Goal: Information Seeking & Learning: Learn about a topic

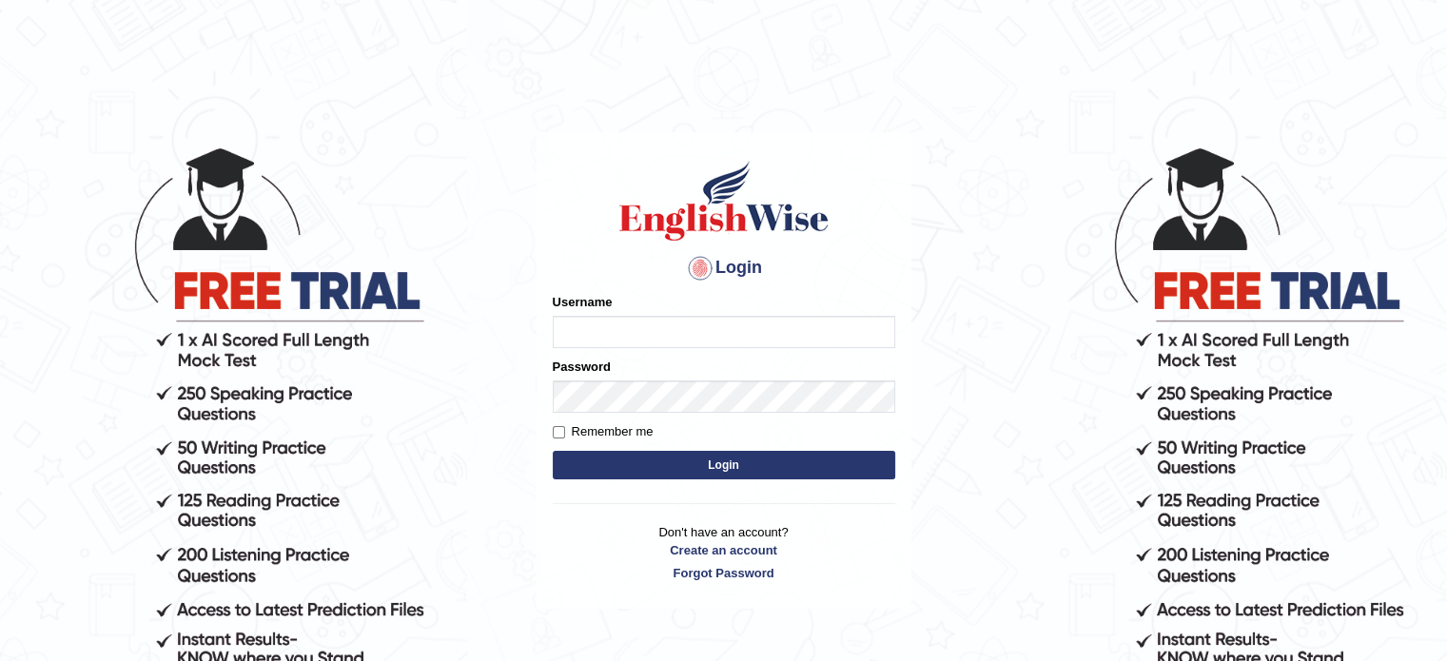
type input "tahseen"
click at [660, 467] on button "Login" at bounding box center [724, 465] width 342 height 29
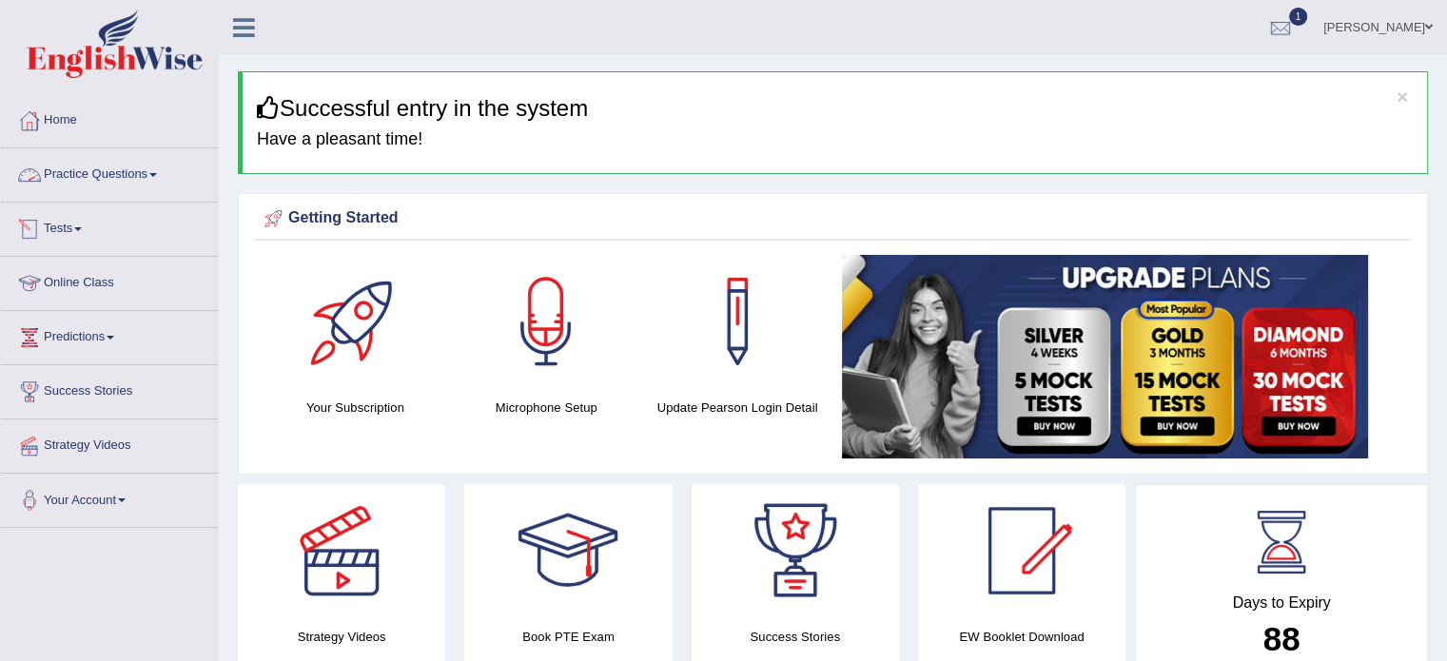
click at [156, 168] on link "Practice Questions" at bounding box center [109, 172] width 217 height 48
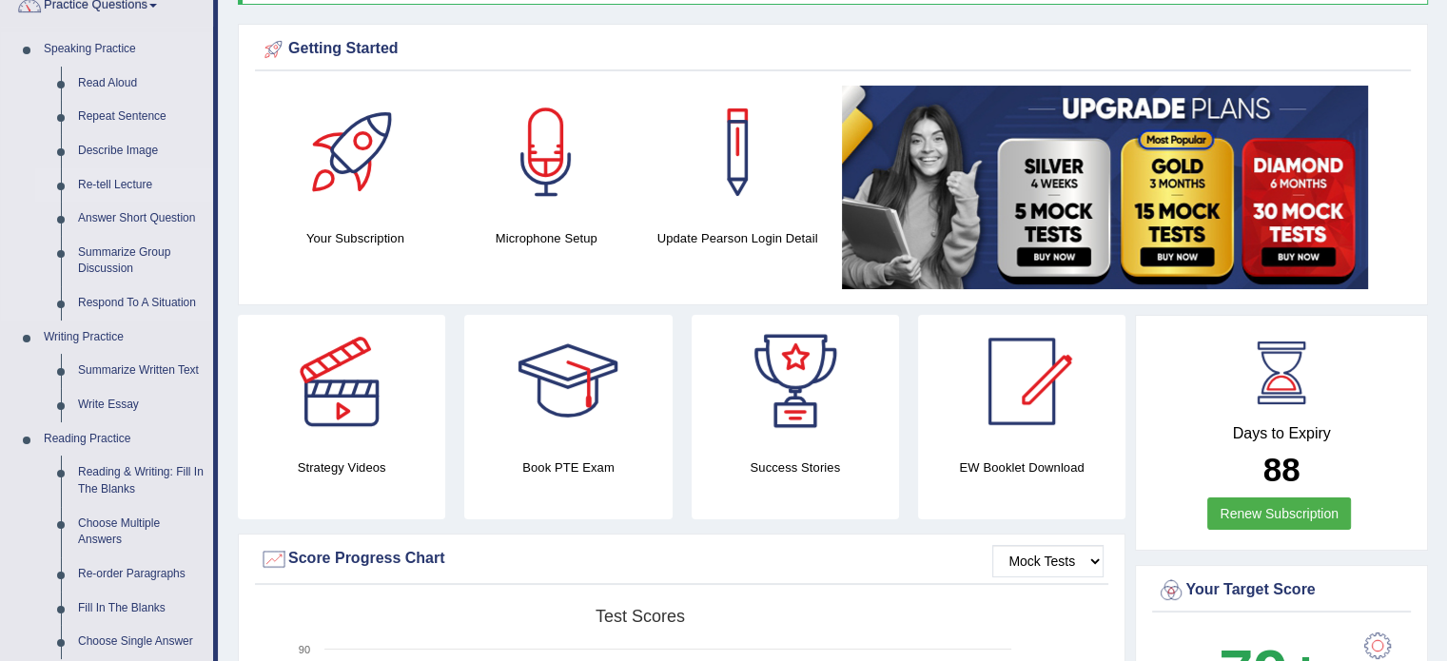
scroll to position [170, 0]
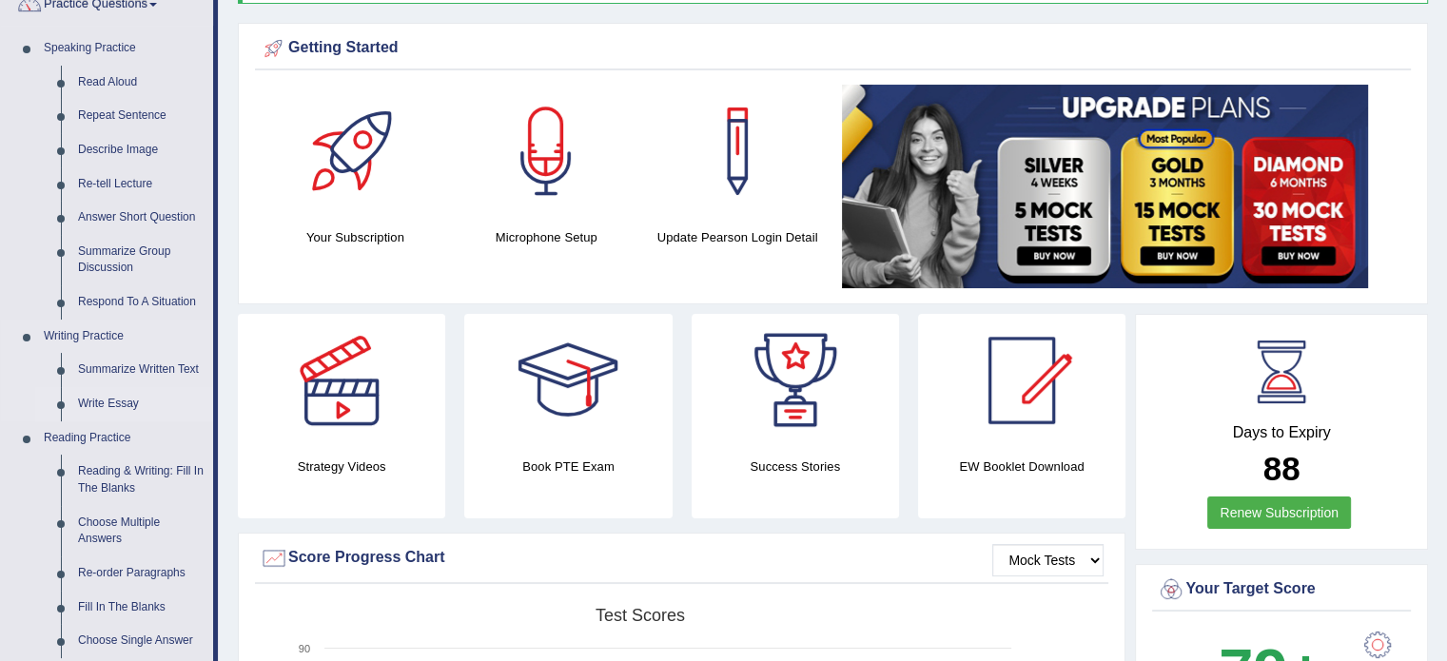
click at [126, 402] on link "Write Essay" at bounding box center [141, 404] width 144 height 34
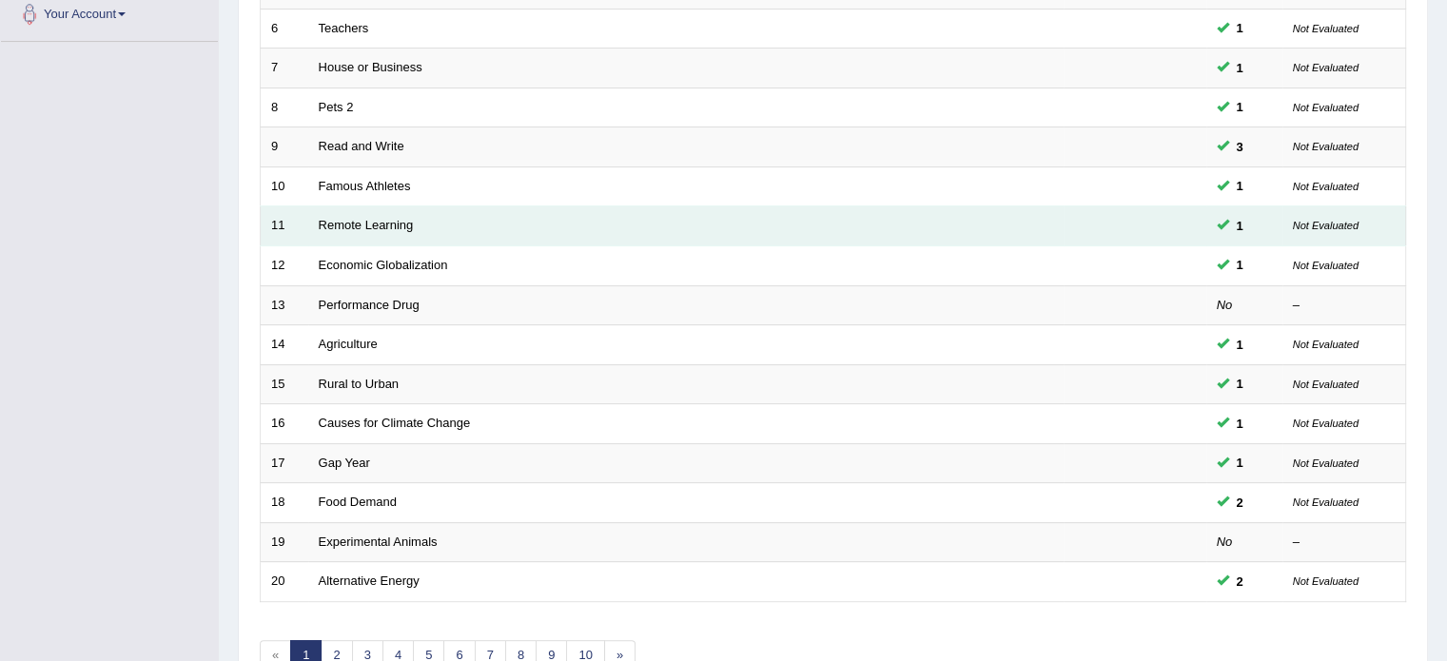
scroll to position [487, 0]
click at [365, 495] on link "Food Demand" at bounding box center [358, 501] width 78 height 14
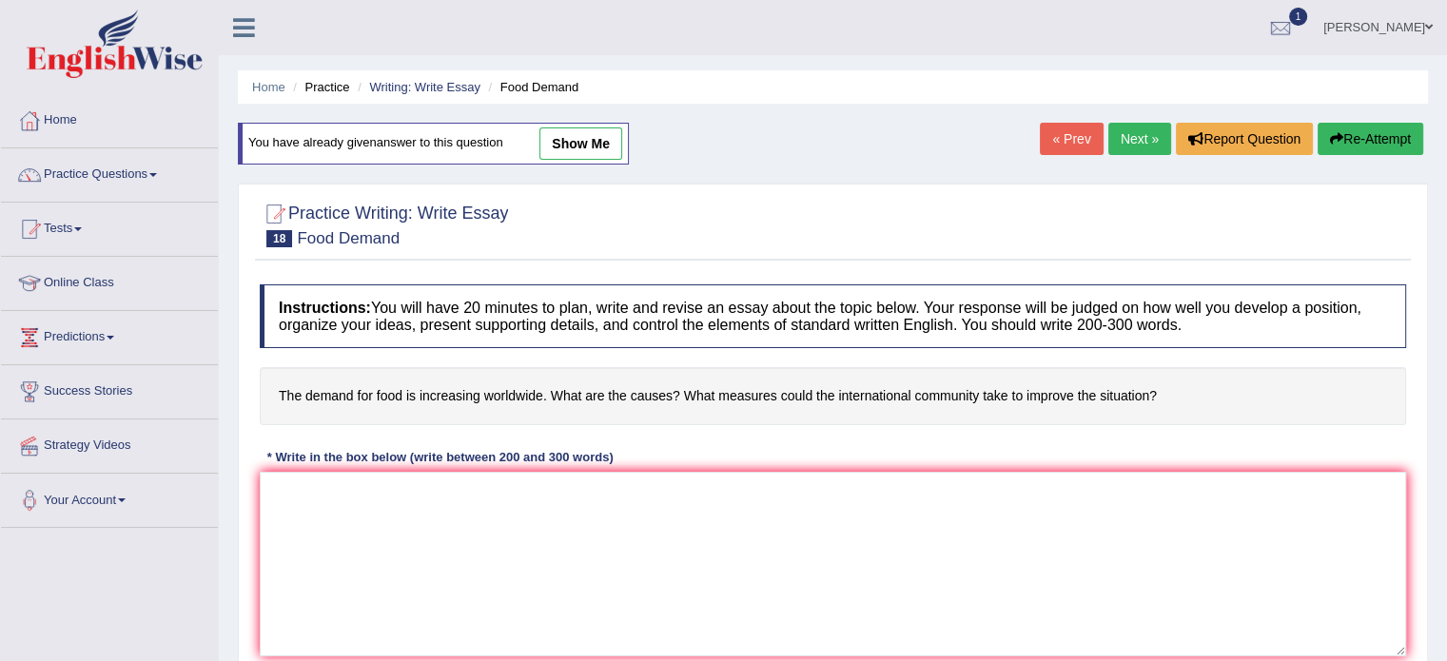
click at [576, 156] on link "show me" at bounding box center [580, 143] width 83 height 32
type textarea "In this current era of scientific and technological progress, we find ourselves…"
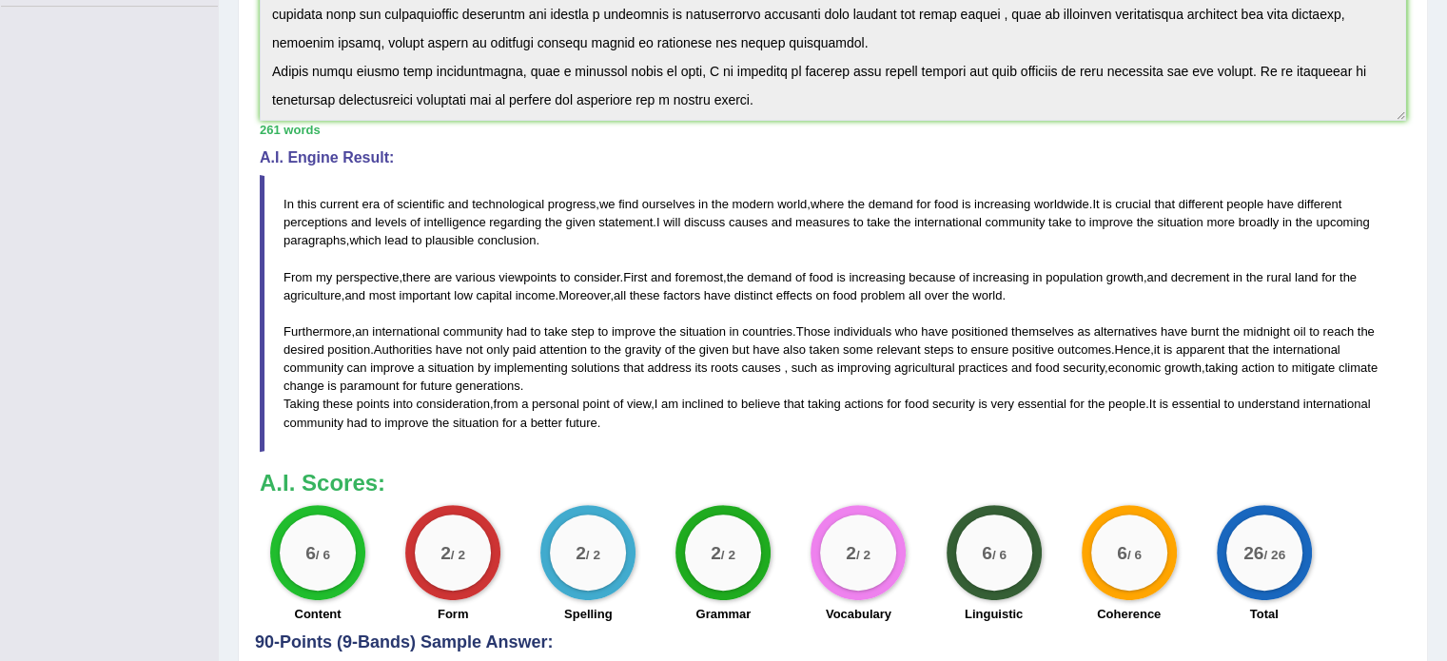
scroll to position [669, 0]
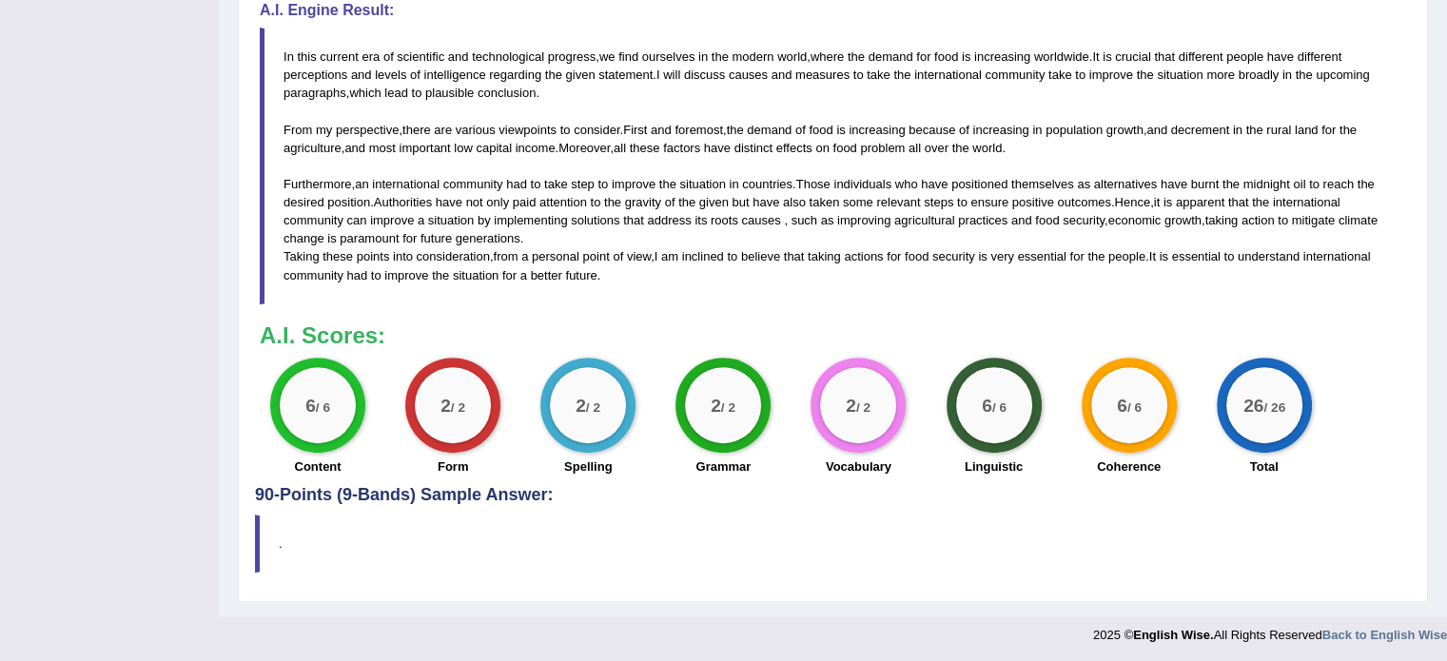
click at [644, 341] on div "Instructions: You will have 20 minutes to plan, write and revise an essay about…" at bounding box center [833, 39] width 1156 height 894
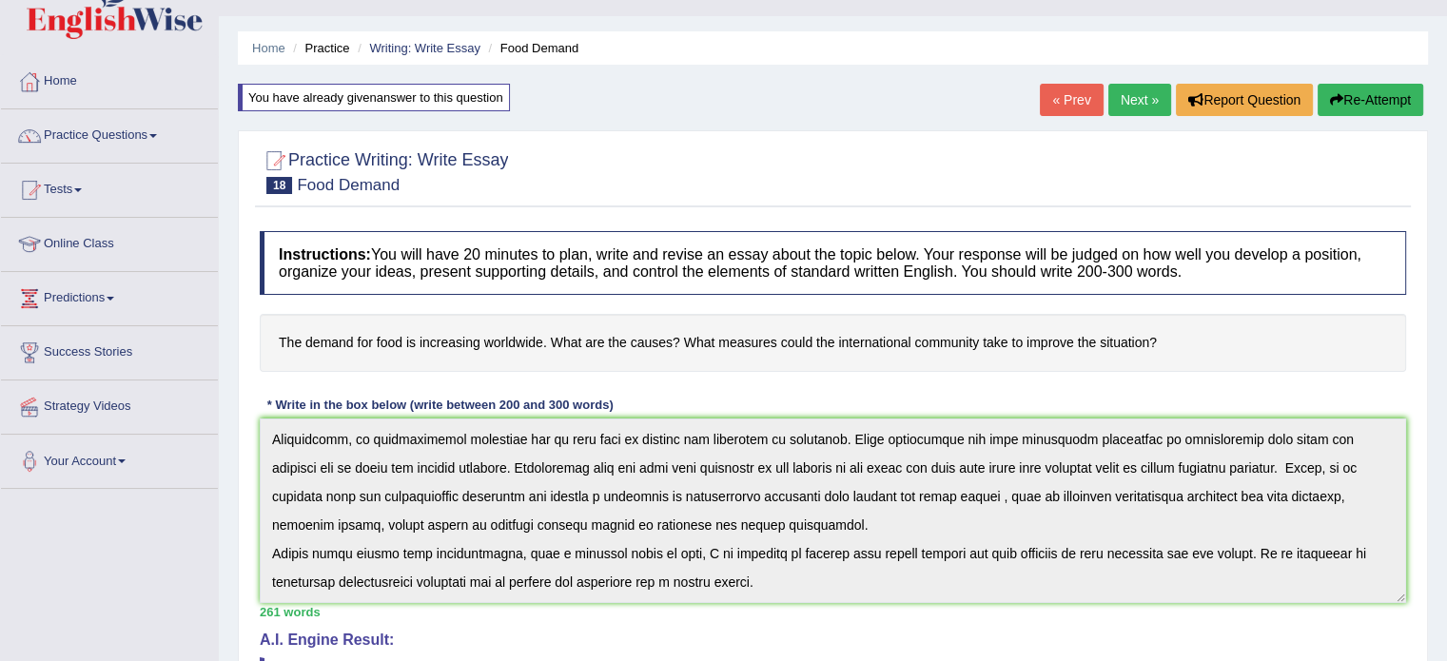
scroll to position [0, 0]
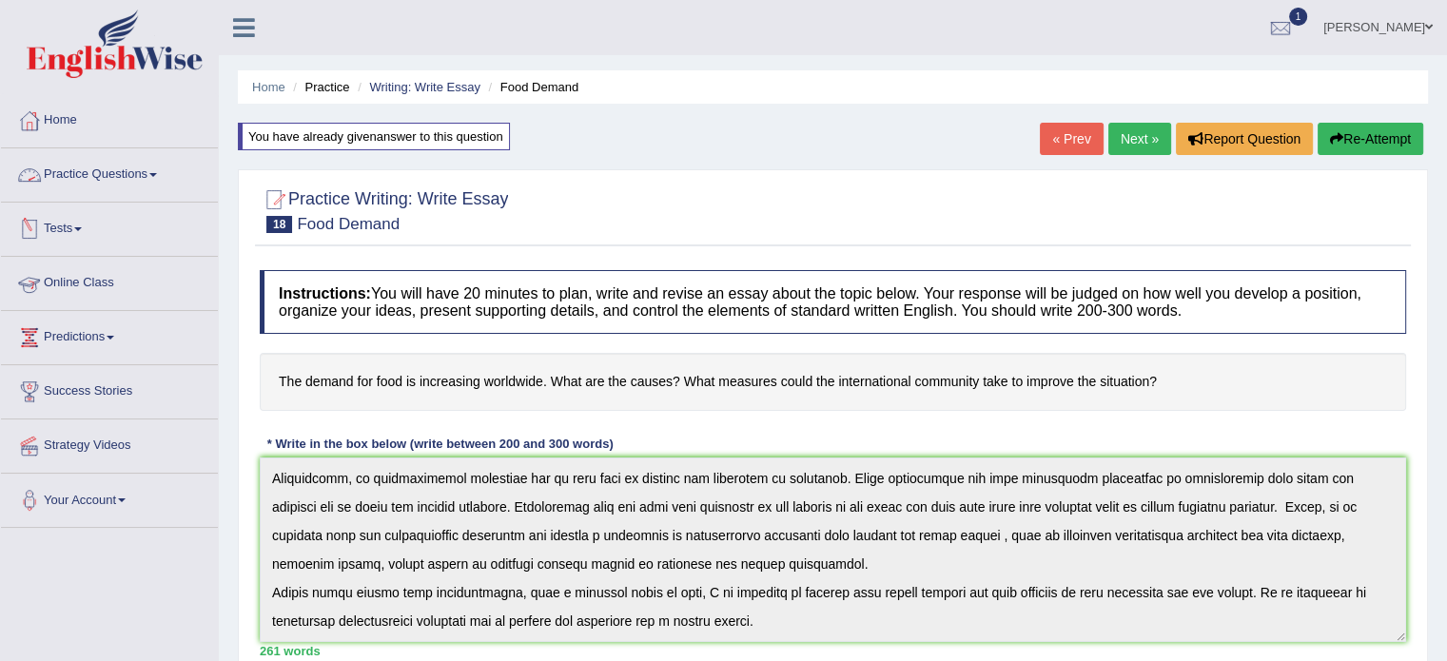
click at [167, 169] on link "Practice Questions" at bounding box center [109, 172] width 217 height 48
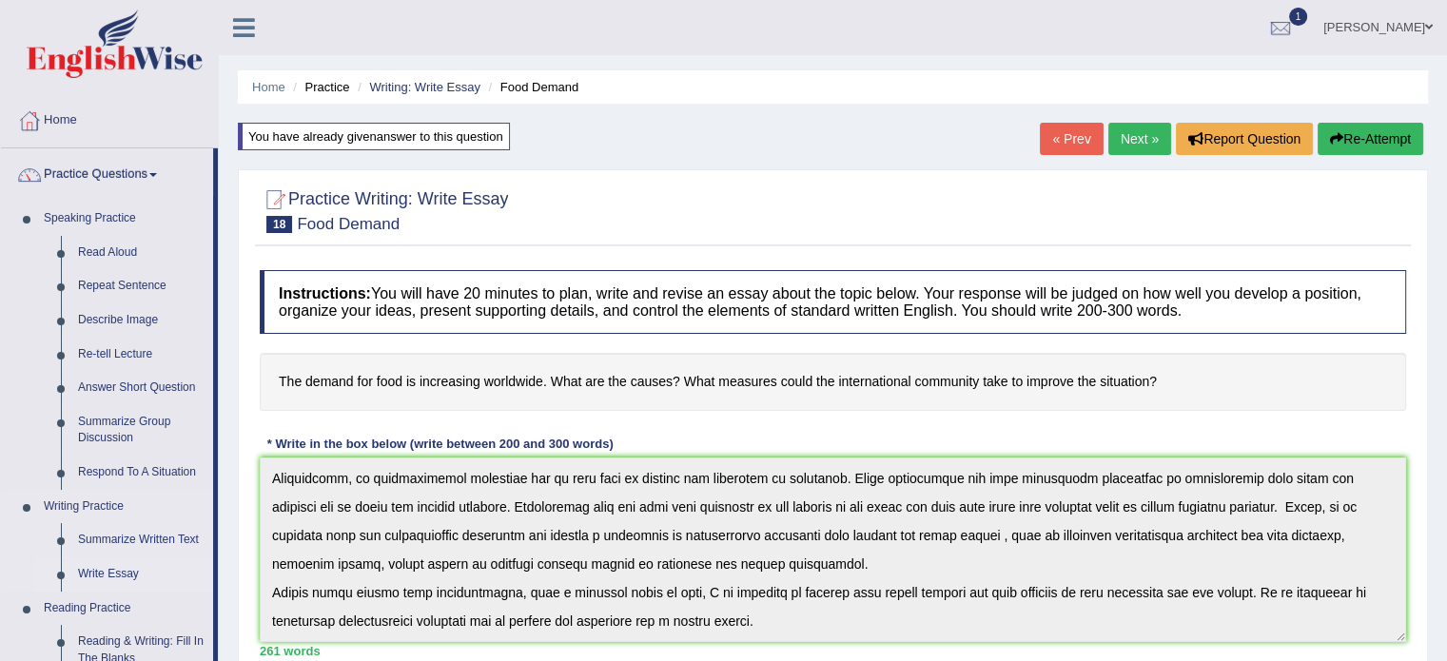
click at [95, 570] on link "Write Essay" at bounding box center [141, 574] width 144 height 34
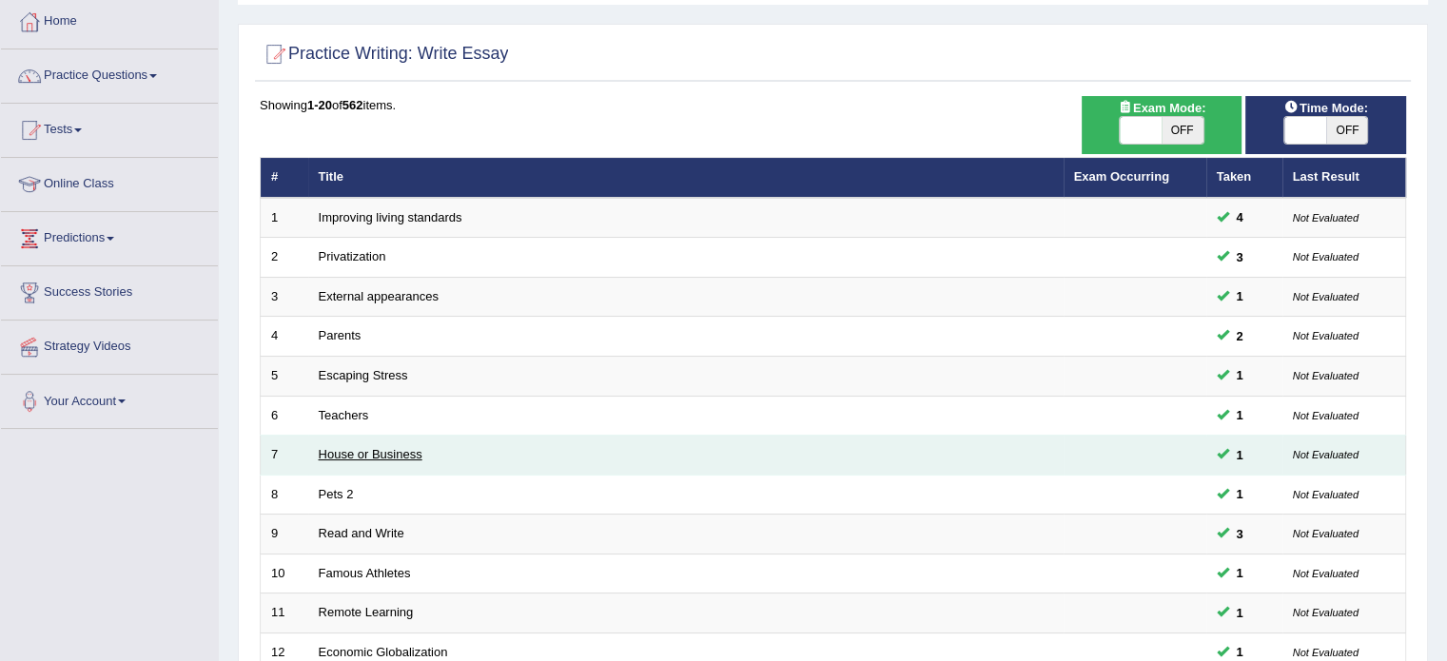
scroll to position [103, 0]
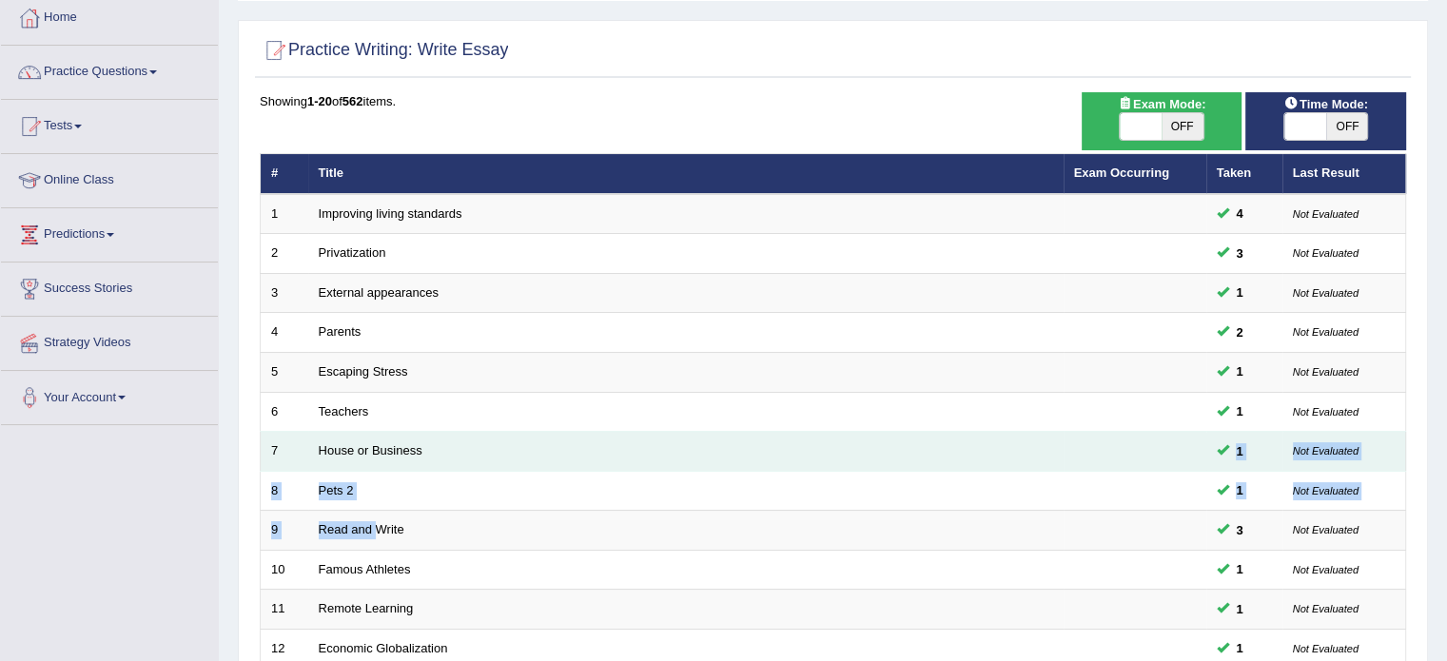
drag, startPoint x: 376, startPoint y: 546, endPoint x: 791, endPoint y: 437, distance: 429.8
click at [791, 437] on tbody "1 Improving living standards 4 Not Evaluated 2 Privatization 3 Not Evaluated 3 …" at bounding box center [833, 589] width 1145 height 791
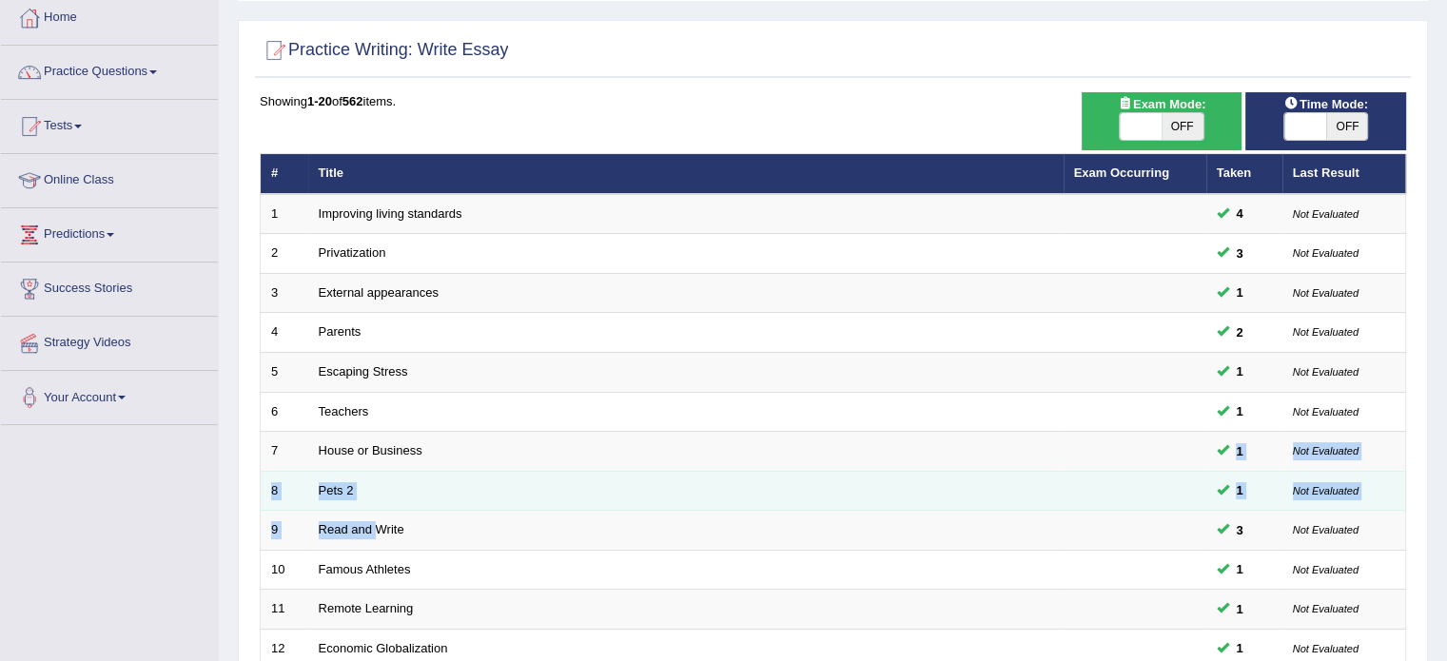
click at [888, 505] on td "Pets 2" at bounding box center [685, 491] width 755 height 40
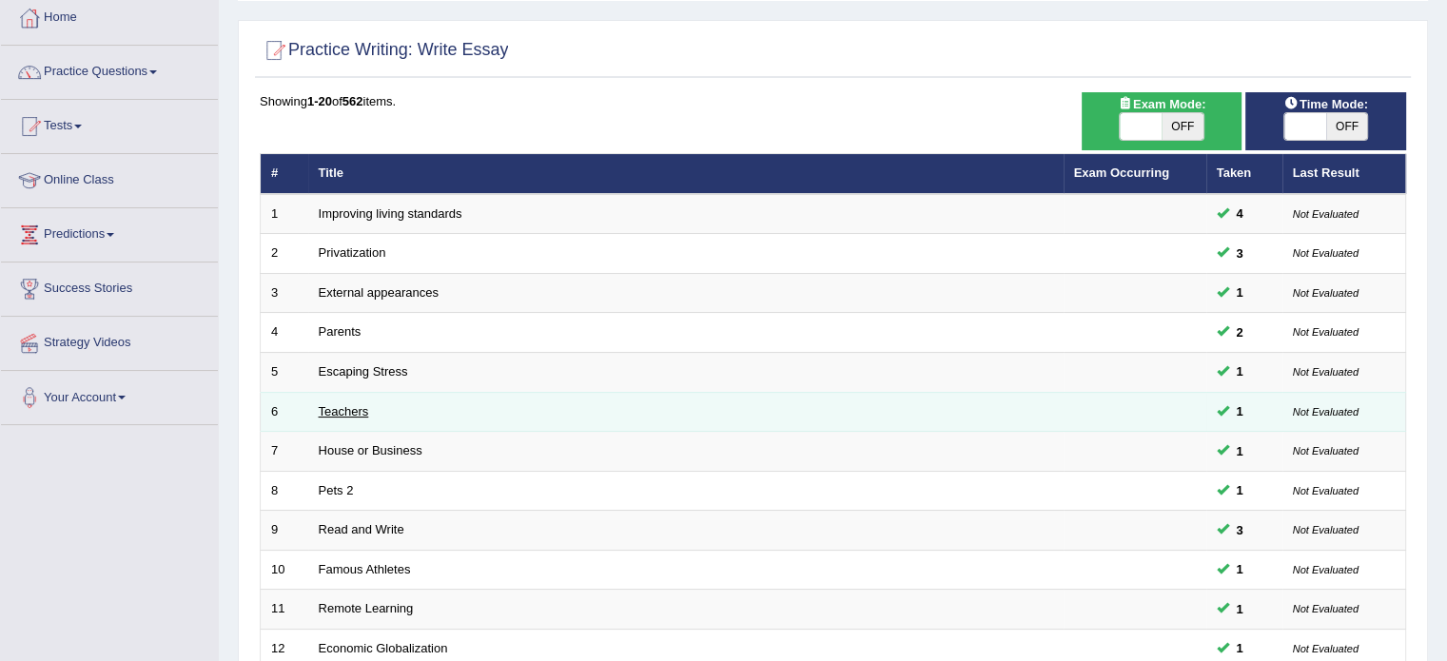
drag, startPoint x: 342, startPoint y: 397, endPoint x: 342, endPoint y: 412, distance: 15.2
click at [342, 412] on td "Teachers" at bounding box center [685, 412] width 755 height 40
click at [342, 412] on link "Teachers" at bounding box center [344, 411] width 50 height 14
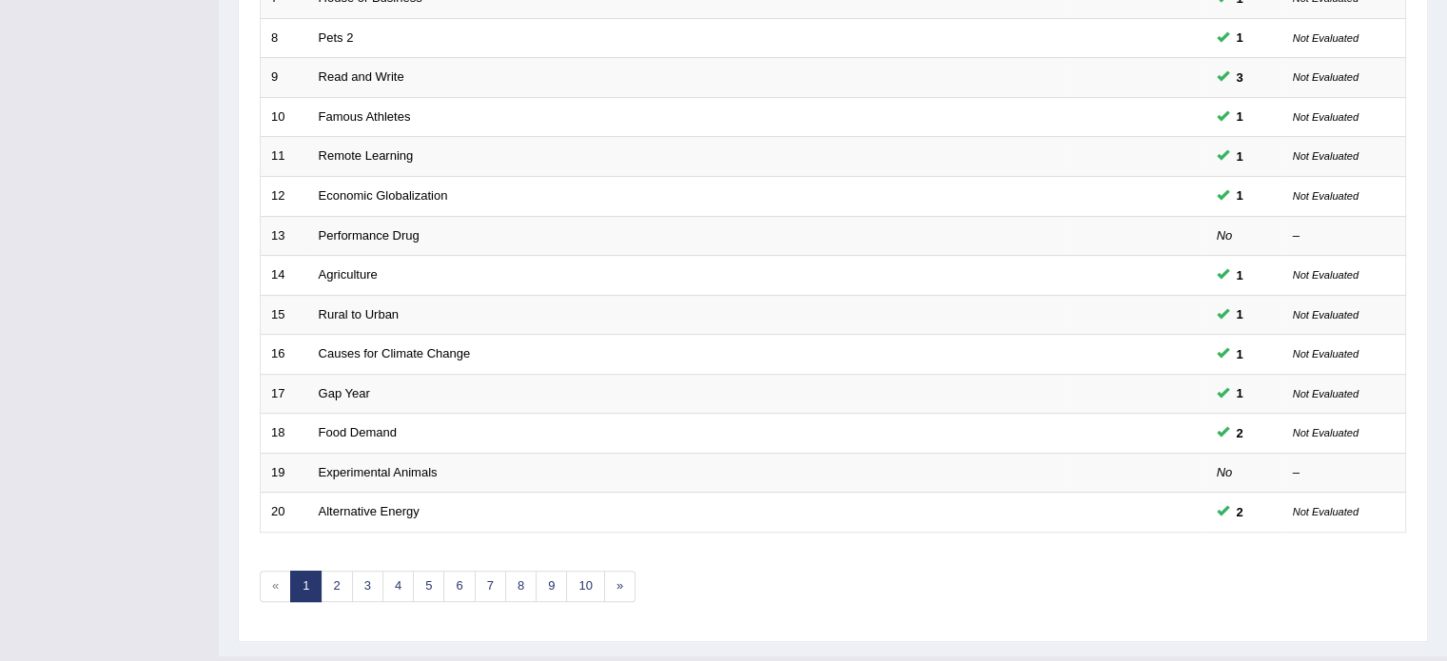
scroll to position [563, 0]
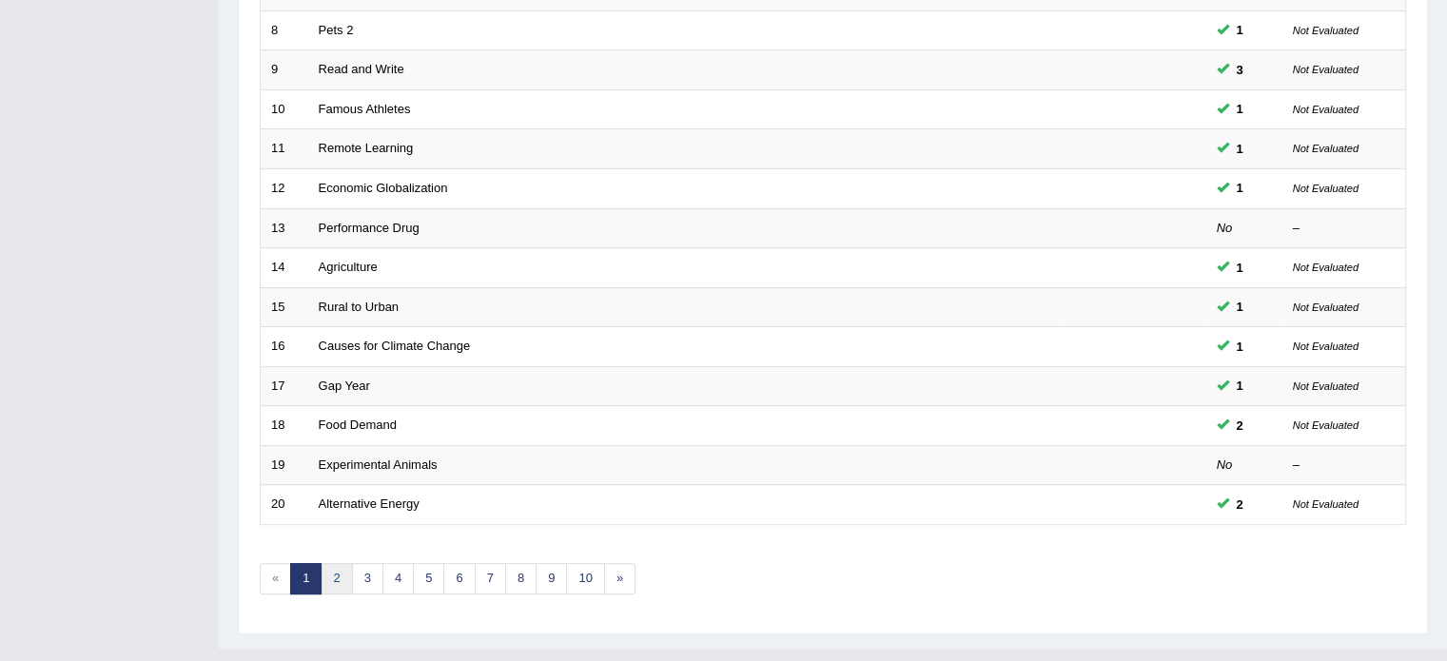
click at [339, 570] on link "2" at bounding box center [336, 578] width 31 height 31
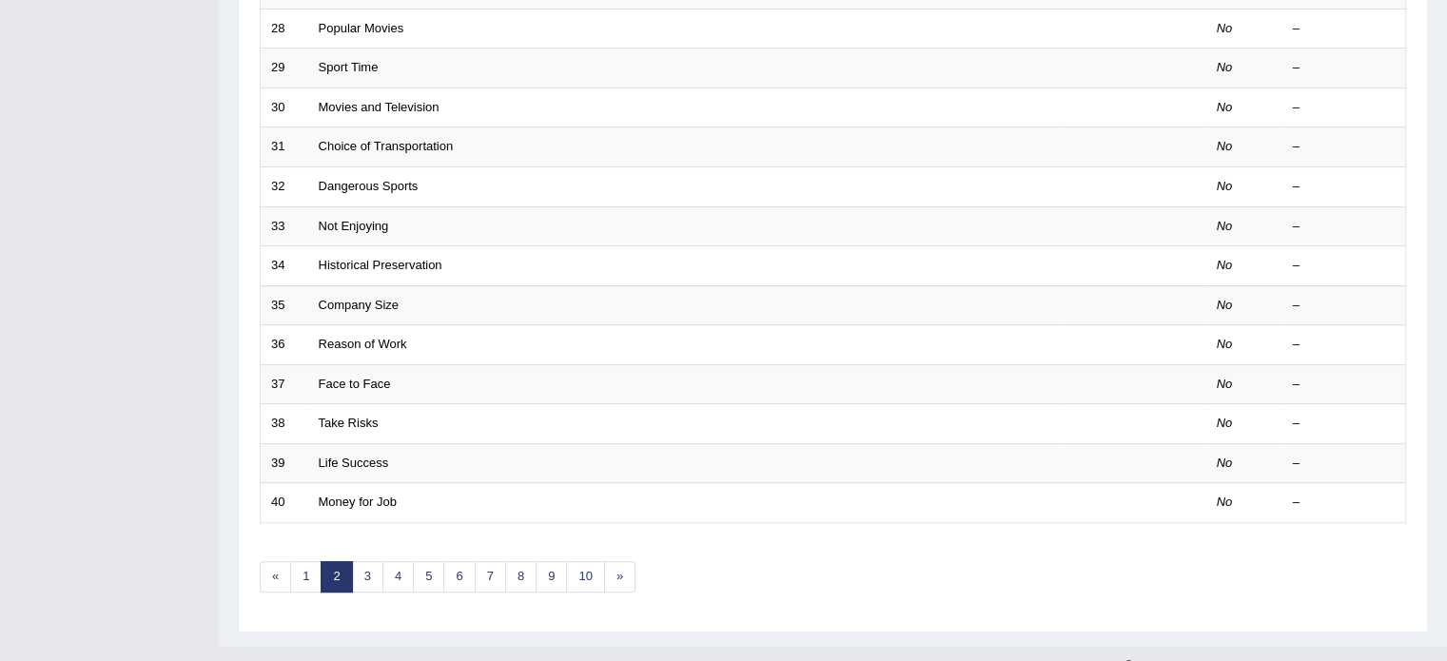
scroll to position [567, 0]
click at [361, 575] on link "3" at bounding box center [367, 574] width 31 height 31
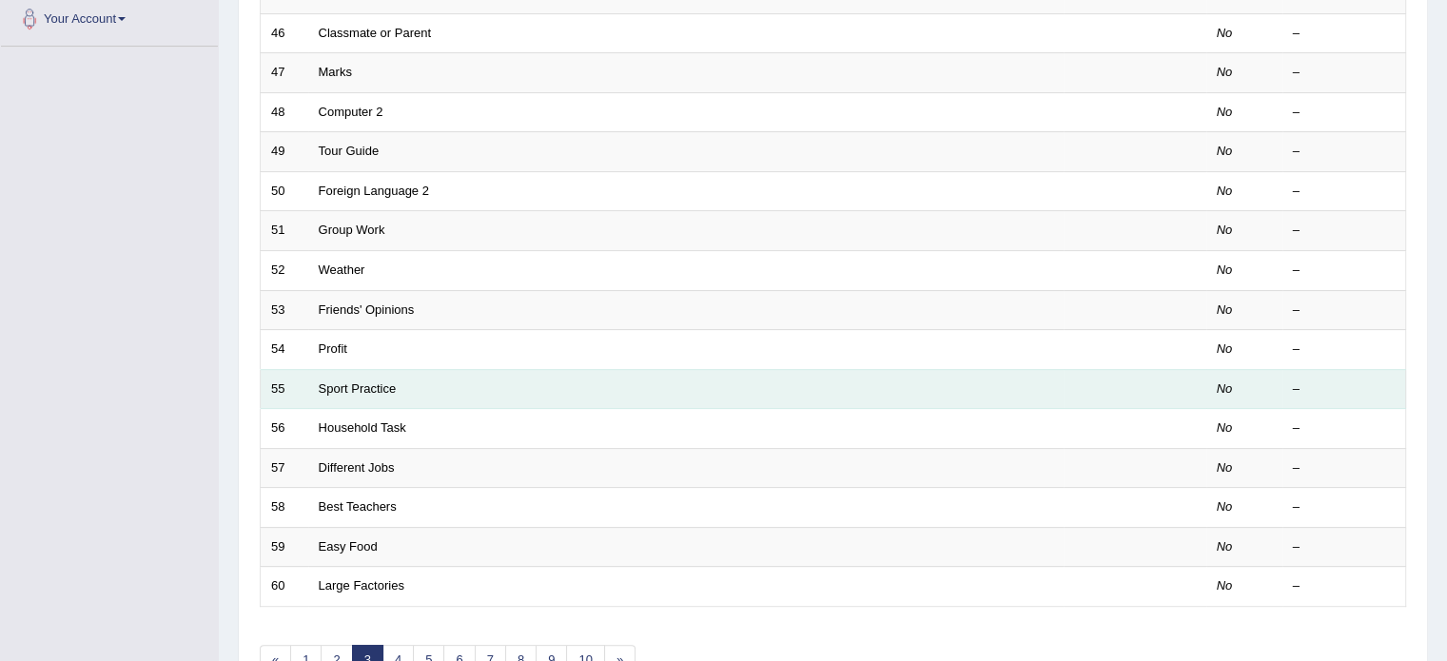
scroll to position [593, 0]
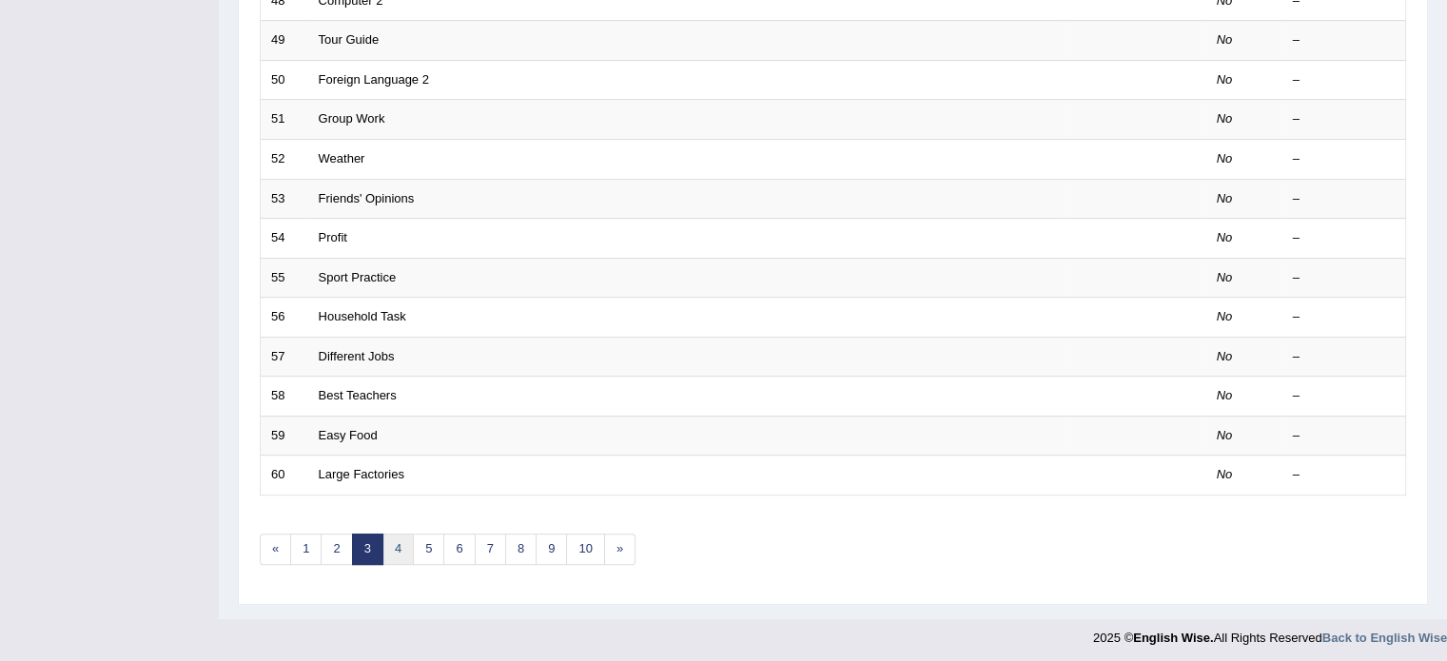
click at [391, 547] on link "4" at bounding box center [397, 549] width 31 height 31
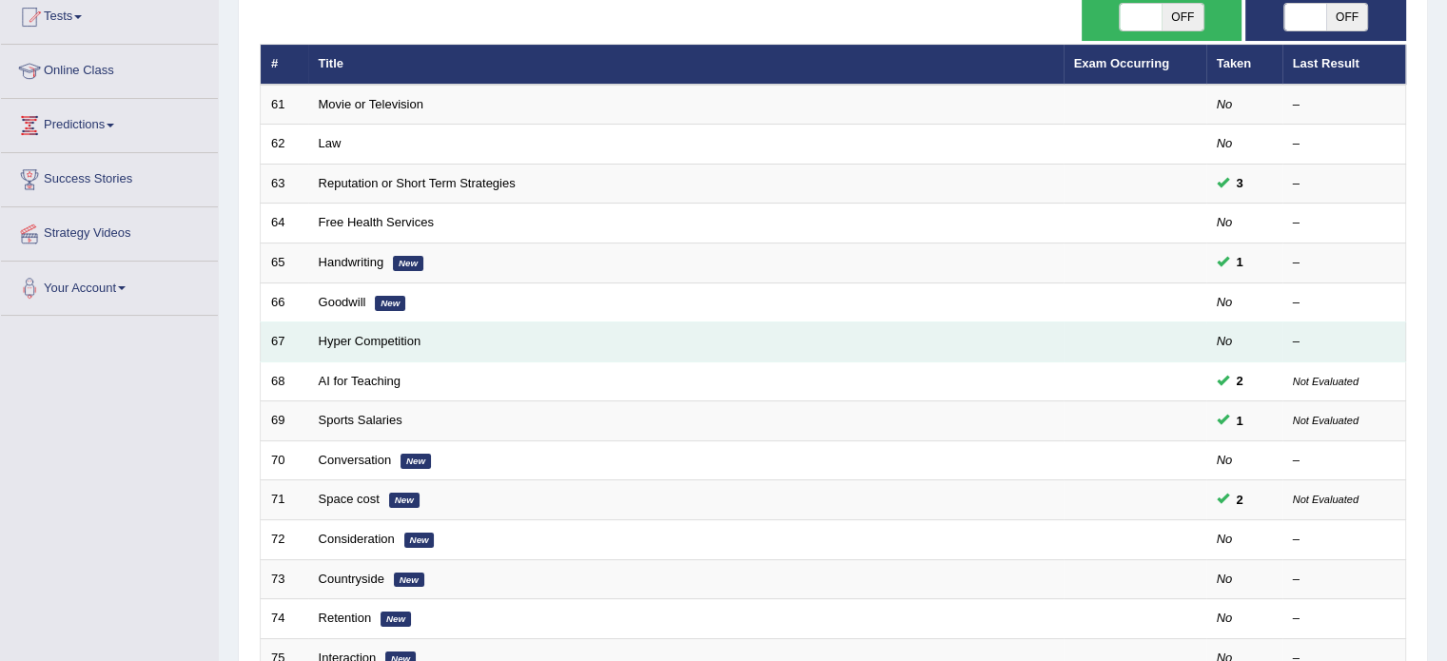
scroll to position [217, 0]
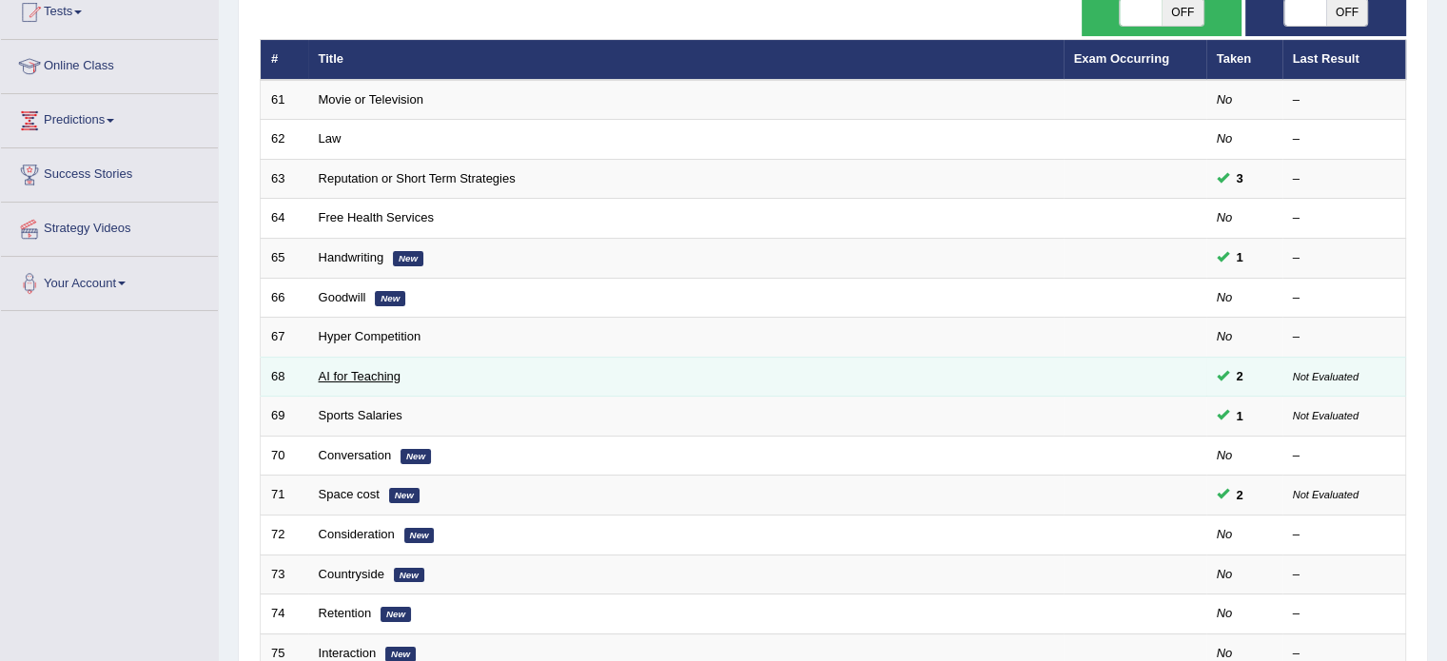
click at [365, 369] on link "AI for Teaching" at bounding box center [360, 376] width 82 height 14
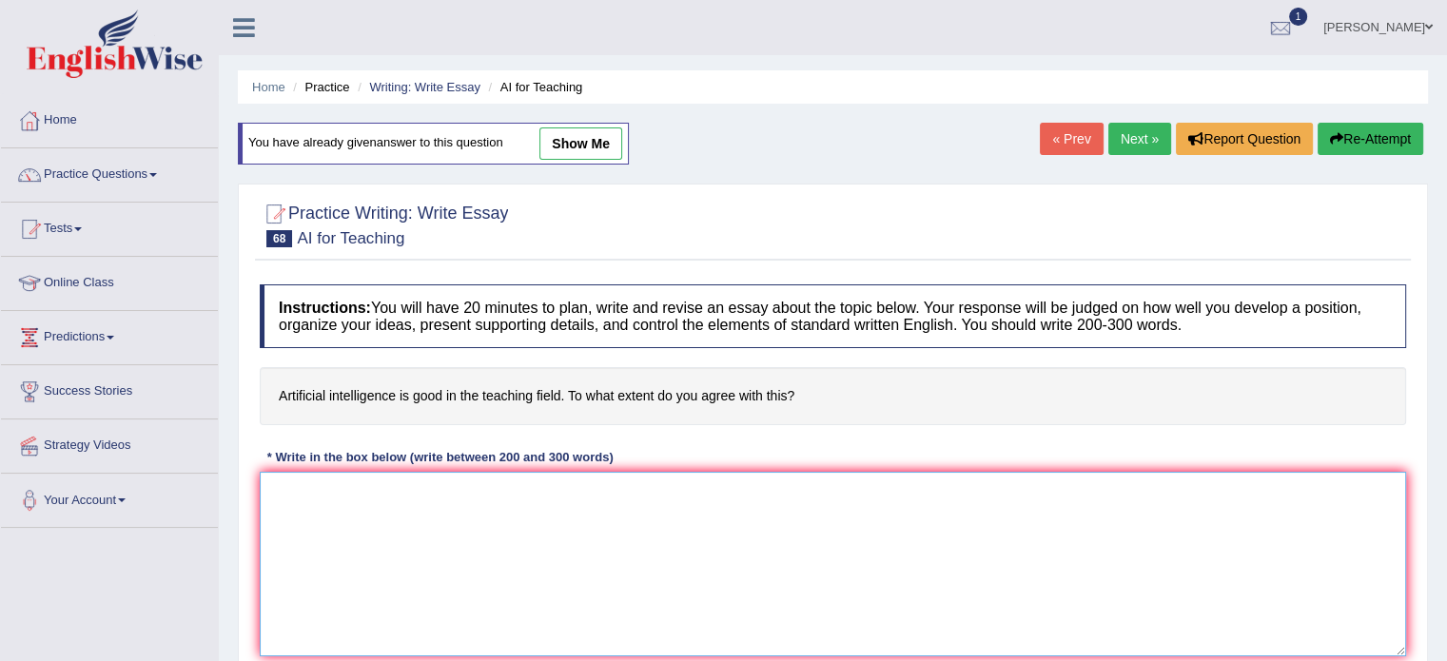
click at [368, 501] on textarea at bounding box center [833, 564] width 1146 height 185
paste textarea "In this current era of scientific and technological progress, we find ourselves…"
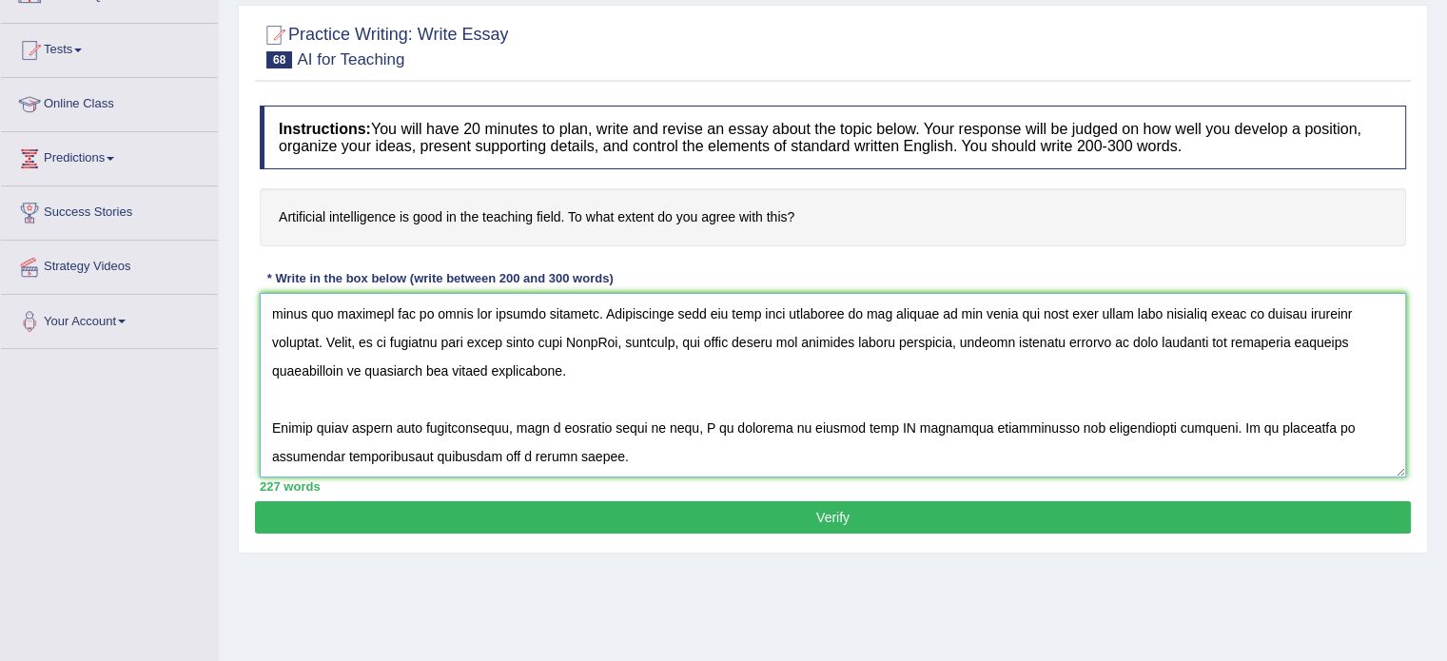
scroll to position [186, 0]
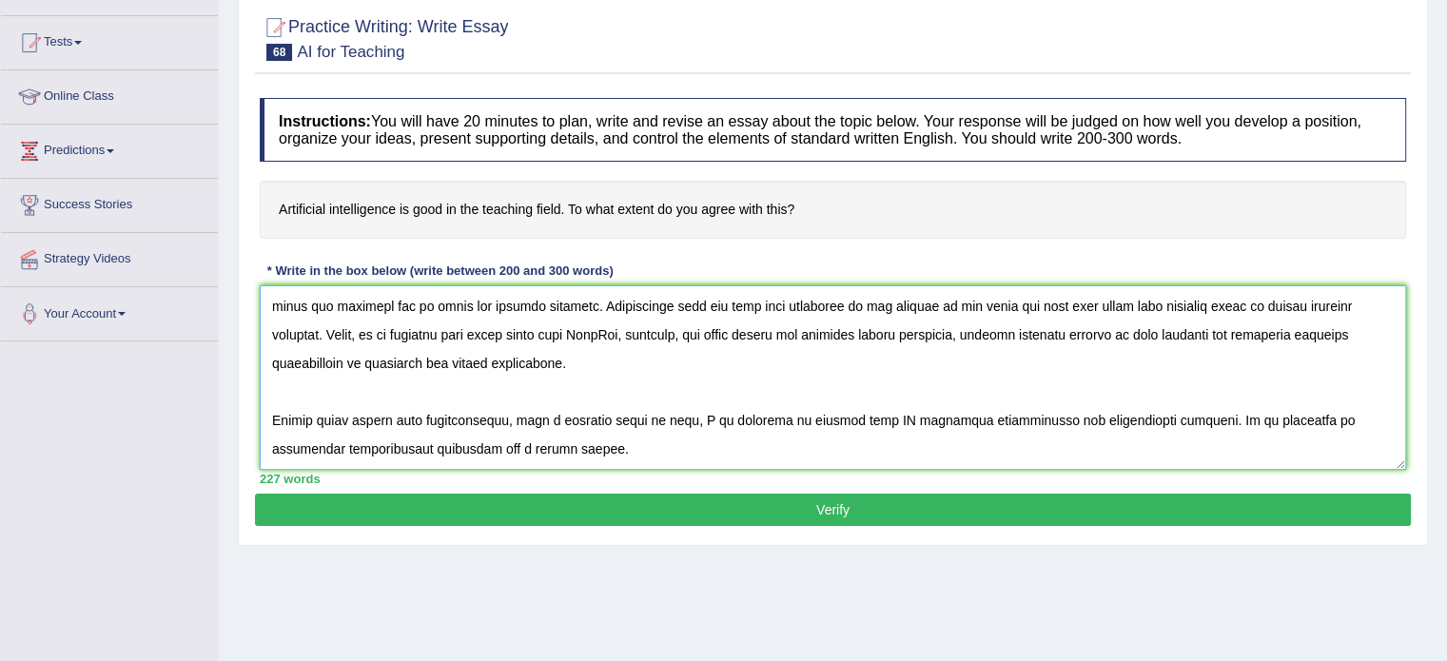
click at [271, 410] on textarea at bounding box center [833, 377] width 1146 height 185
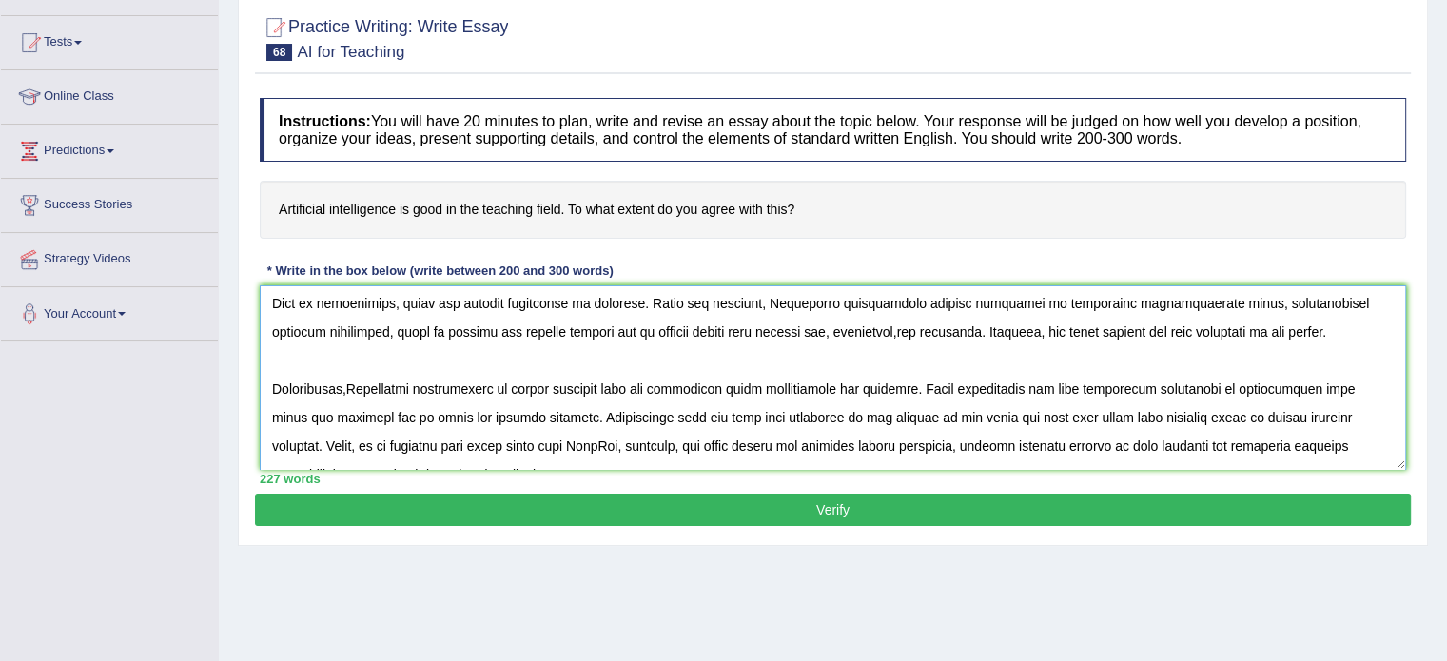
scroll to position [199, 0]
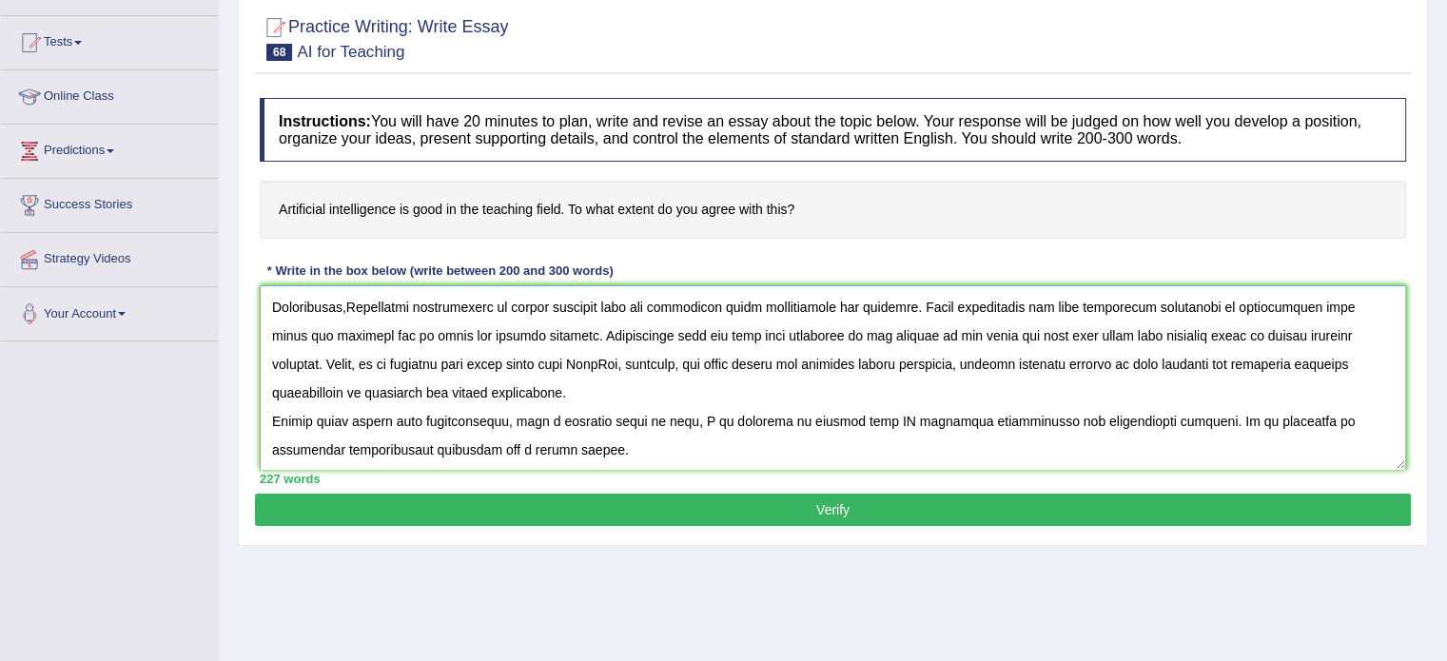
type textarea "In this current era of scientific and technological progress, we find ourselves…"
click at [445, 508] on button "Verify" at bounding box center [833, 510] width 1156 height 32
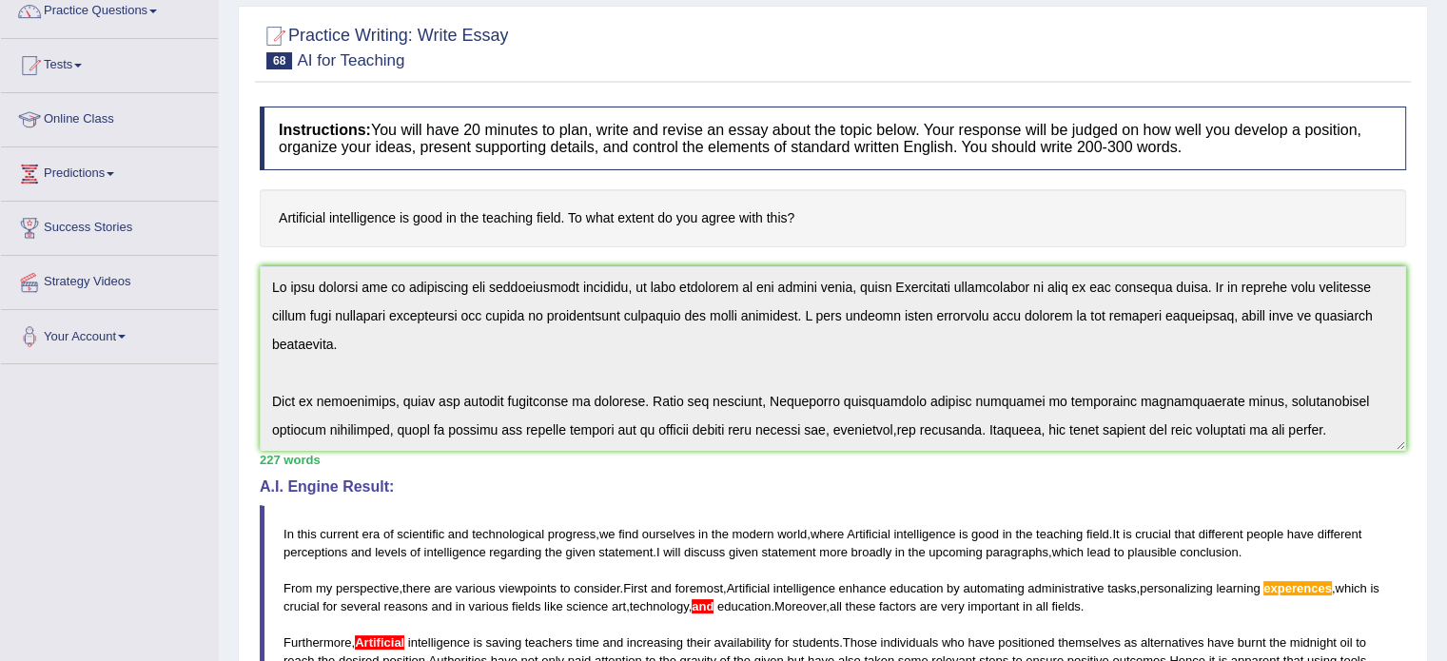
scroll to position [0, 0]
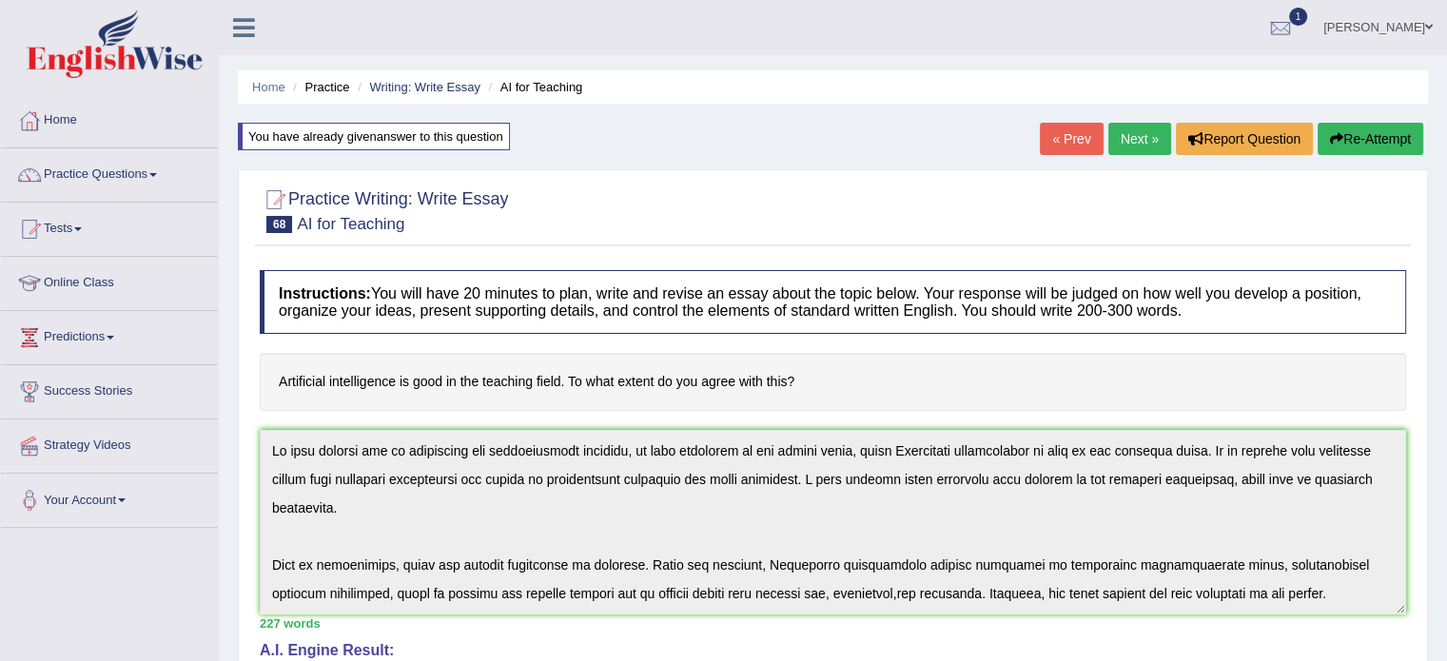
click at [1379, 132] on button "Re-Attempt" at bounding box center [1370, 139] width 106 height 32
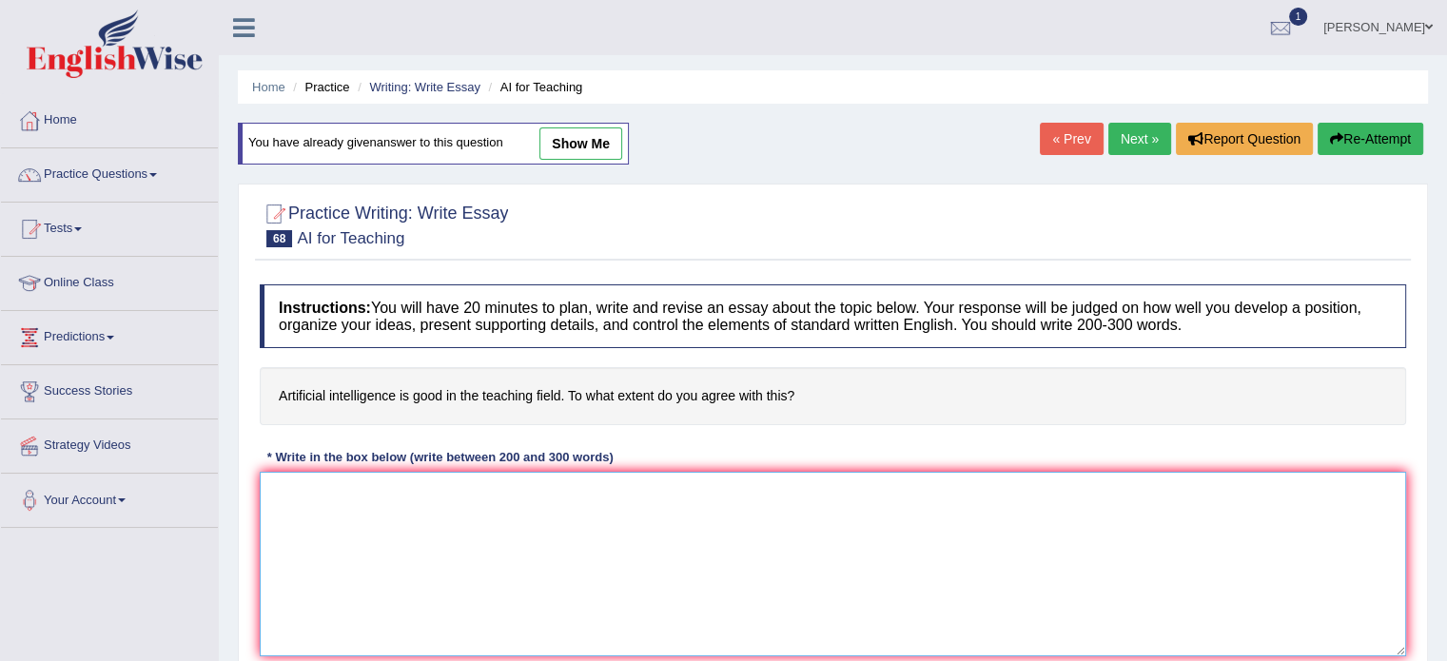
click at [453, 546] on textarea at bounding box center [833, 564] width 1146 height 185
paste textarea "In this current era of scientific and technological progress, we find ourselves…"
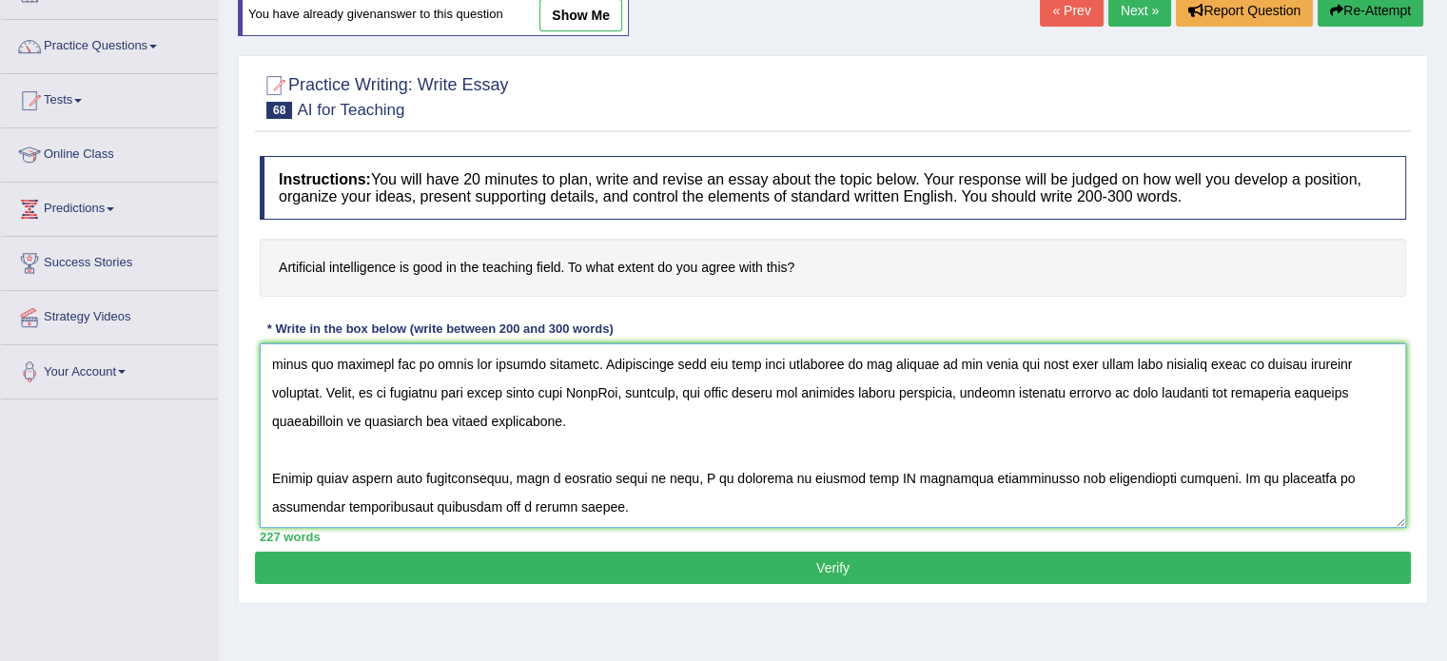
scroll to position [139, 0]
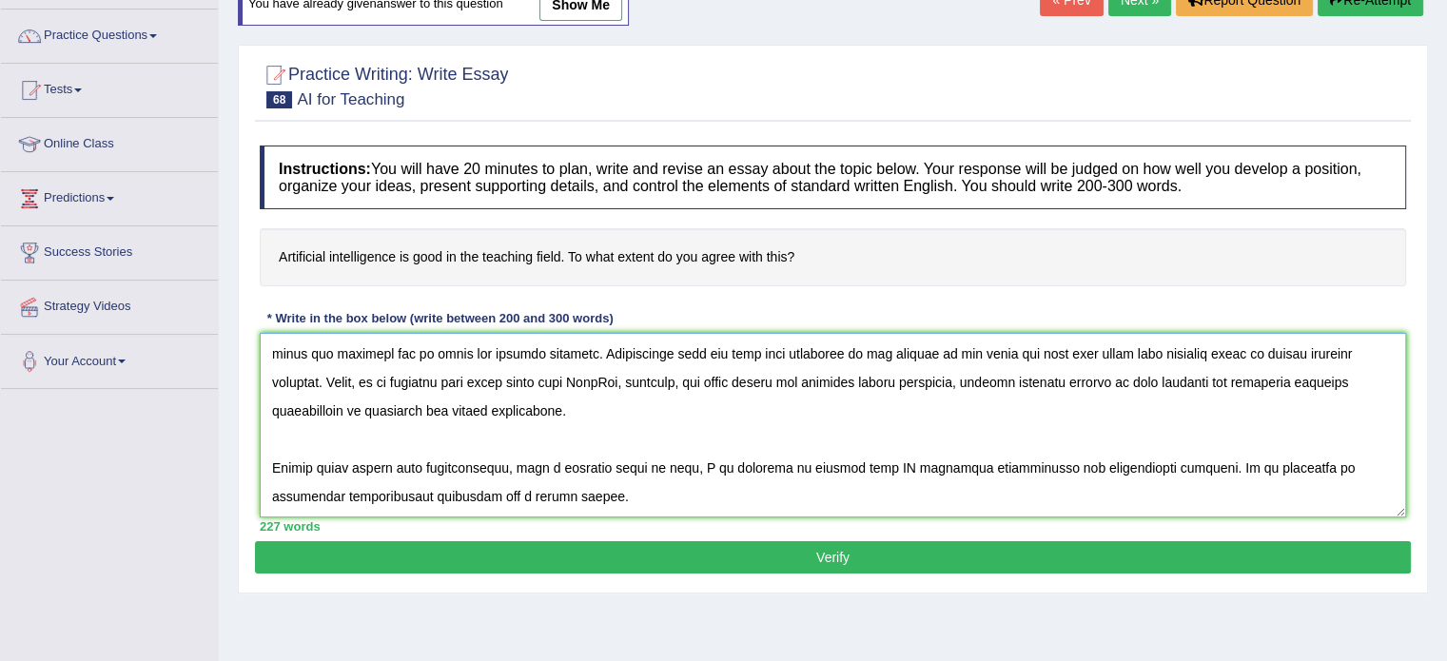
click at [275, 463] on textarea at bounding box center [833, 425] width 1146 height 185
click at [271, 470] on textarea at bounding box center [833, 425] width 1146 height 185
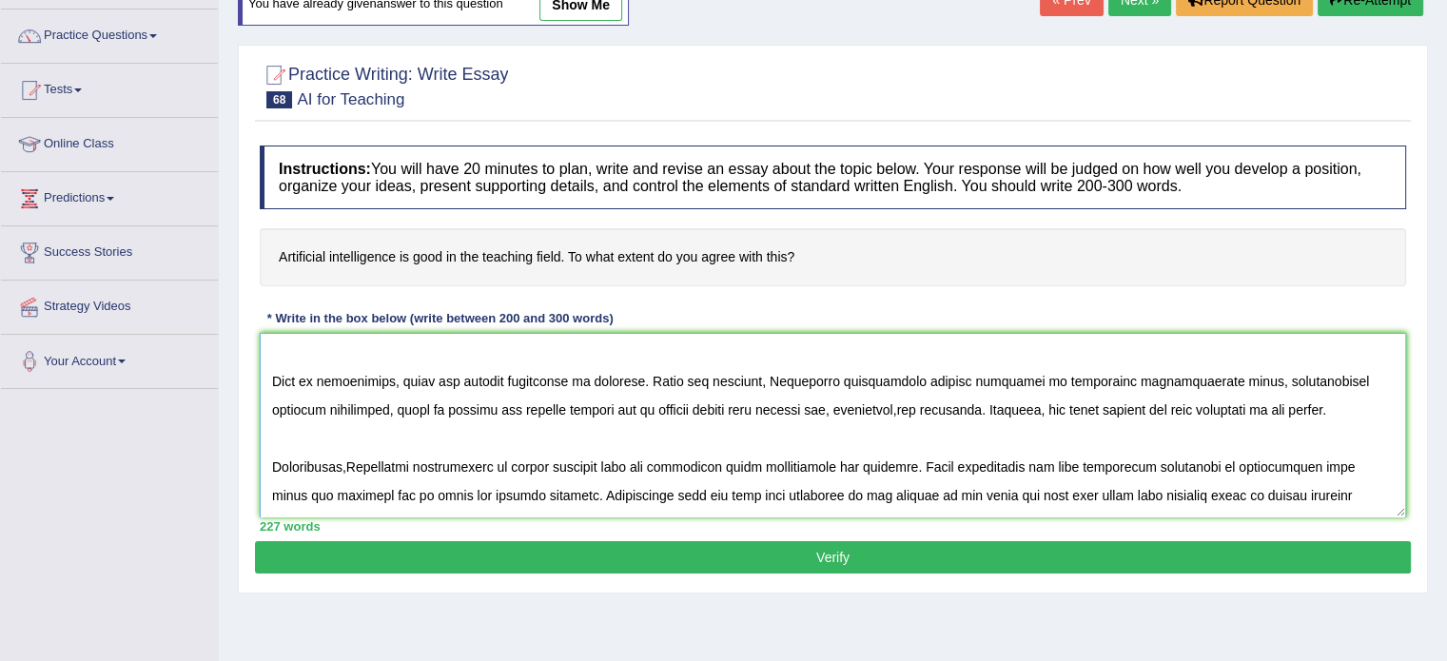
scroll to position [86, 0]
click at [300, 405] on textarea at bounding box center [833, 425] width 1146 height 185
click at [838, 409] on textarea at bounding box center [833, 425] width 1146 height 185
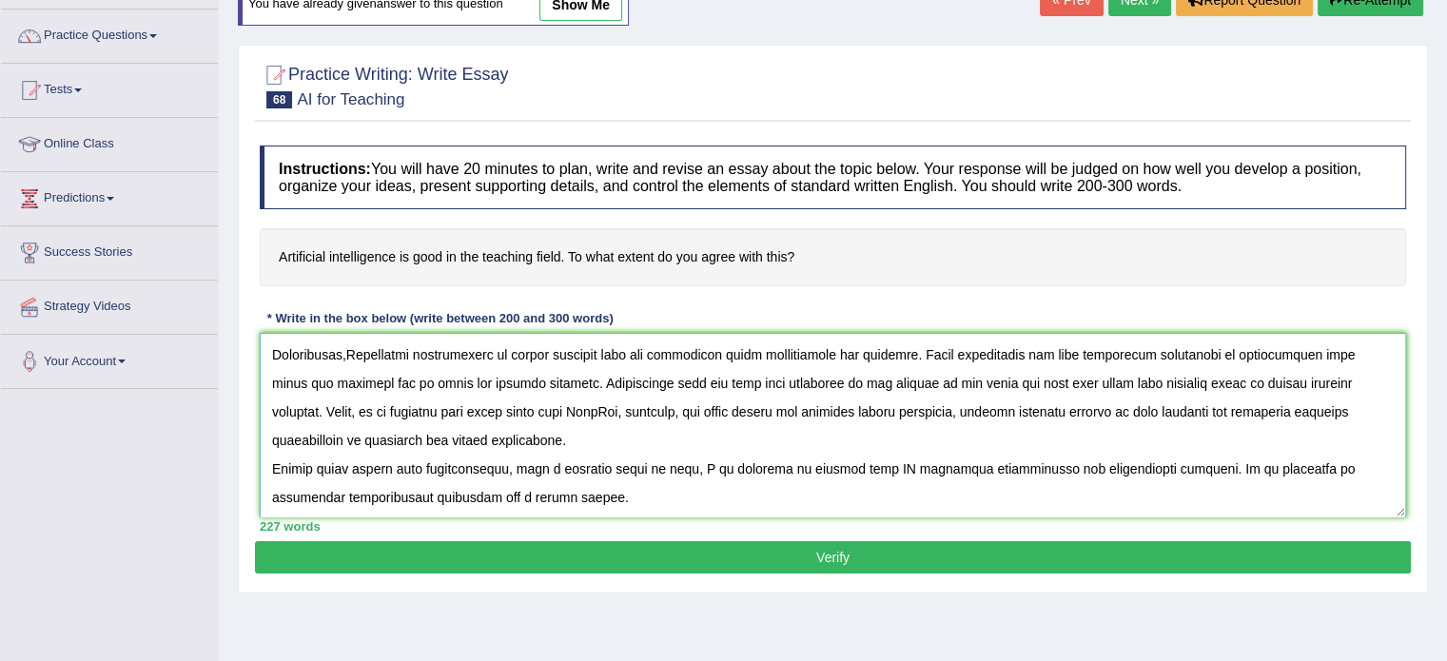
click at [505, 424] on textarea at bounding box center [833, 425] width 1146 height 185
click at [505, 410] on textarea at bounding box center [833, 425] width 1146 height 185
click at [508, 407] on textarea at bounding box center [833, 425] width 1146 height 185
click at [530, 422] on textarea at bounding box center [833, 425] width 1146 height 185
click at [530, 416] on textarea at bounding box center [833, 425] width 1146 height 185
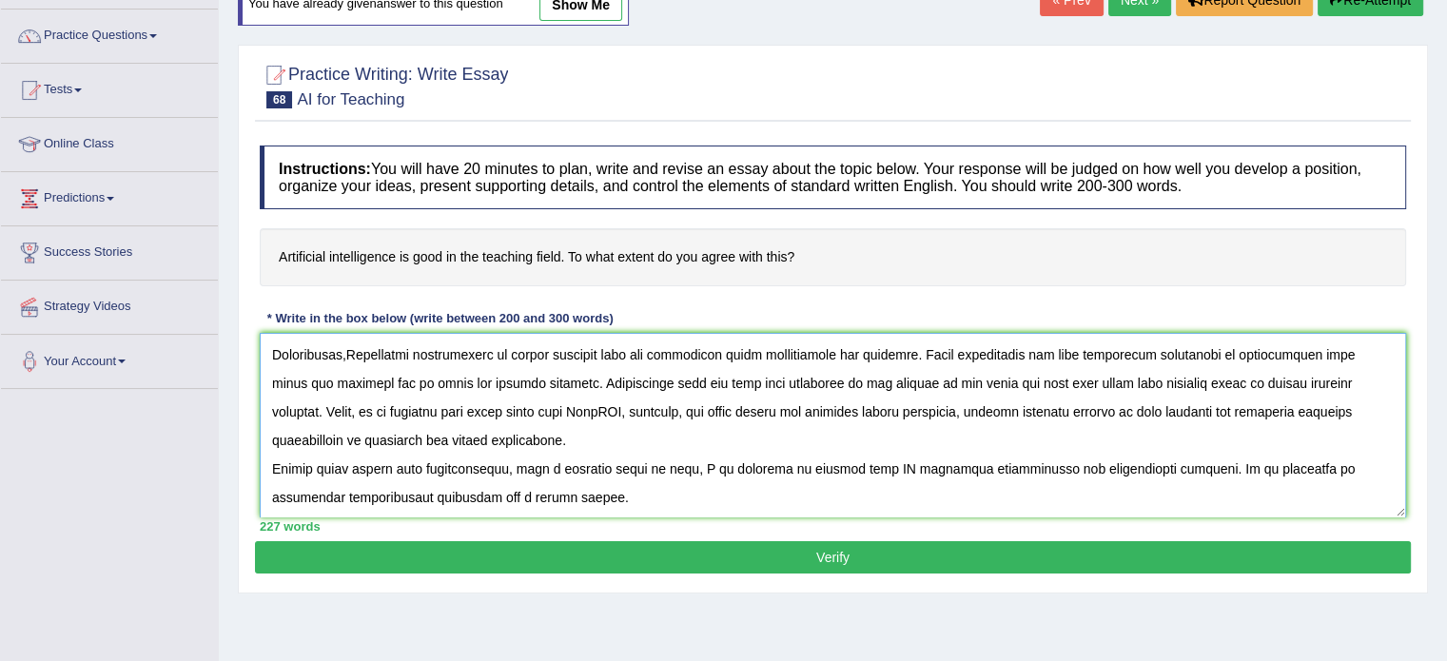
click at [527, 410] on textarea at bounding box center [833, 425] width 1146 height 185
click at [544, 452] on textarea at bounding box center [833, 425] width 1146 height 185
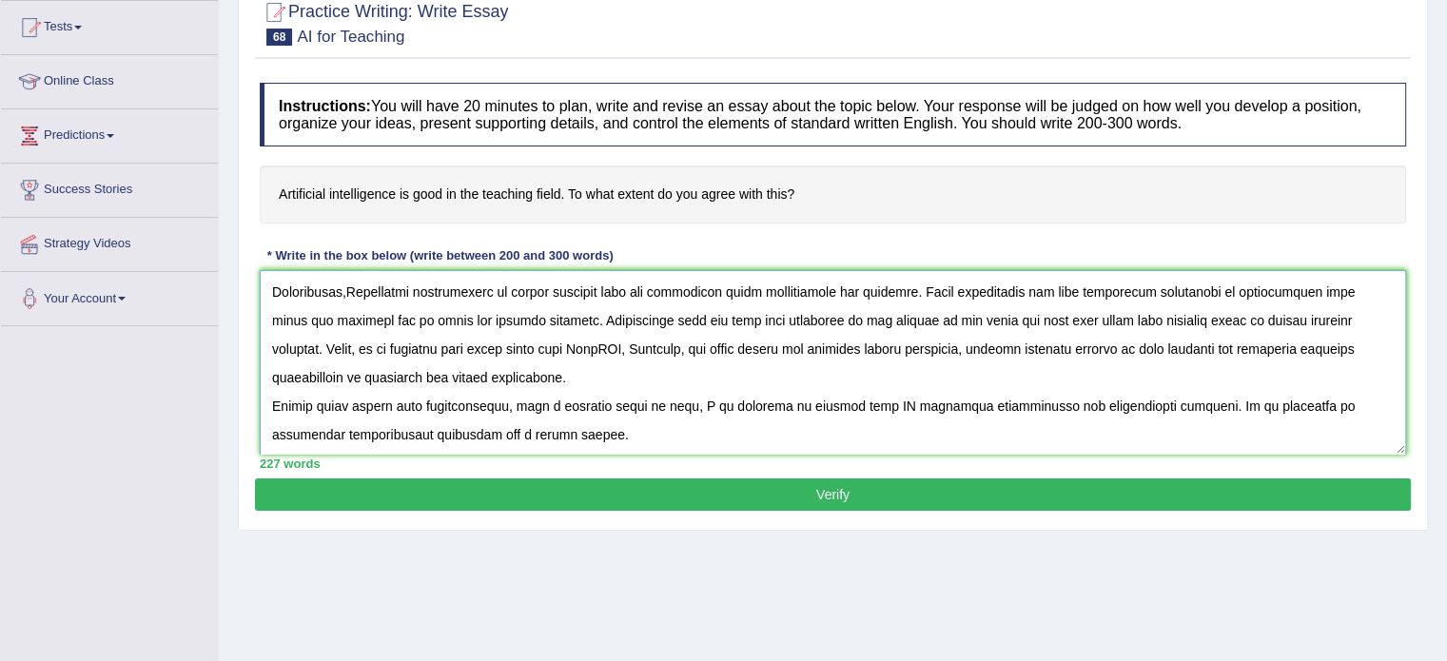
scroll to position [0, 0]
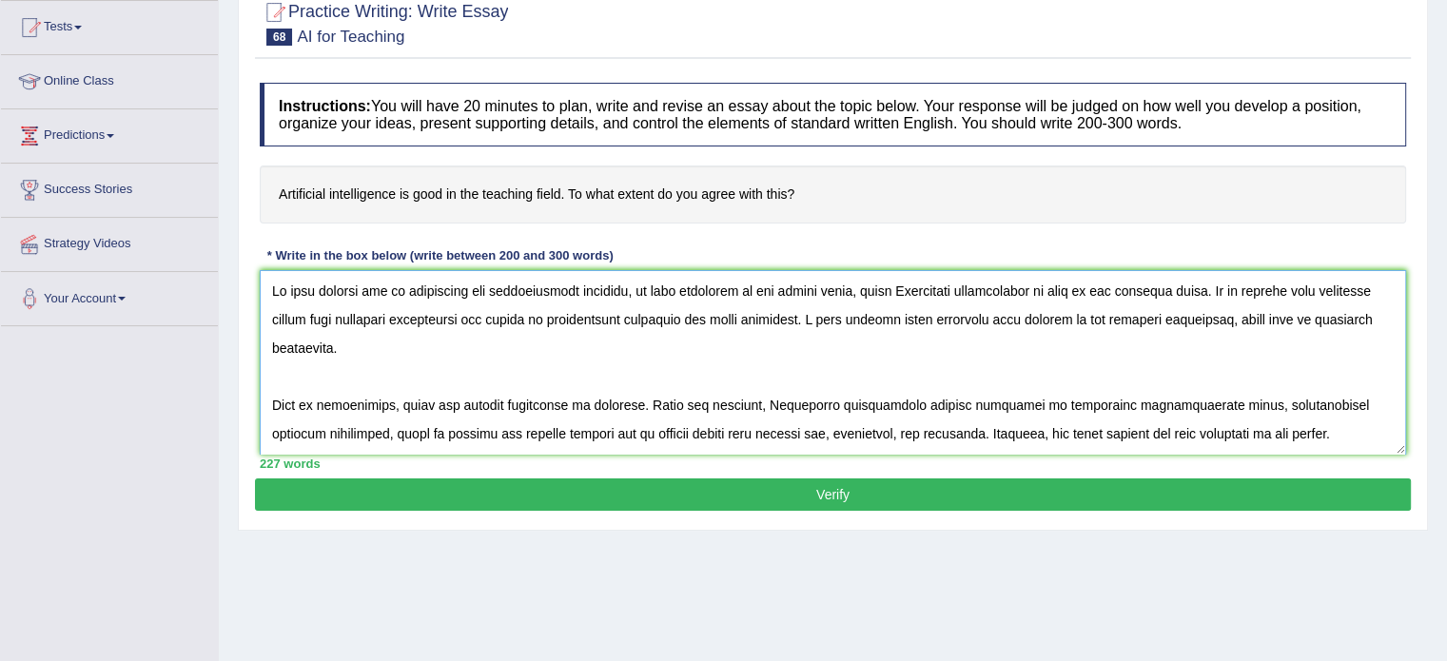
click at [293, 439] on textarea at bounding box center [833, 362] width 1146 height 185
click at [299, 439] on textarea at bounding box center [833, 362] width 1146 height 185
click at [299, 441] on textarea at bounding box center [833, 362] width 1146 height 185
click at [298, 439] on textarea at bounding box center [833, 362] width 1146 height 185
click at [299, 438] on textarea at bounding box center [833, 362] width 1146 height 185
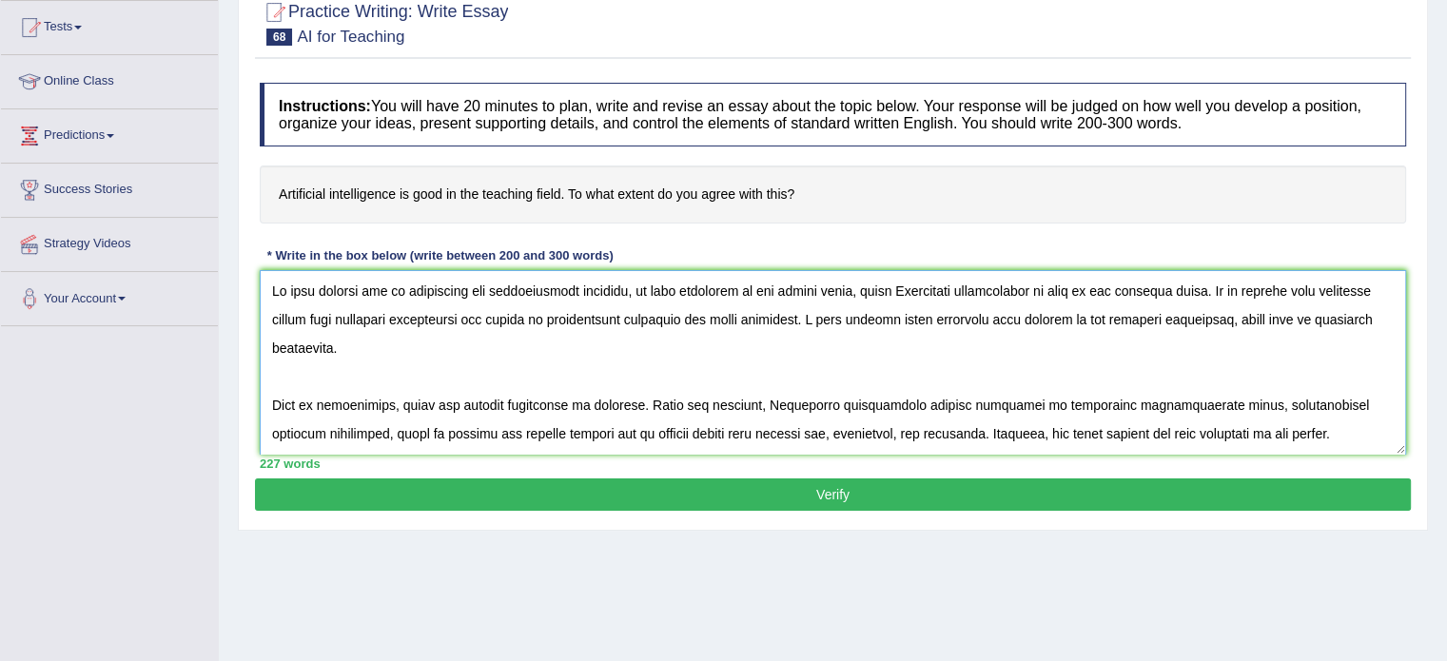
scroll to position [199, 0]
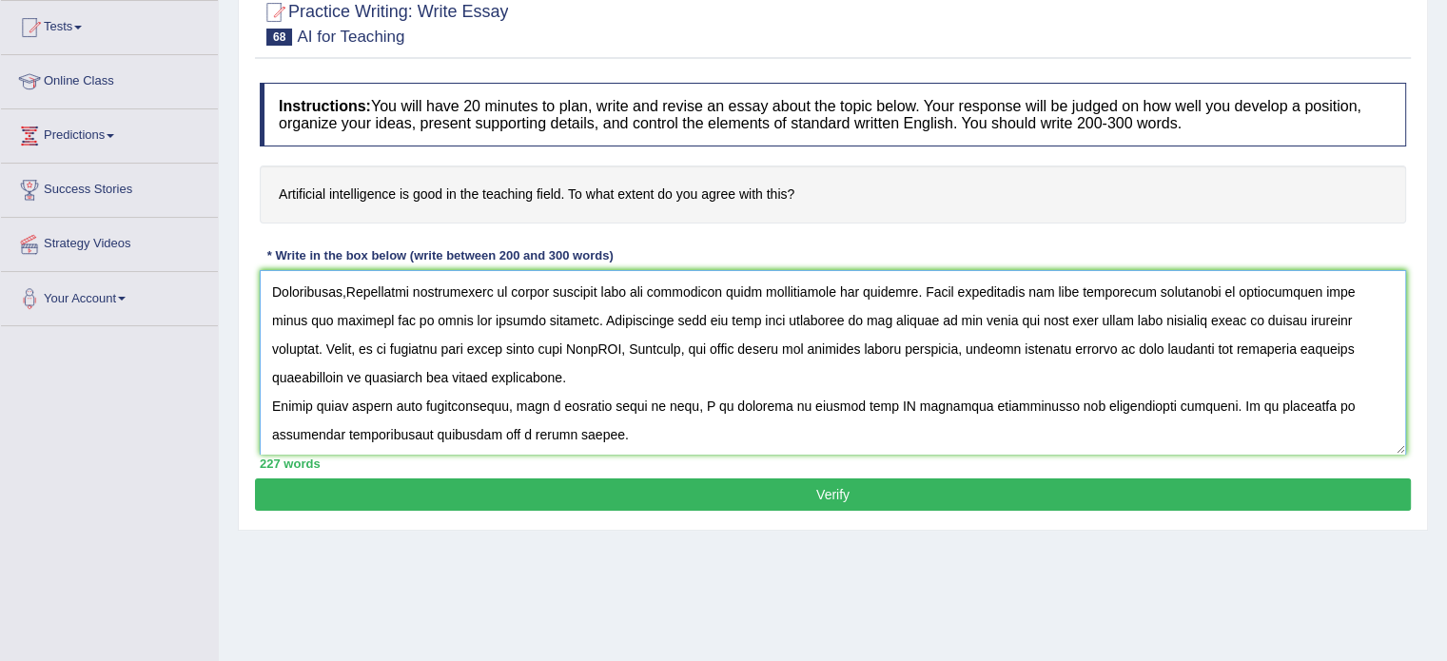
click at [682, 379] on textarea at bounding box center [833, 362] width 1146 height 185
type textarea "In this current era of scientific and technological progress, we find ourselves…"
click at [642, 496] on button "Verify" at bounding box center [833, 494] width 1156 height 32
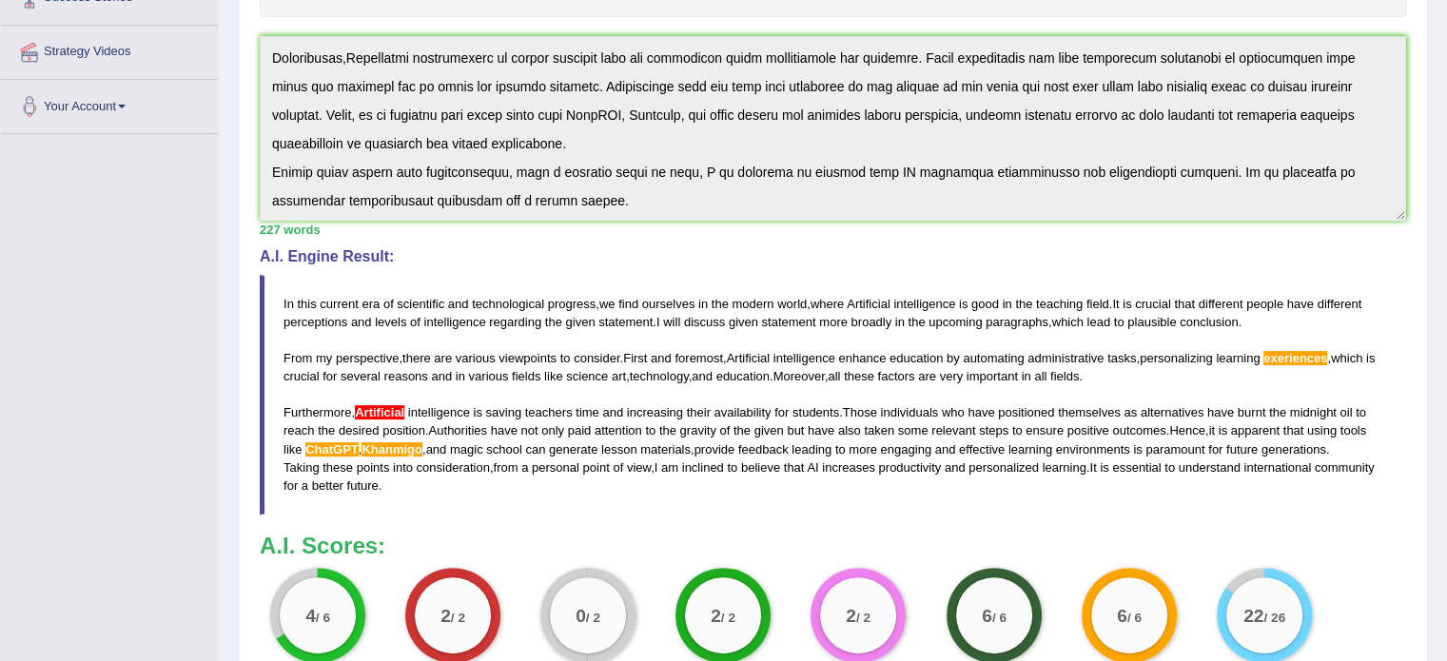
scroll to position [0, 0]
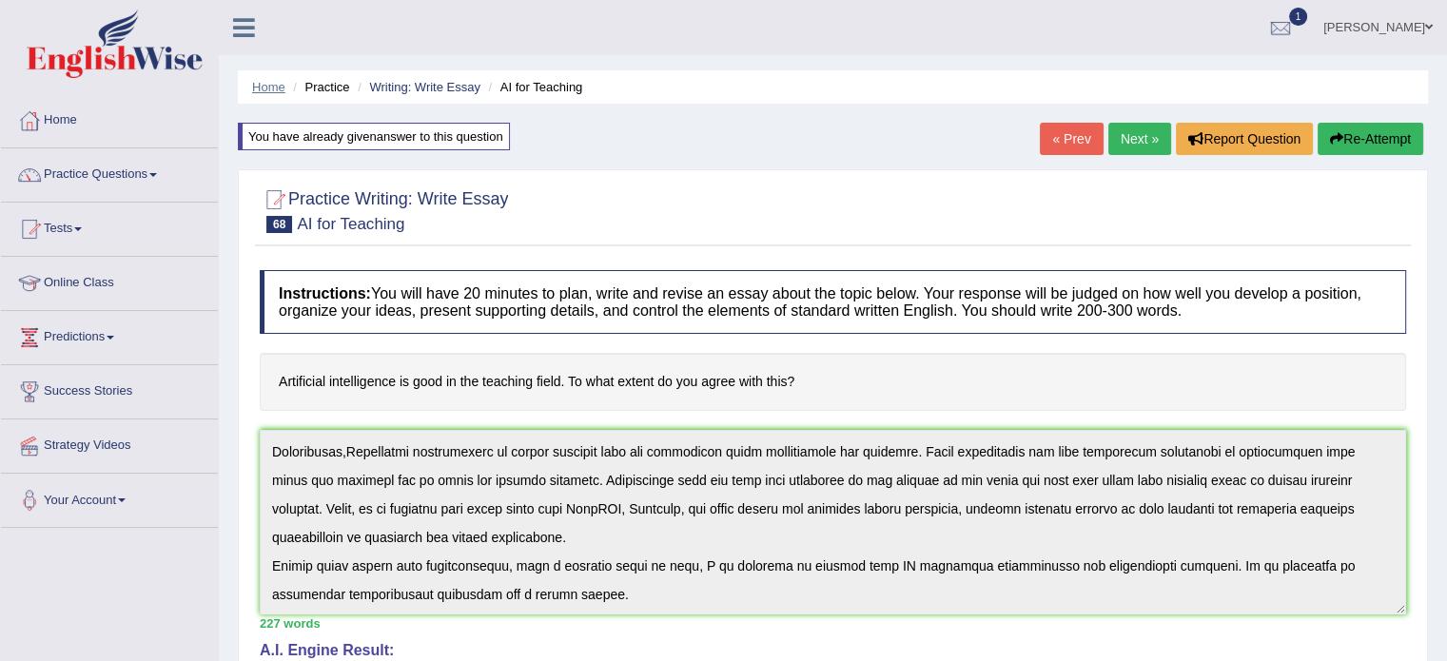
click at [273, 82] on link "Home" at bounding box center [268, 87] width 33 height 14
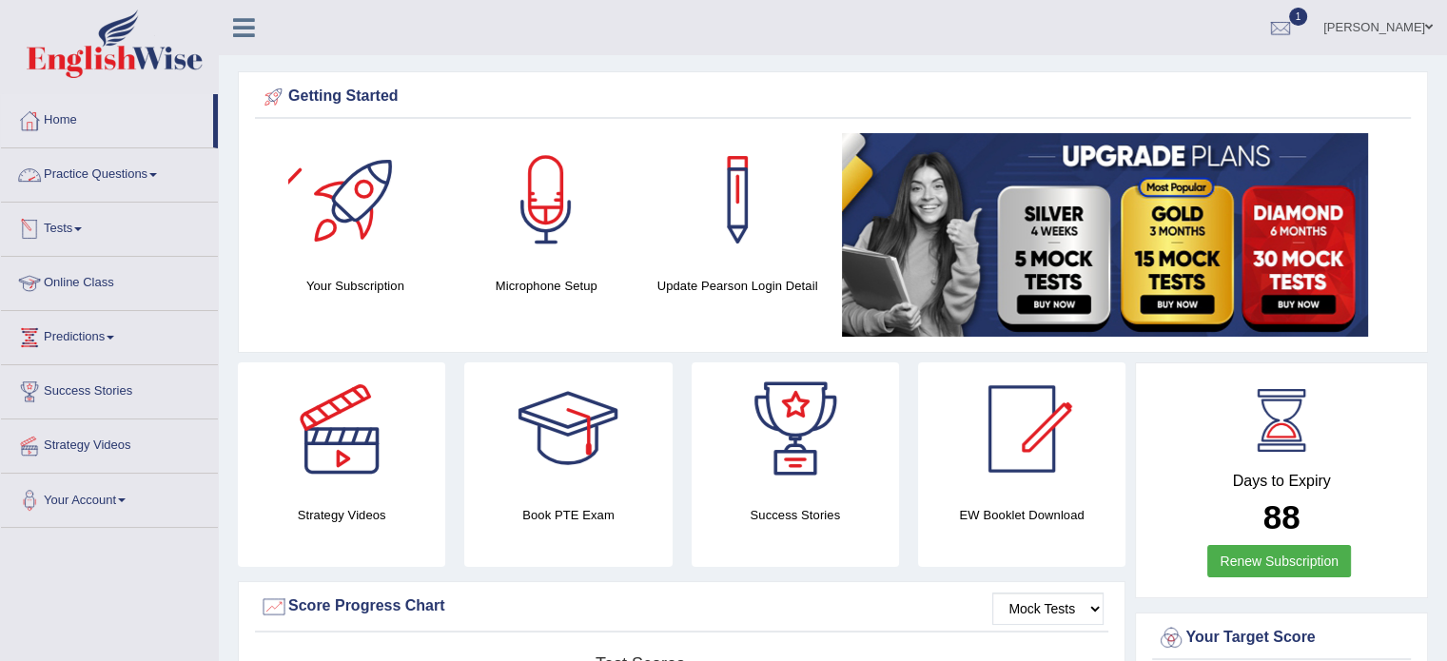
click at [169, 177] on link "Practice Questions" at bounding box center [109, 172] width 217 height 48
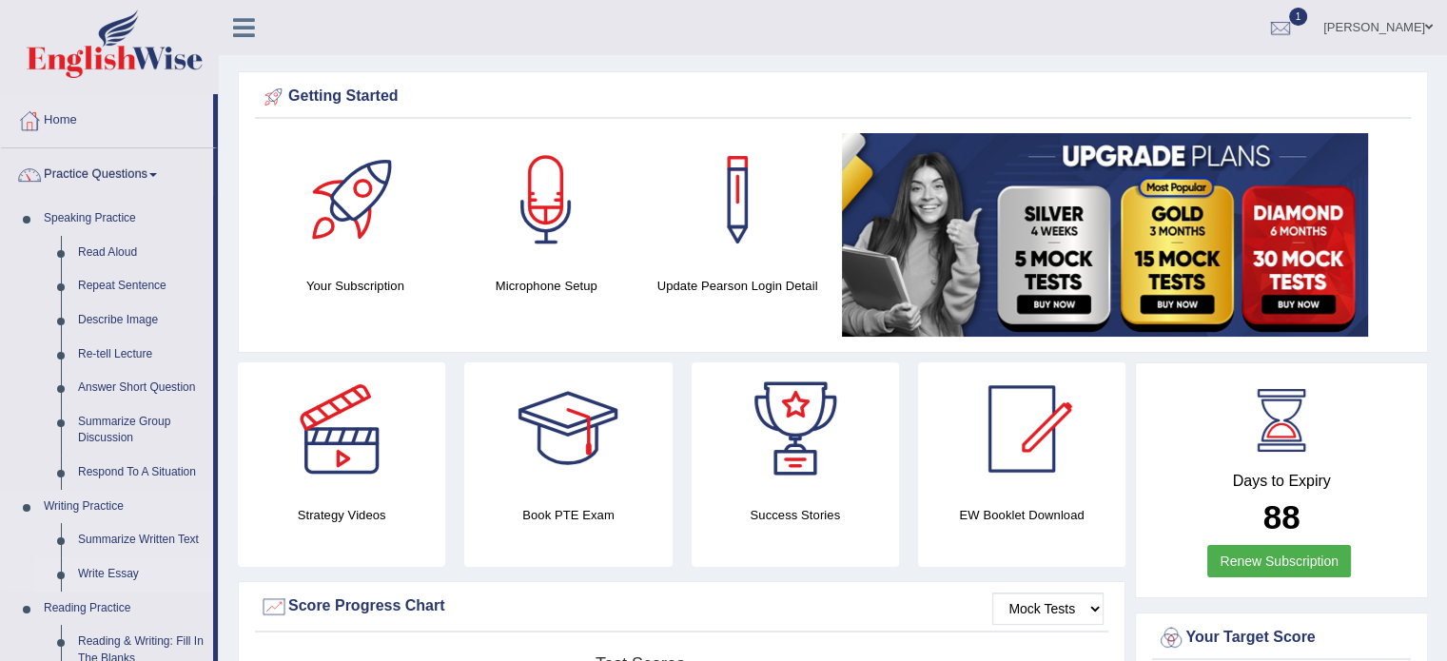
click at [107, 581] on link "Write Essay" at bounding box center [141, 574] width 144 height 34
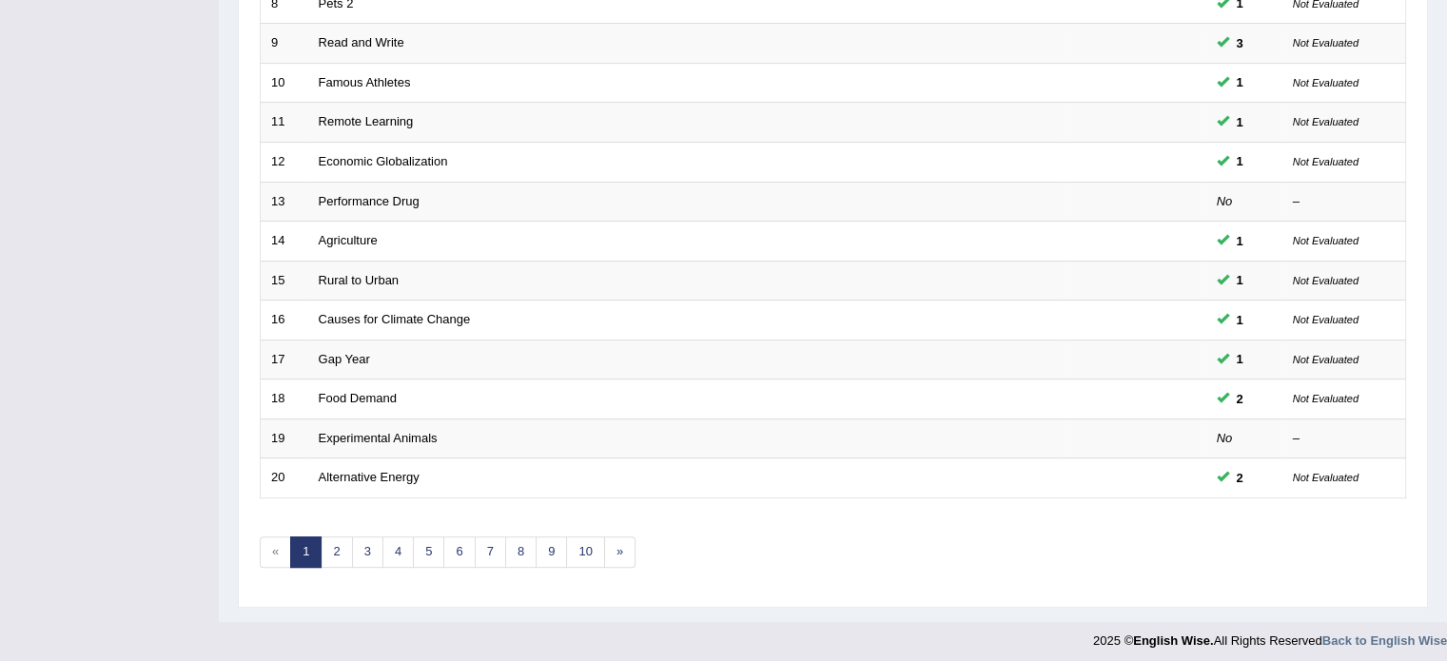
scroll to position [593, 0]
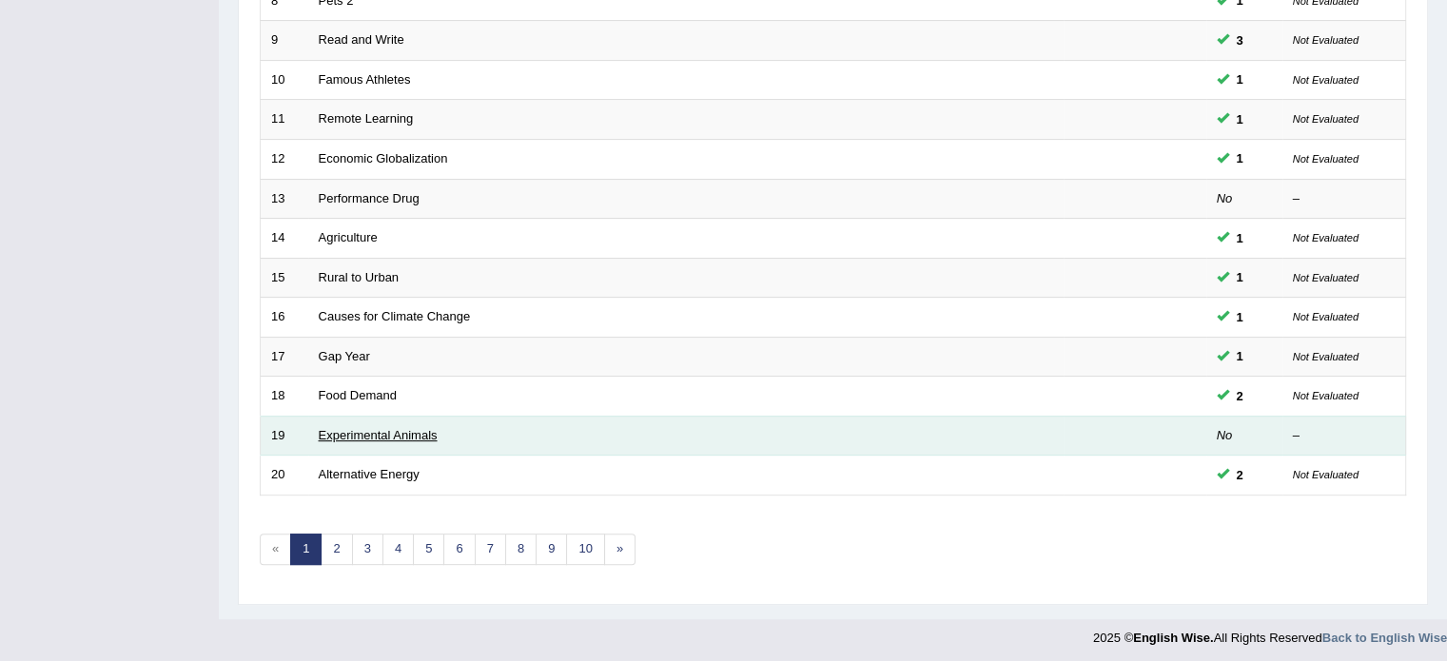
click at [386, 436] on link "Experimental Animals" at bounding box center [378, 435] width 119 height 14
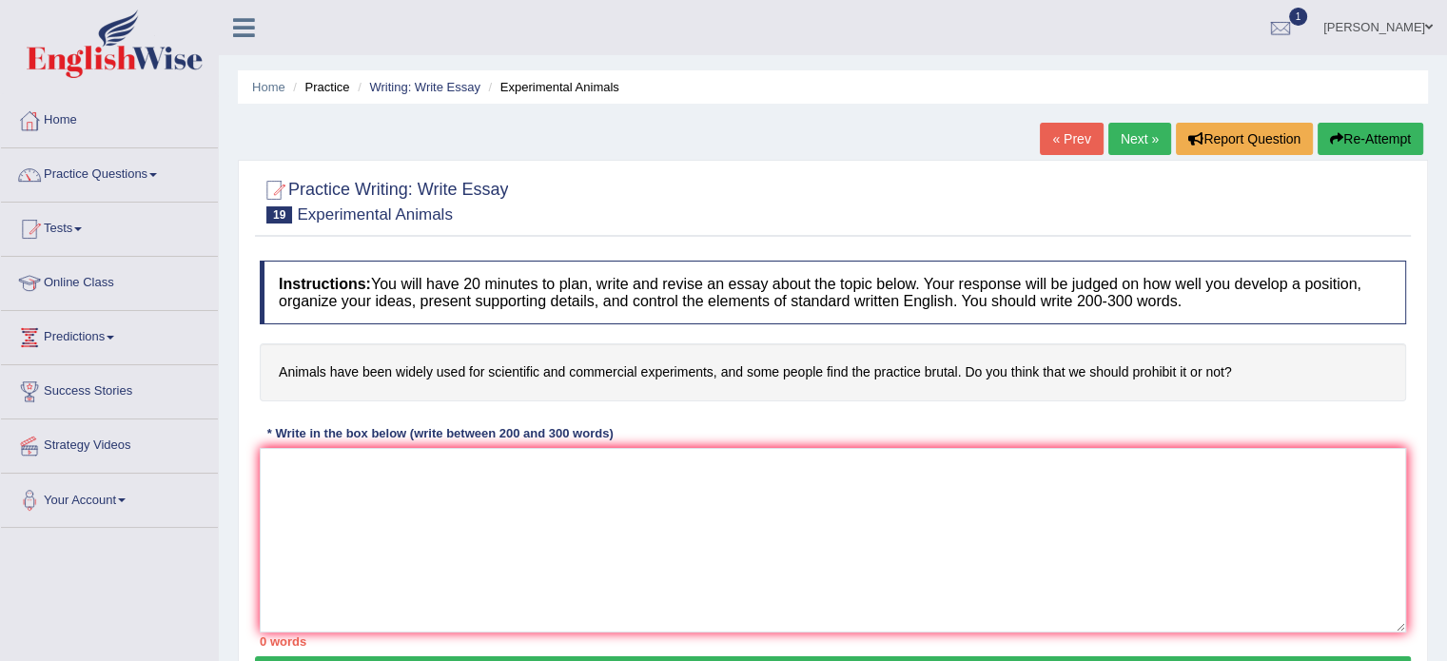
click at [348, 88] on li "Practice" at bounding box center [318, 87] width 61 height 18
click at [387, 88] on link "Writing: Write Essay" at bounding box center [424, 87] width 111 height 14
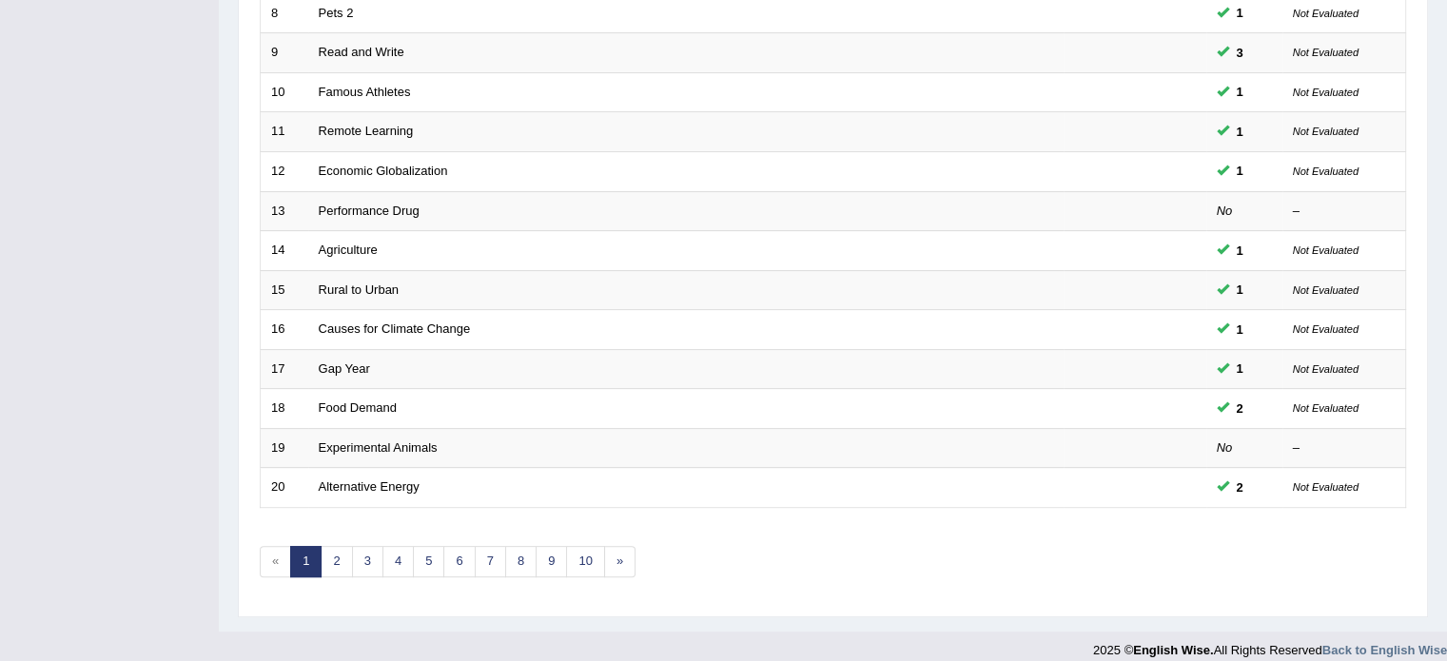
scroll to position [593, 0]
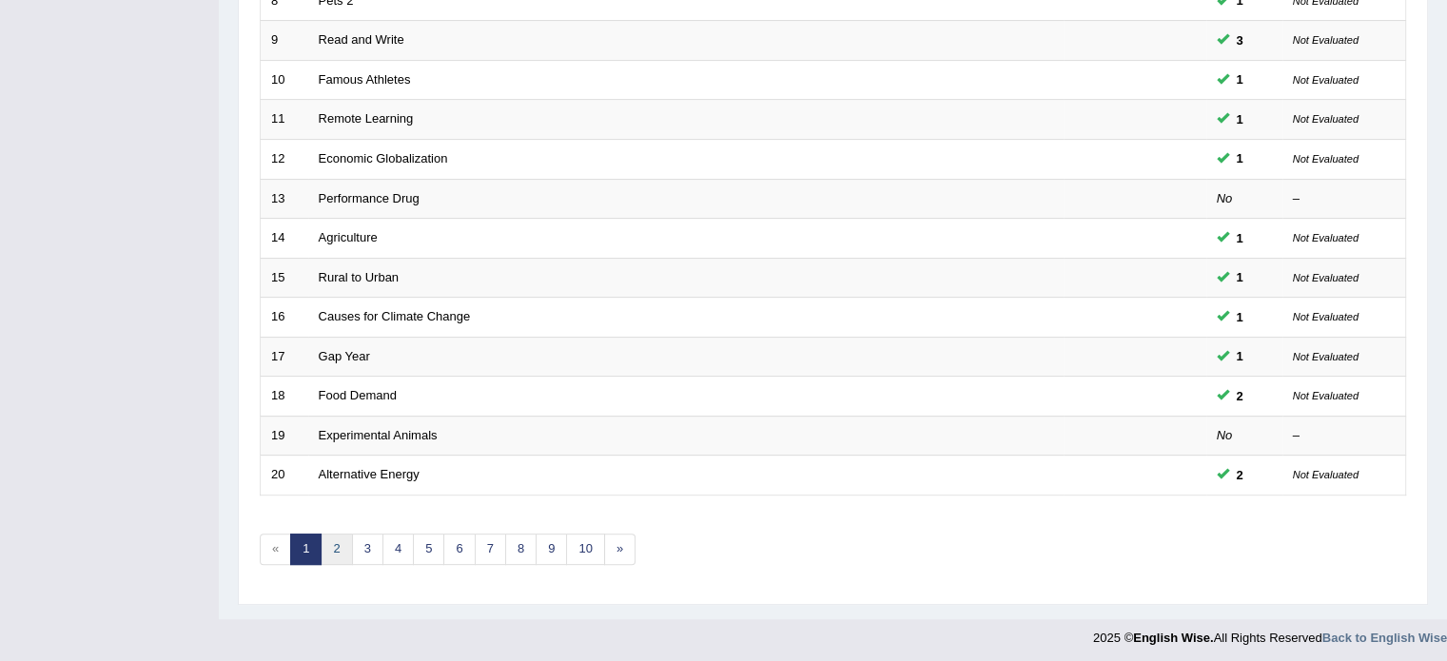
click at [344, 546] on link "2" at bounding box center [336, 549] width 31 height 31
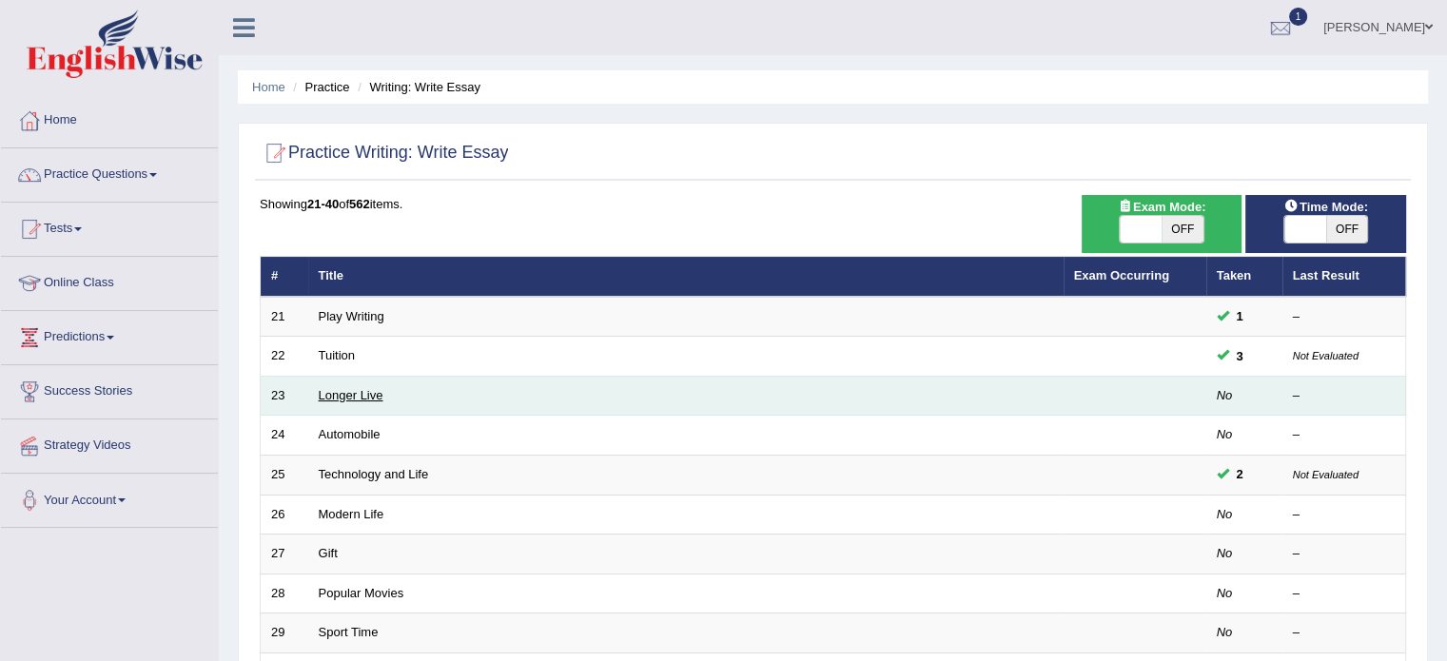
click at [346, 395] on link "Longer Live" at bounding box center [351, 395] width 65 height 14
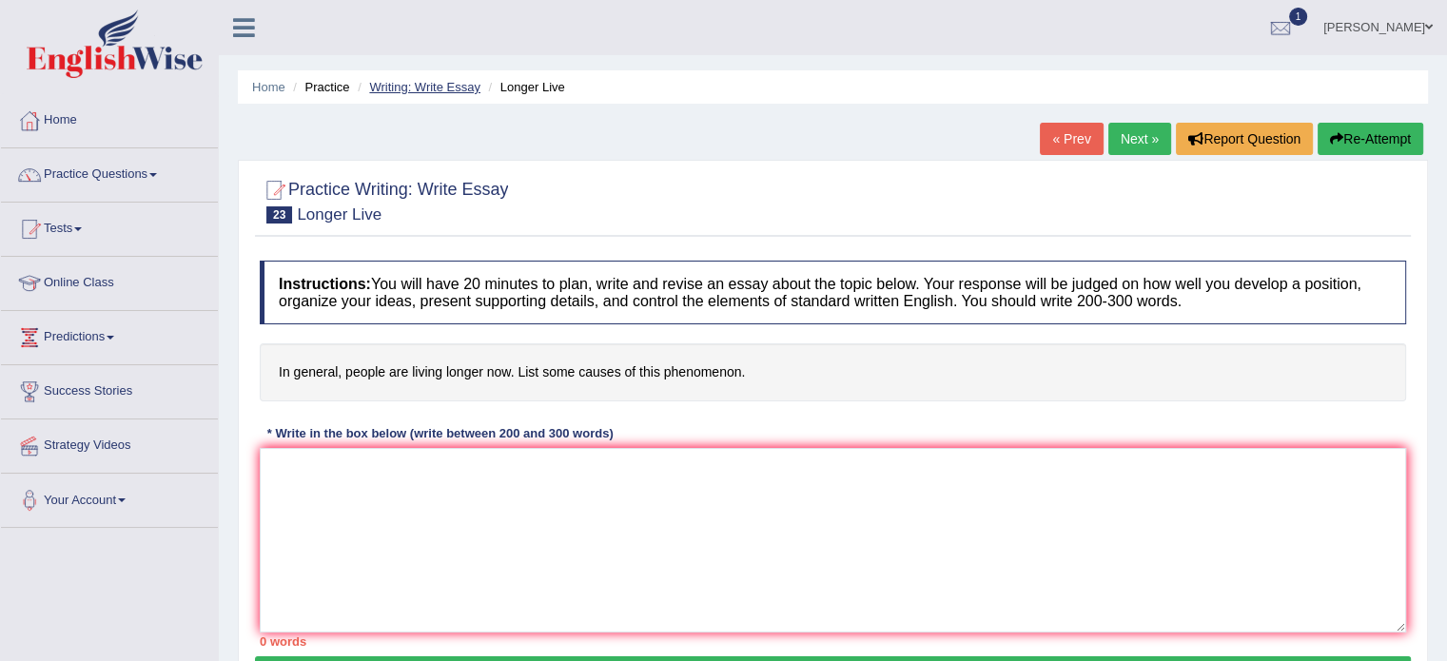
click at [422, 83] on link "Writing: Write Essay" at bounding box center [424, 87] width 111 height 14
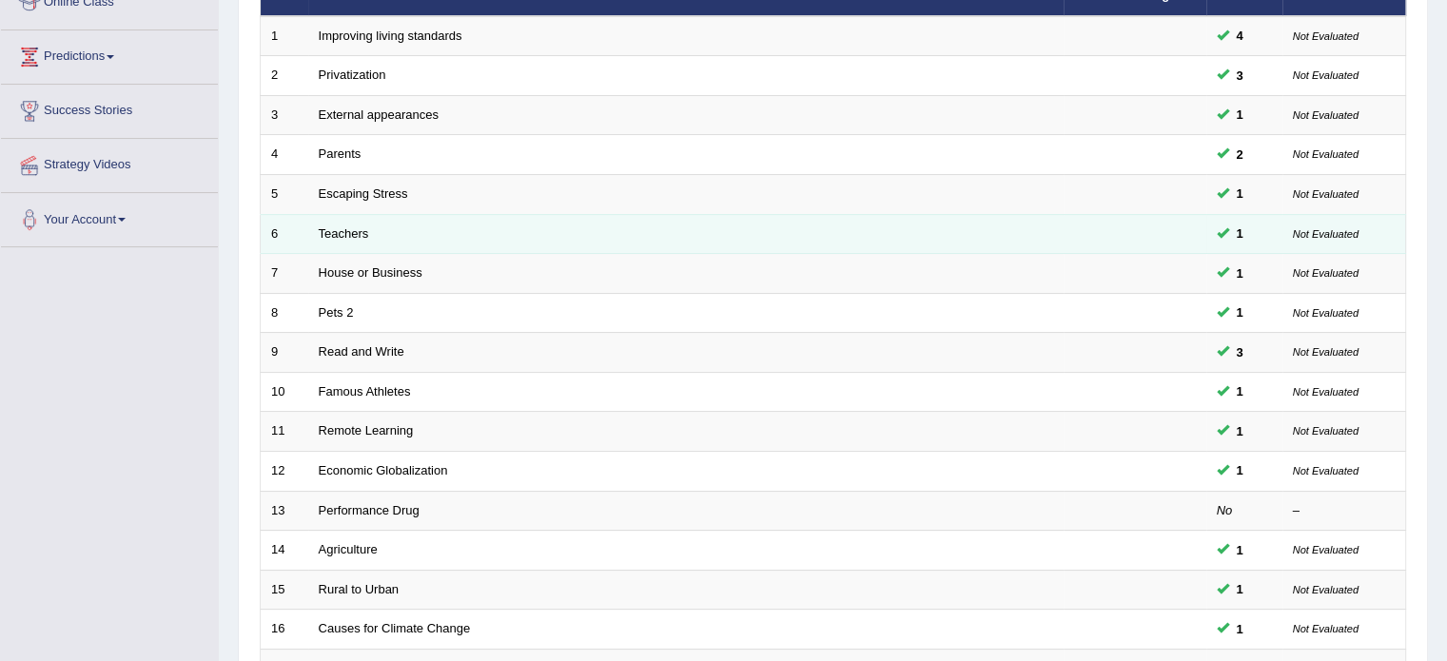
scroll to position [283, 0]
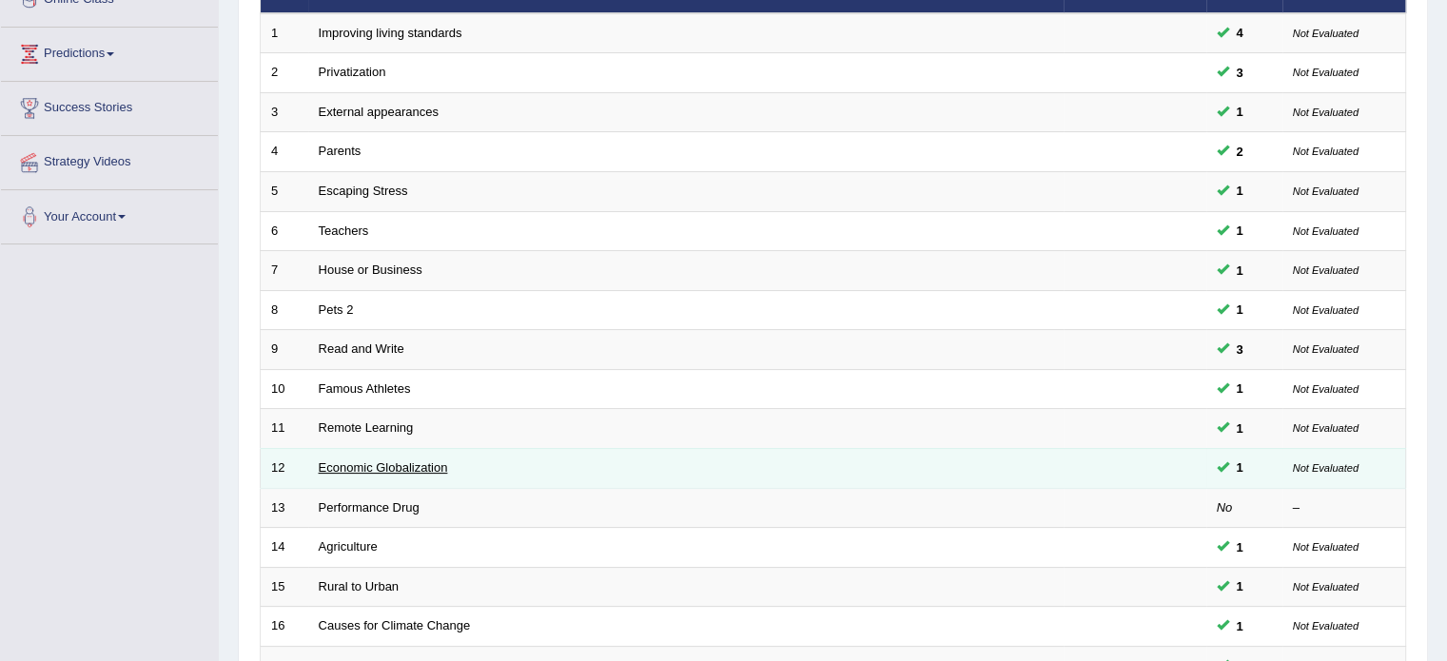
click at [358, 460] on link "Economic Globalization" at bounding box center [383, 467] width 129 height 14
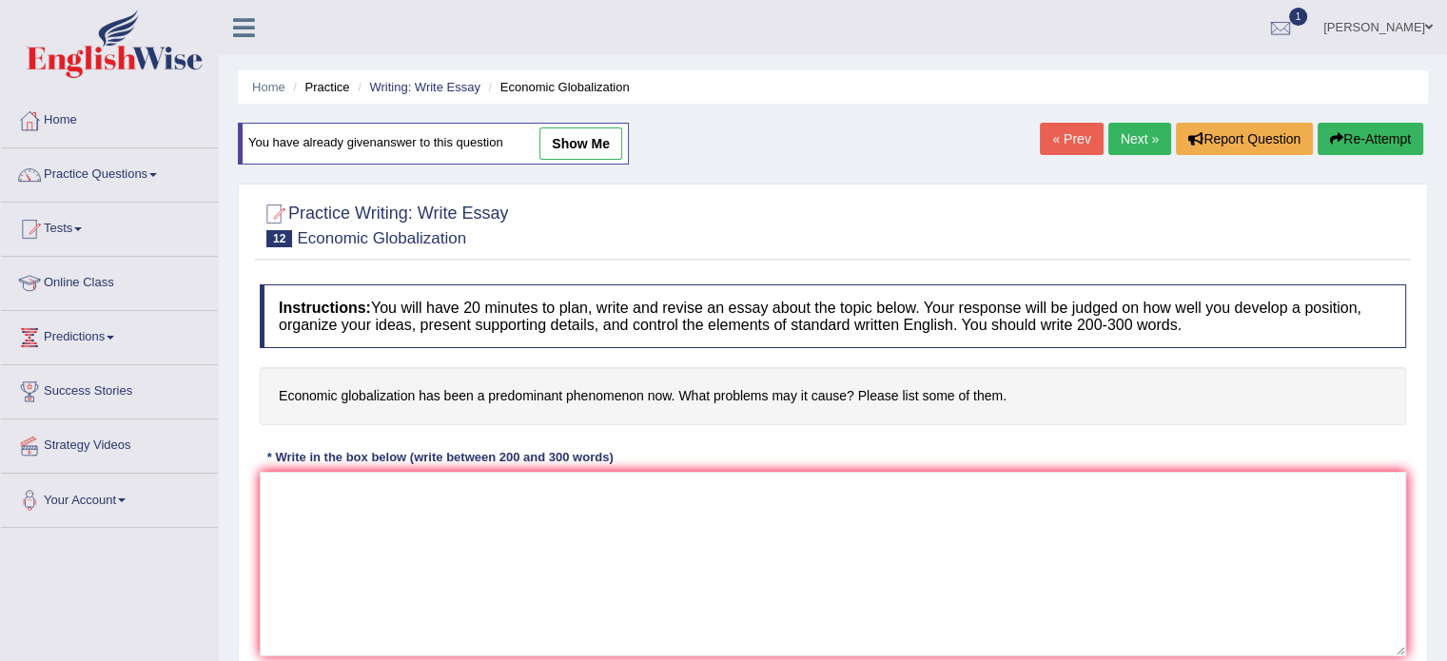
click at [1144, 139] on link "Next »" at bounding box center [1139, 139] width 63 height 32
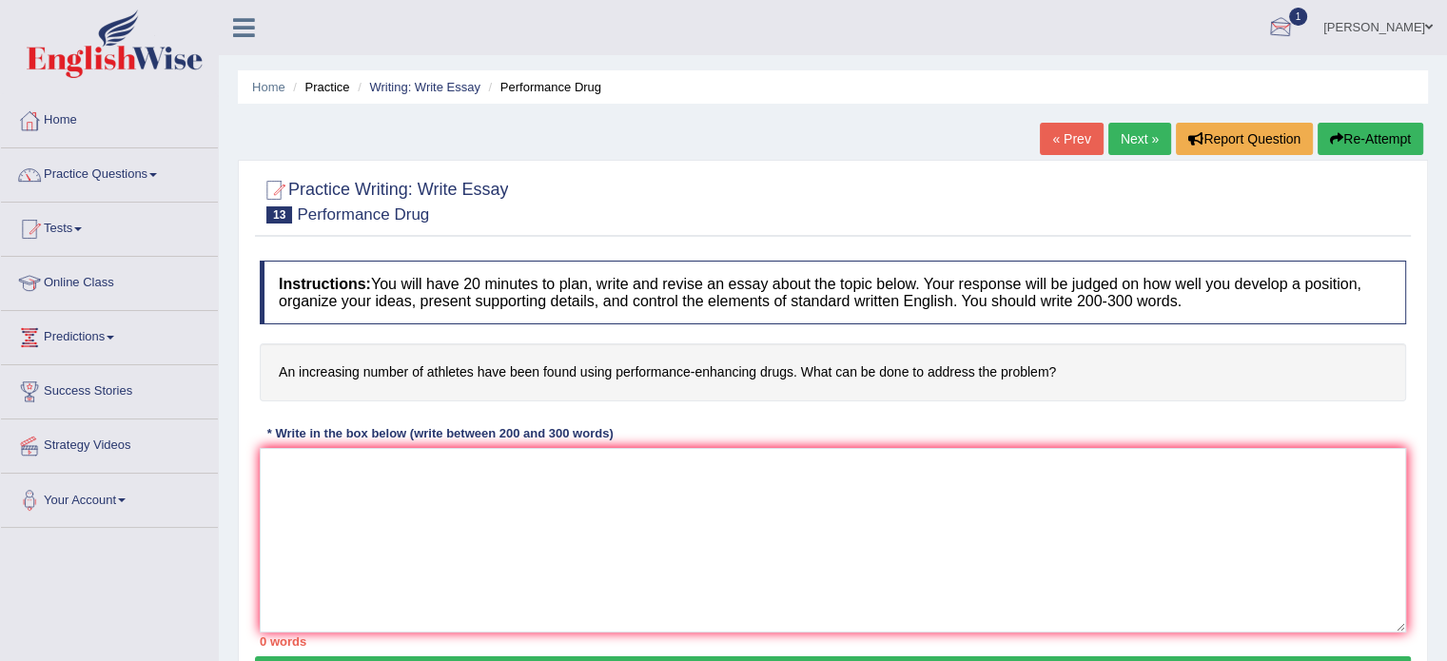
click at [1284, 18] on div at bounding box center [1280, 28] width 29 height 29
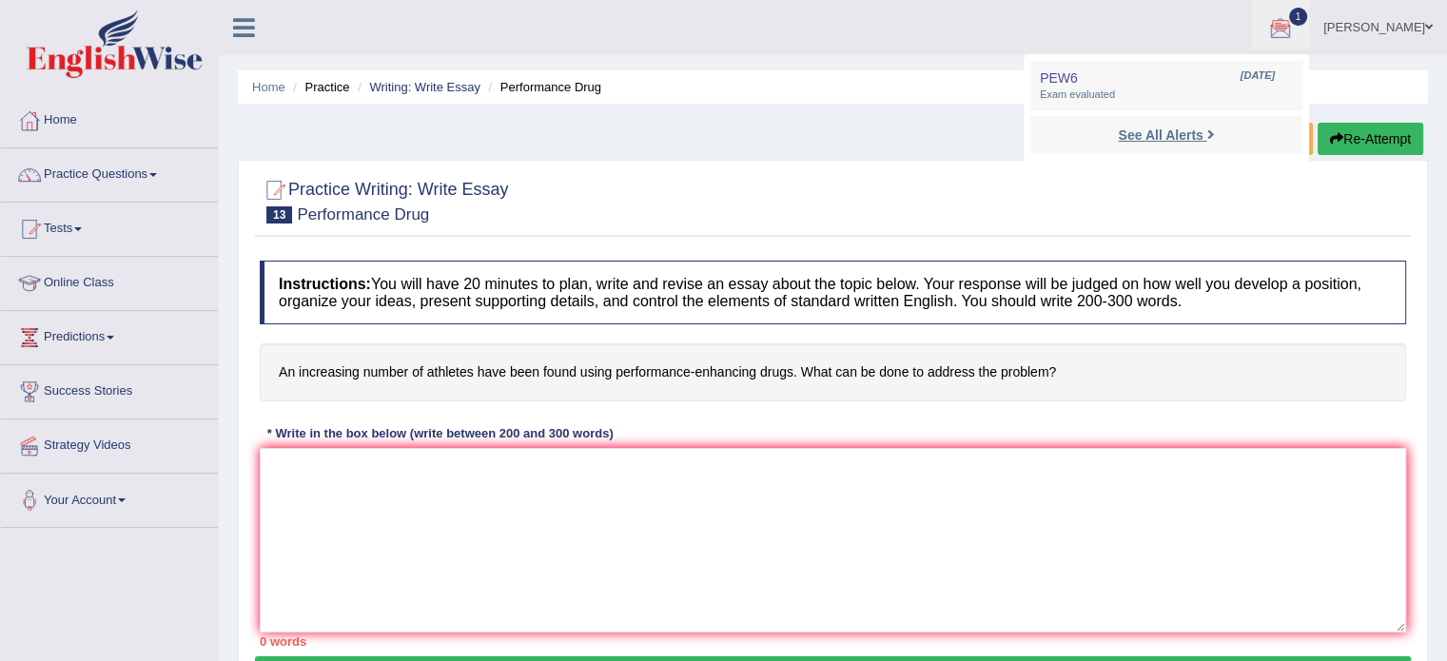
click at [1134, 141] on strong "See All Alerts" at bounding box center [1160, 134] width 85 height 15
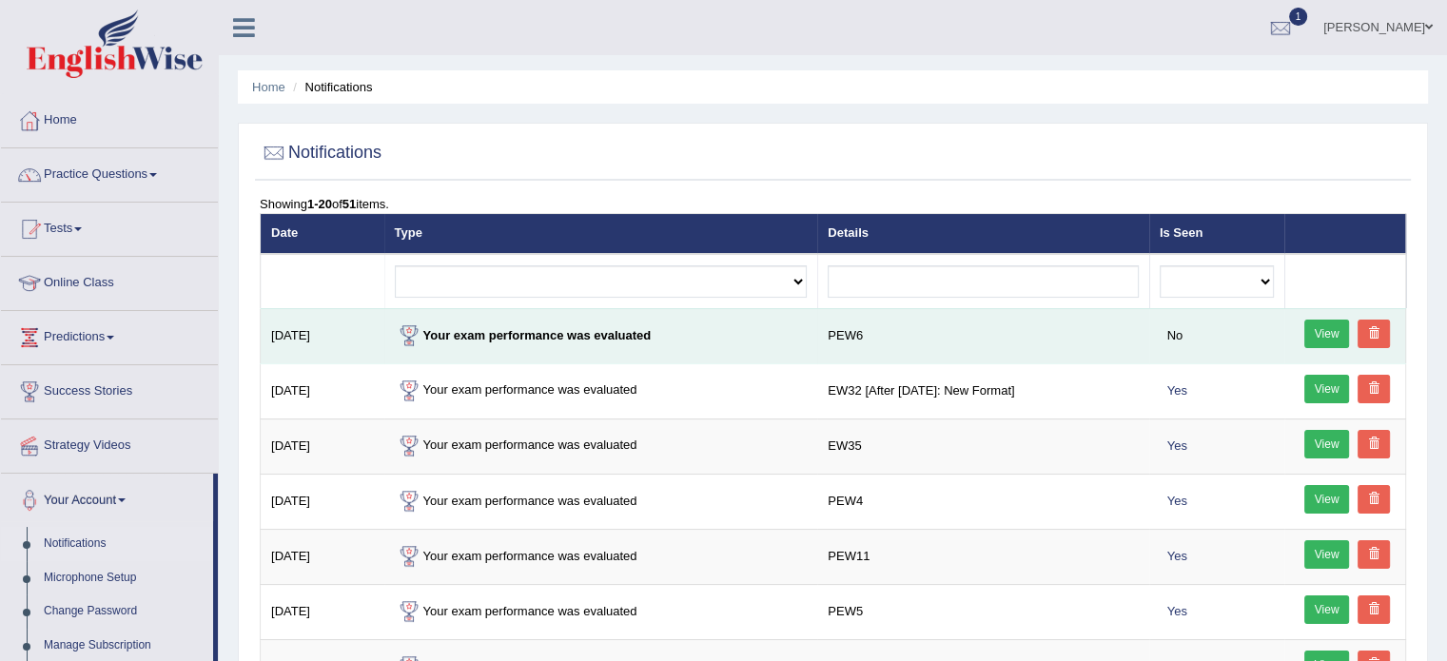
click at [1320, 333] on link "View" at bounding box center [1327, 334] width 46 height 29
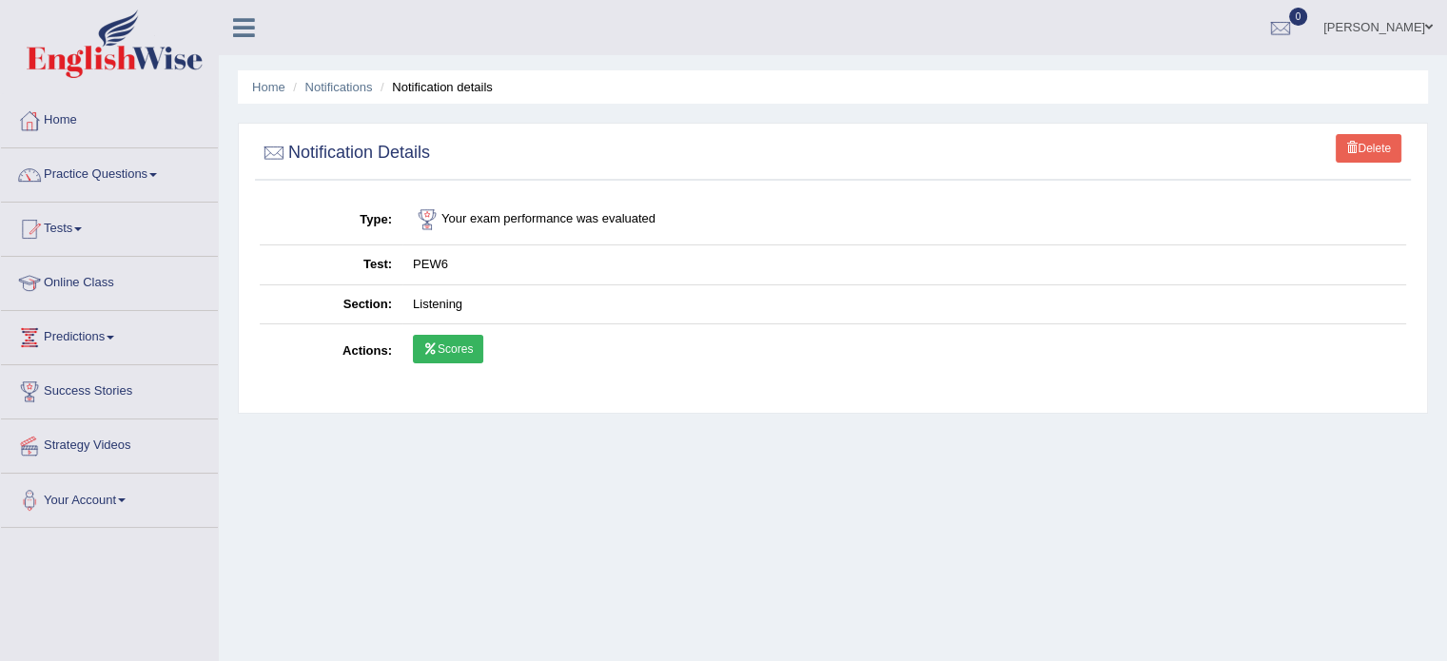
click at [449, 348] on link "Scores" at bounding box center [448, 349] width 70 height 29
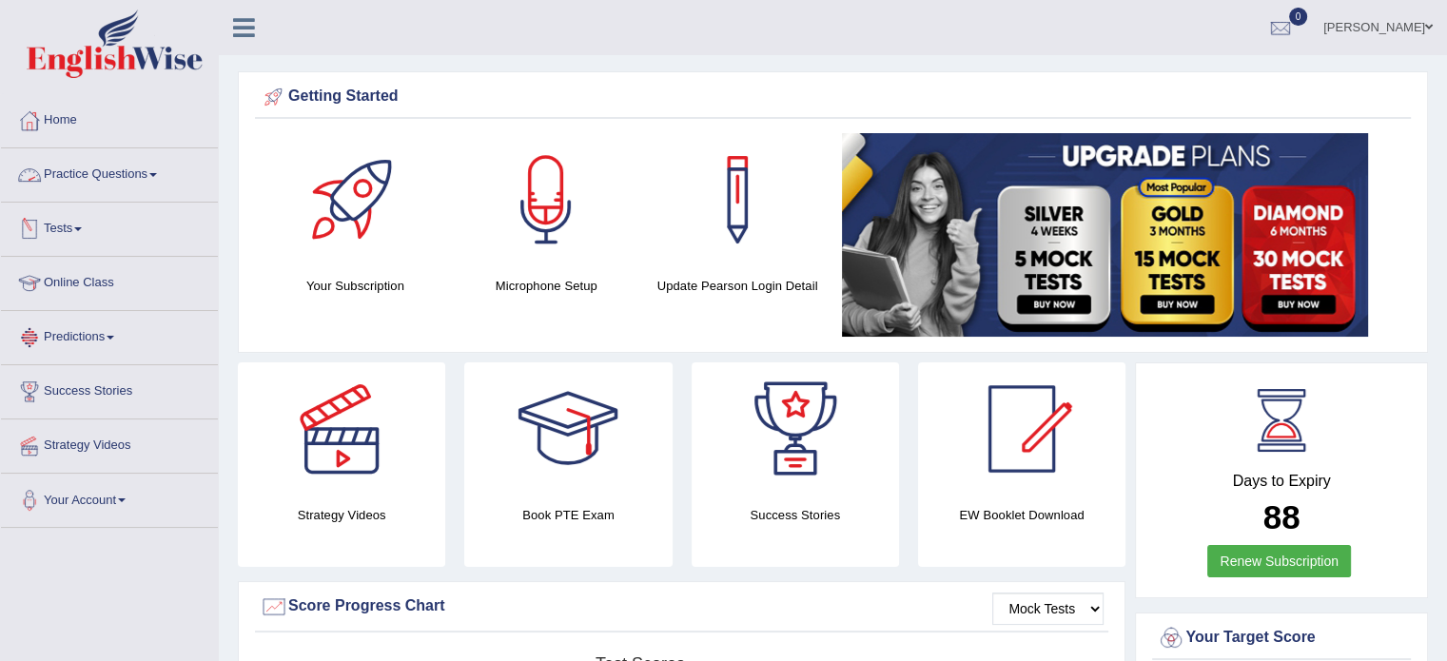
click at [153, 172] on link "Practice Questions" at bounding box center [109, 172] width 217 height 48
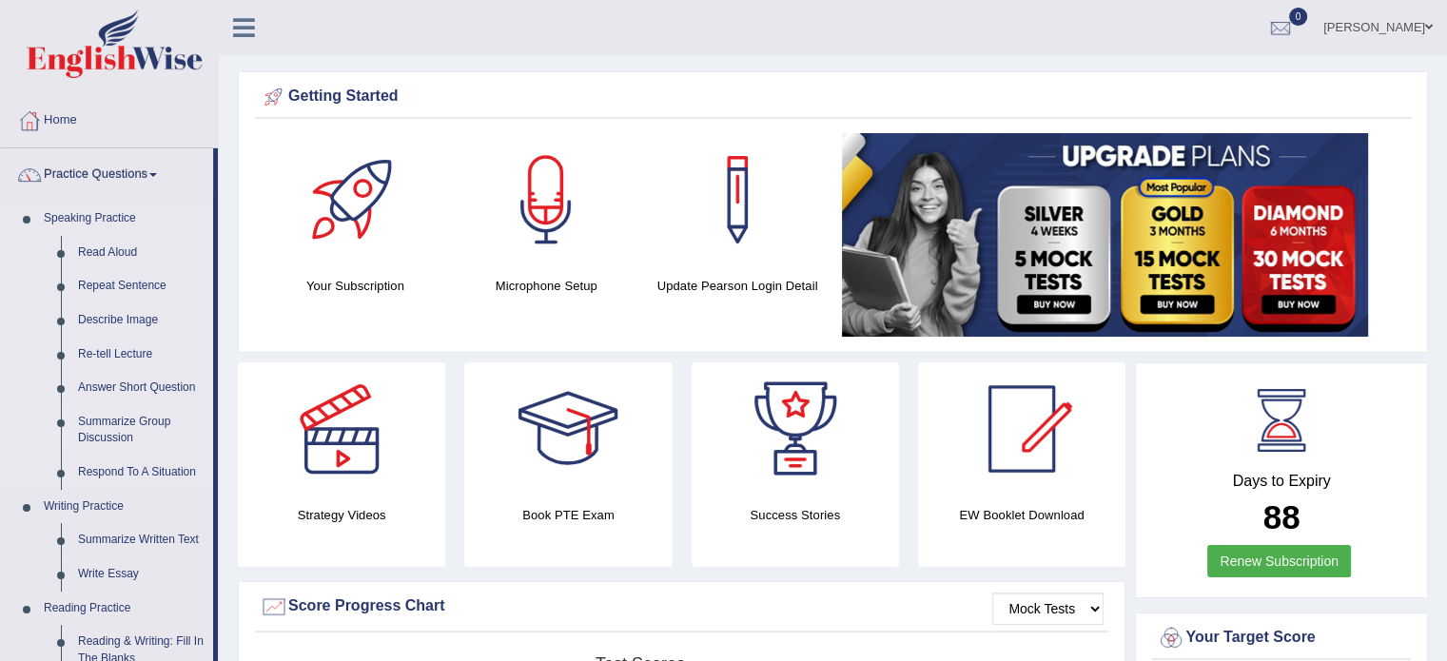
scroll to position [192, 0]
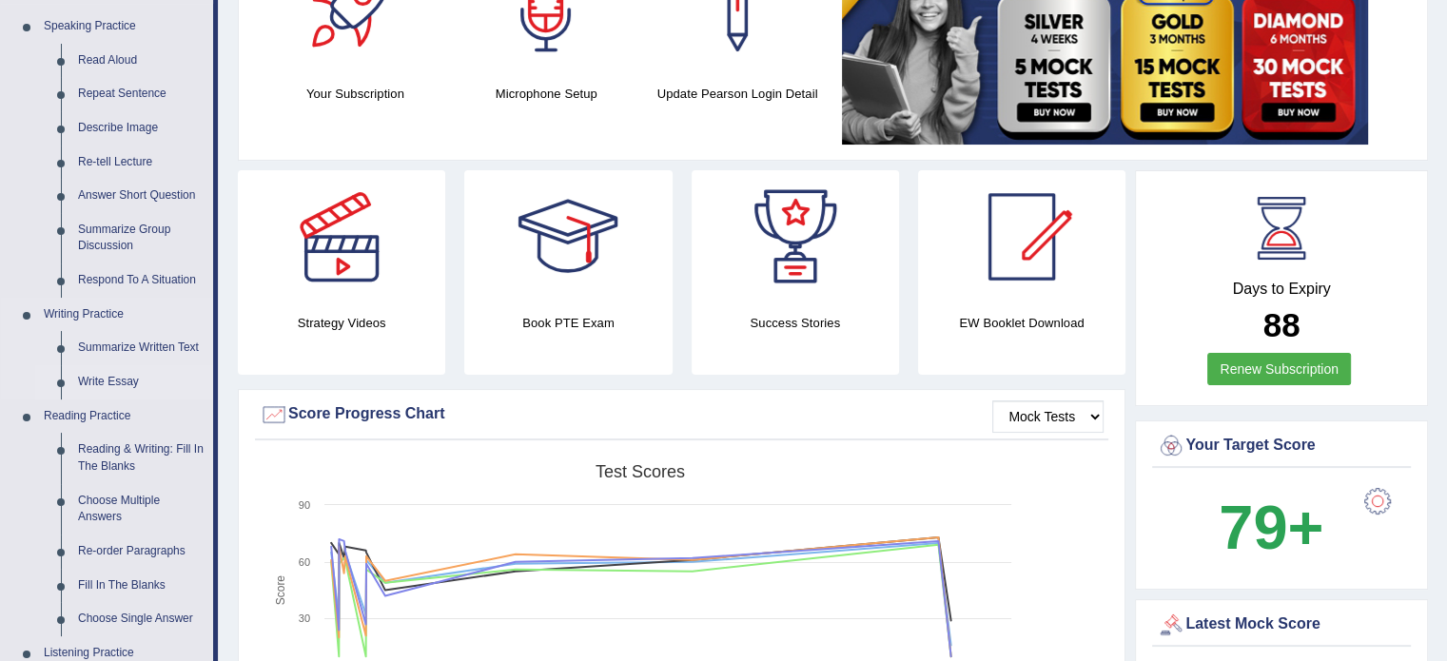
click at [99, 383] on link "Write Essay" at bounding box center [141, 382] width 144 height 34
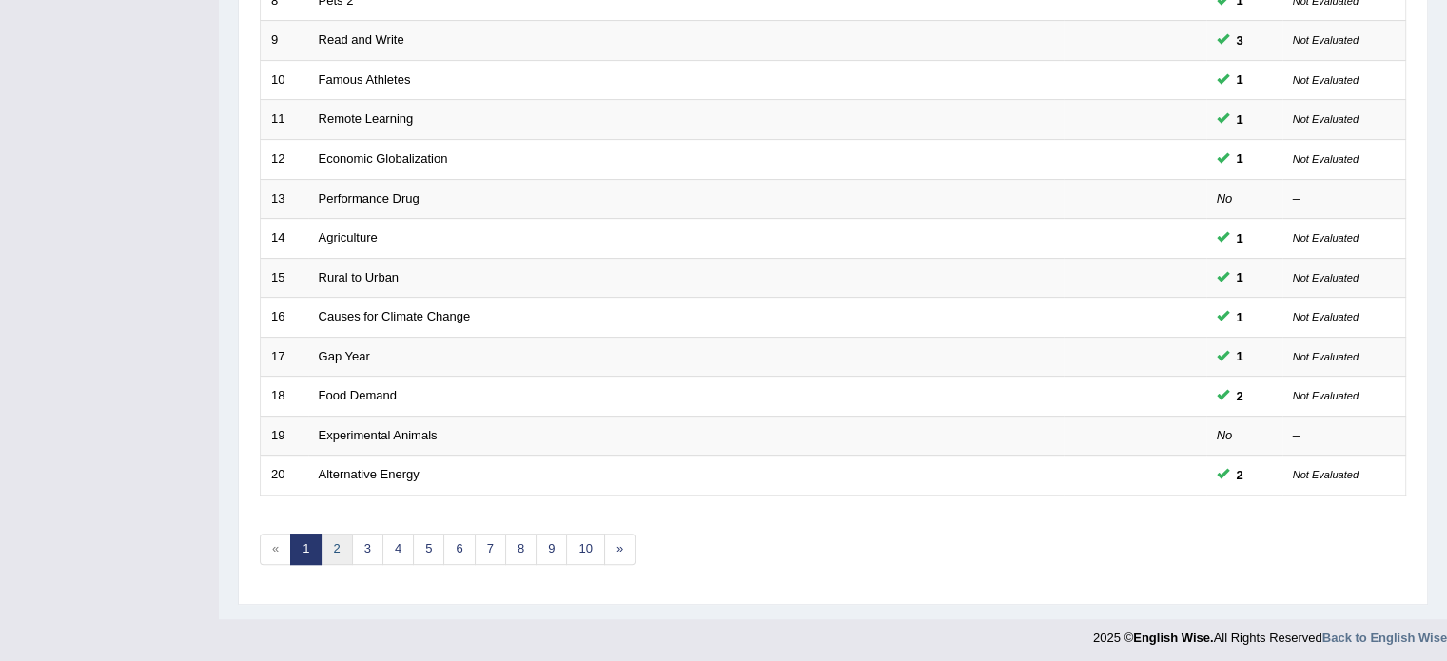
click at [339, 535] on link "2" at bounding box center [336, 549] width 31 height 31
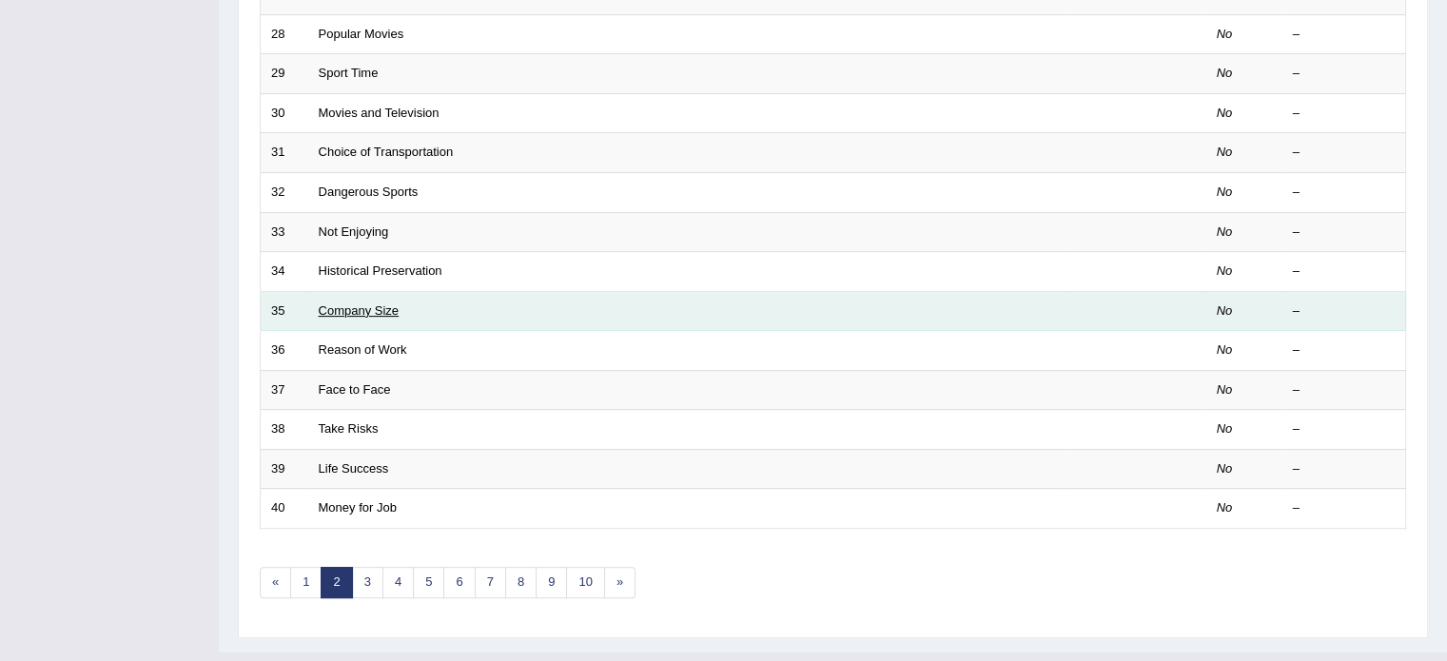
scroll to position [574, 0]
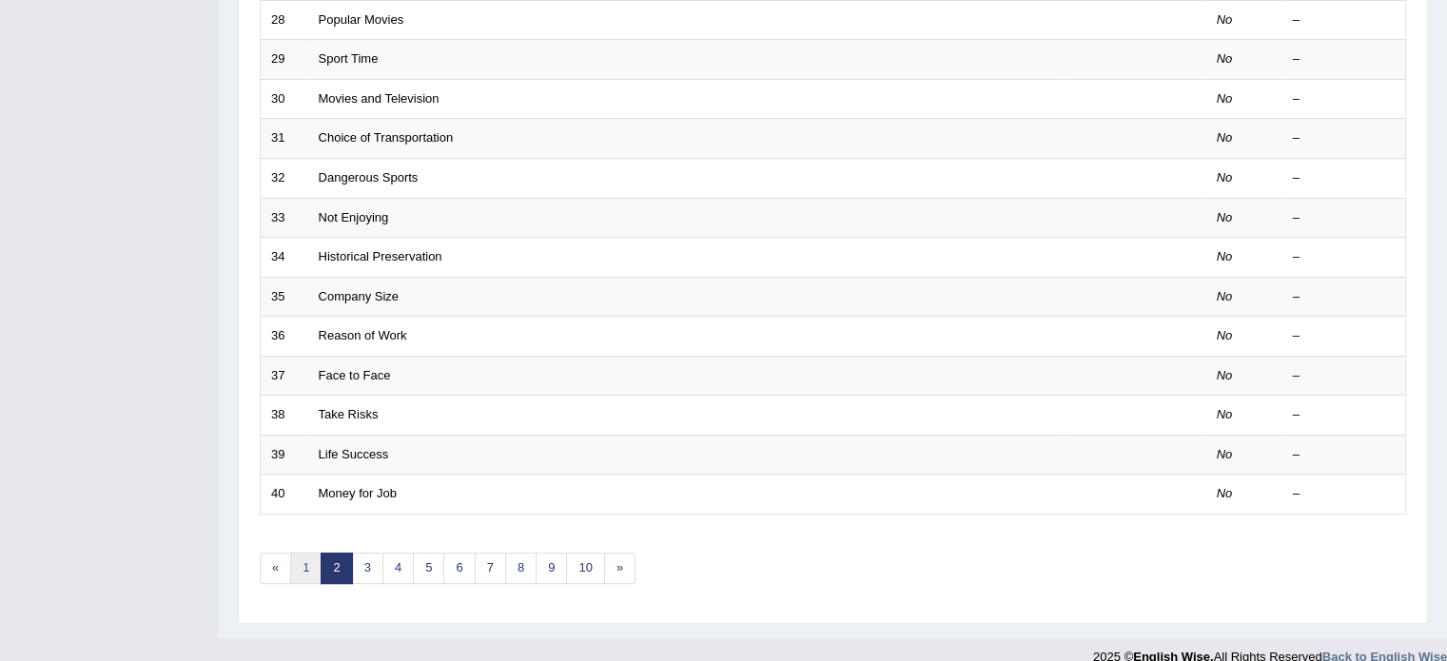
click at [304, 564] on link "1" at bounding box center [305, 568] width 31 height 31
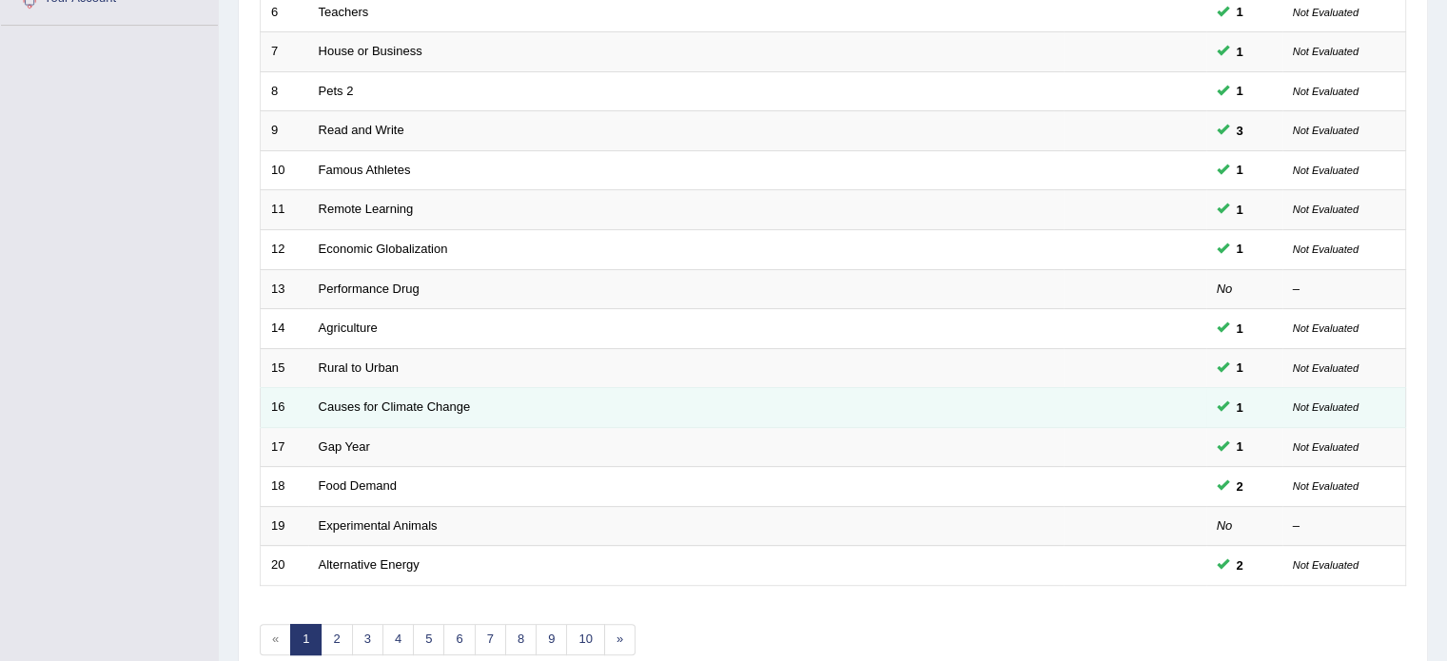
scroll to position [505, 0]
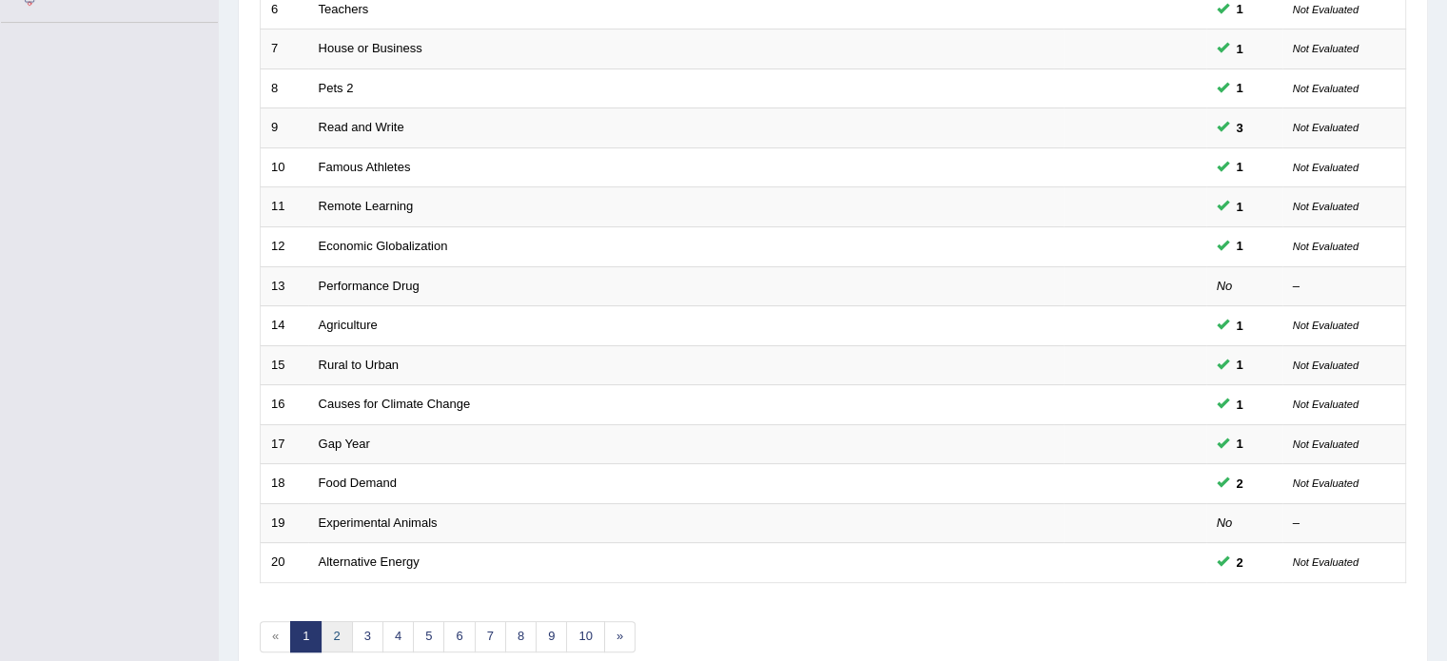
click at [340, 639] on link "2" at bounding box center [336, 636] width 31 height 31
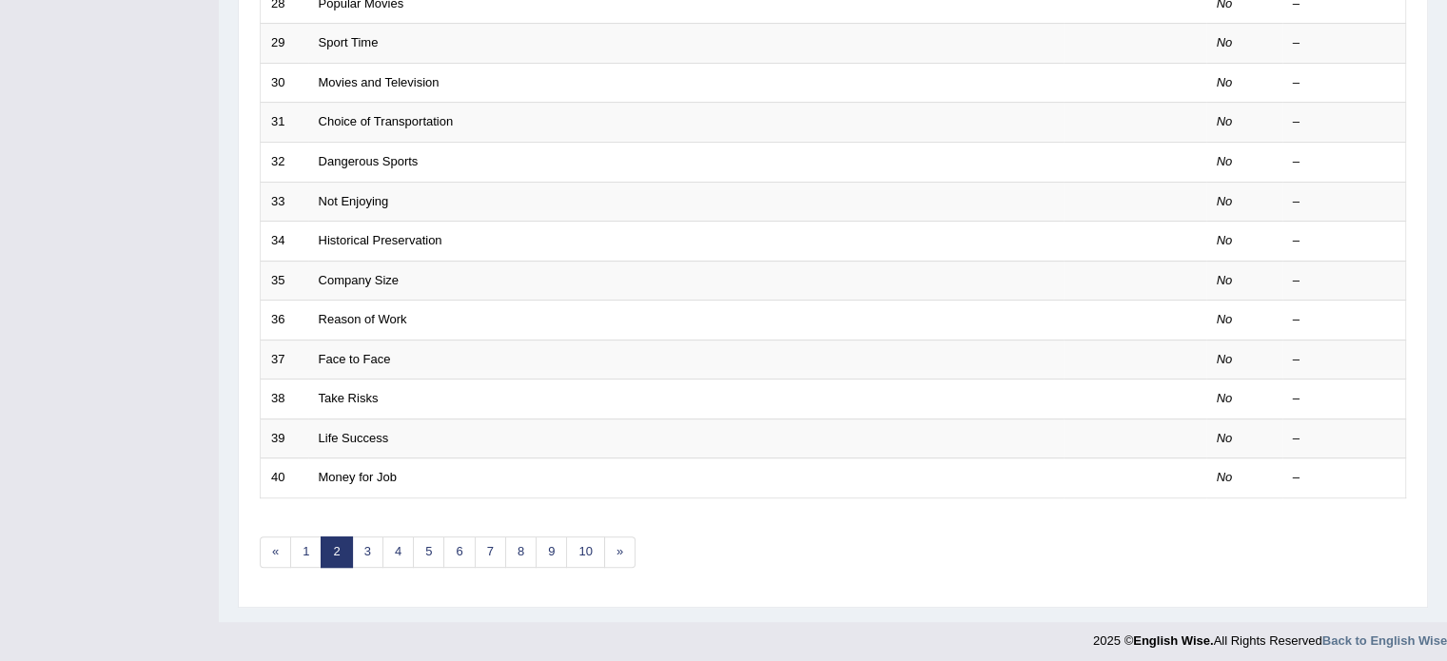
scroll to position [593, 0]
click at [363, 553] on link "3" at bounding box center [367, 549] width 31 height 31
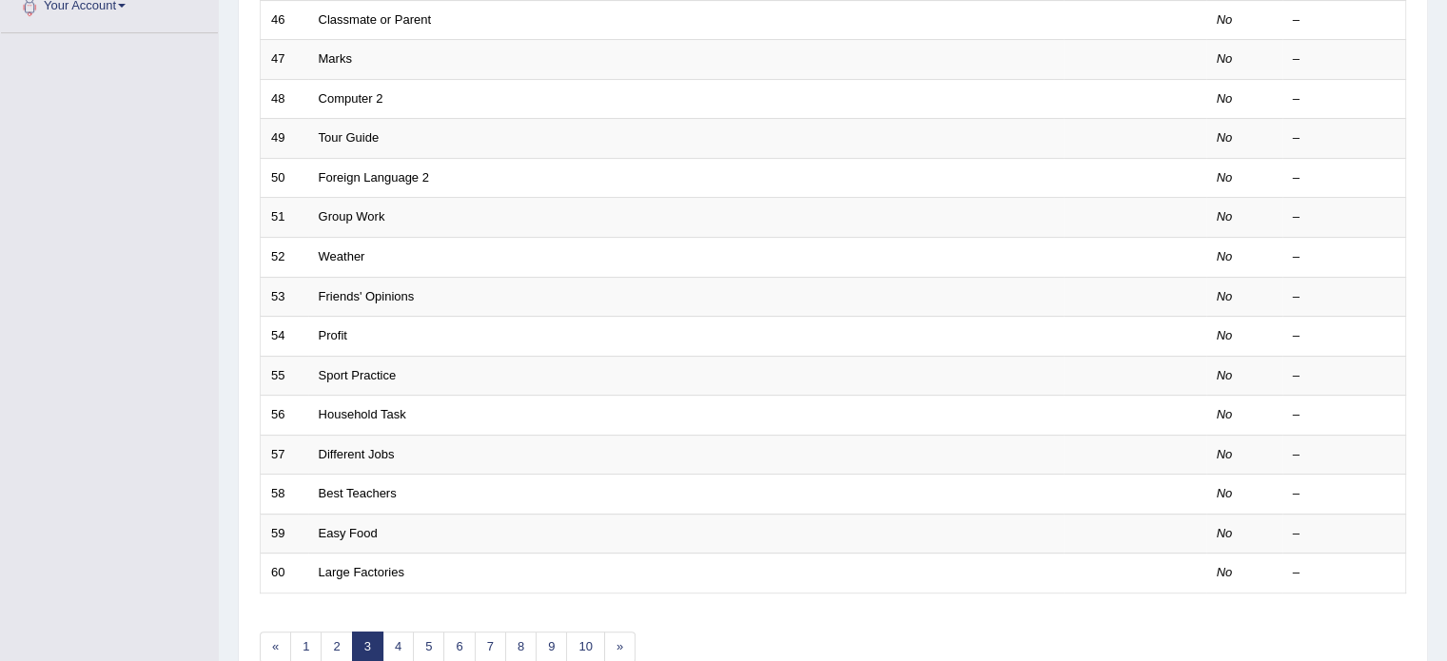
scroll to position [593, 0]
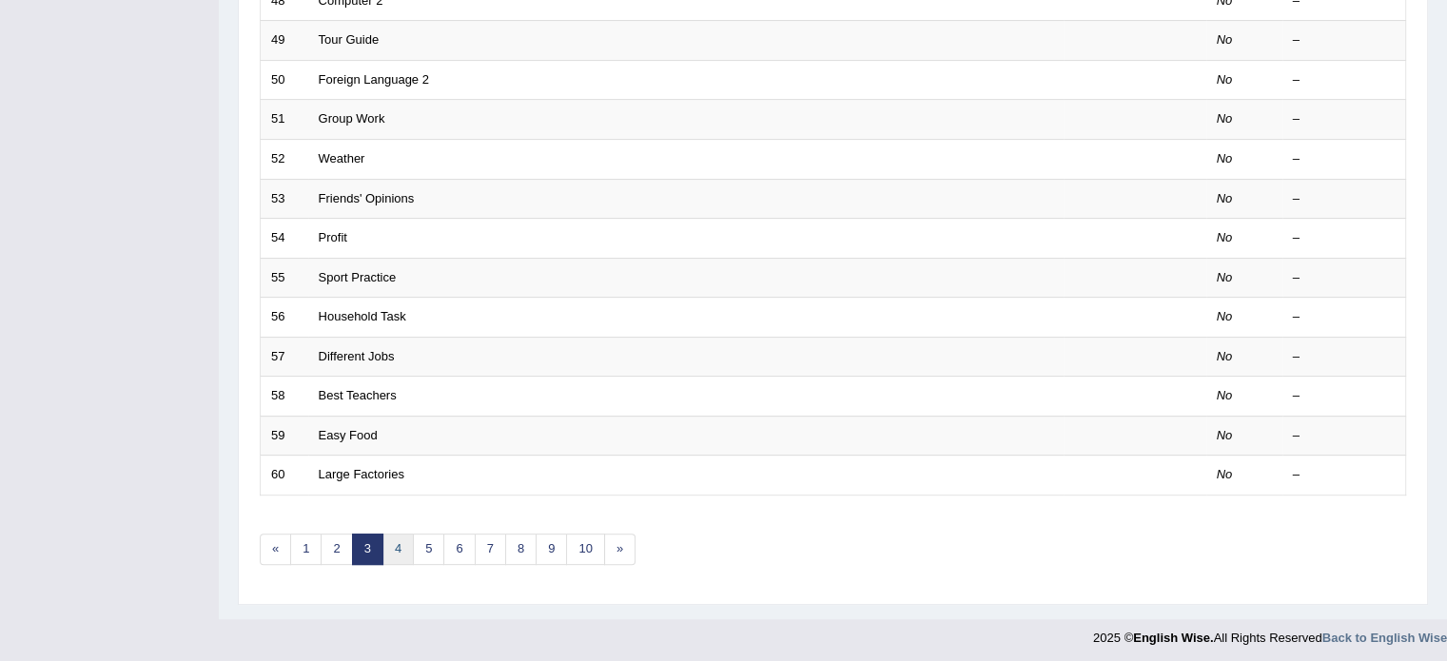
click at [403, 553] on link "4" at bounding box center [397, 549] width 31 height 31
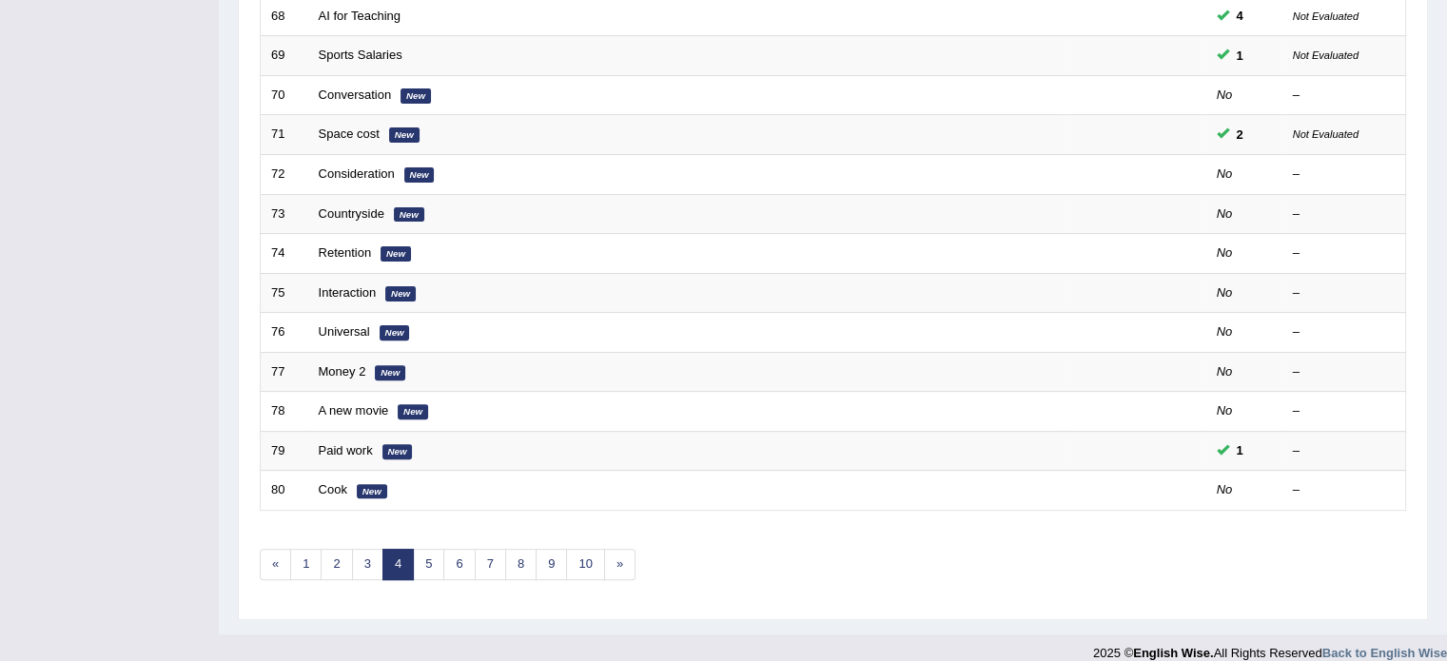
scroll to position [593, 0]
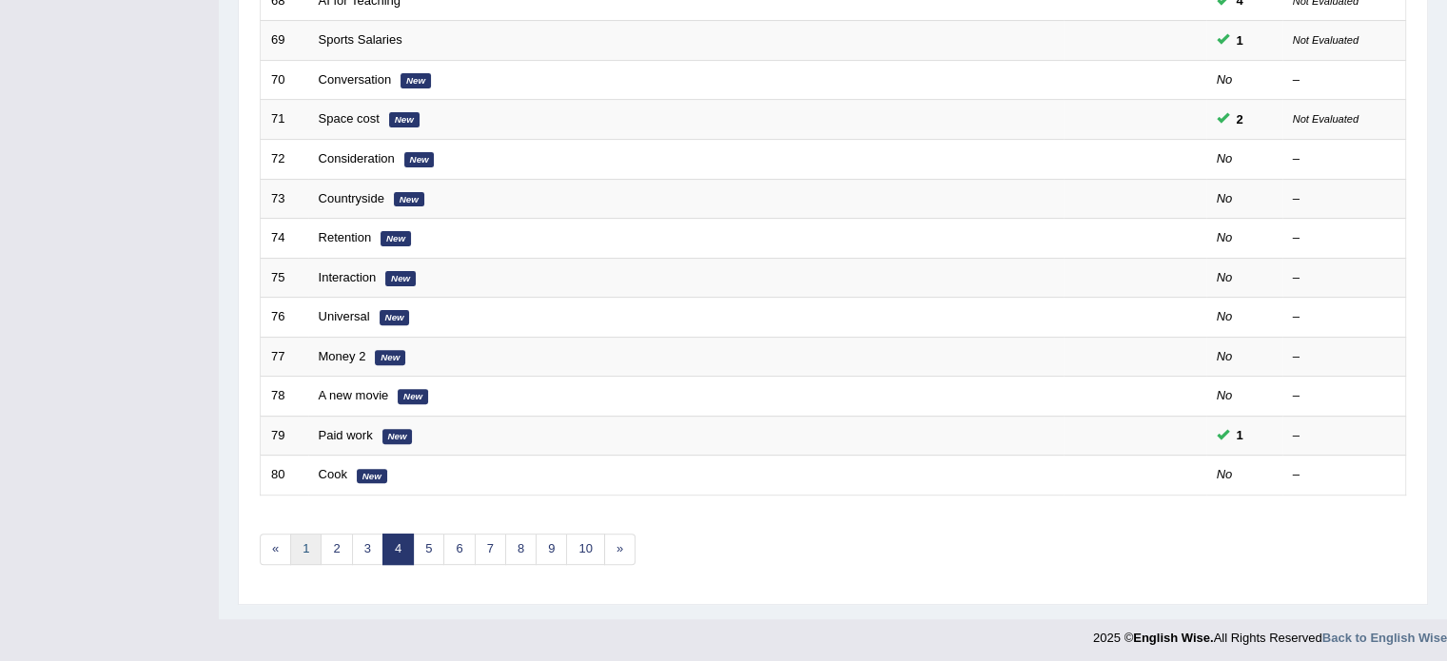
click at [310, 549] on link "1" at bounding box center [305, 549] width 31 height 31
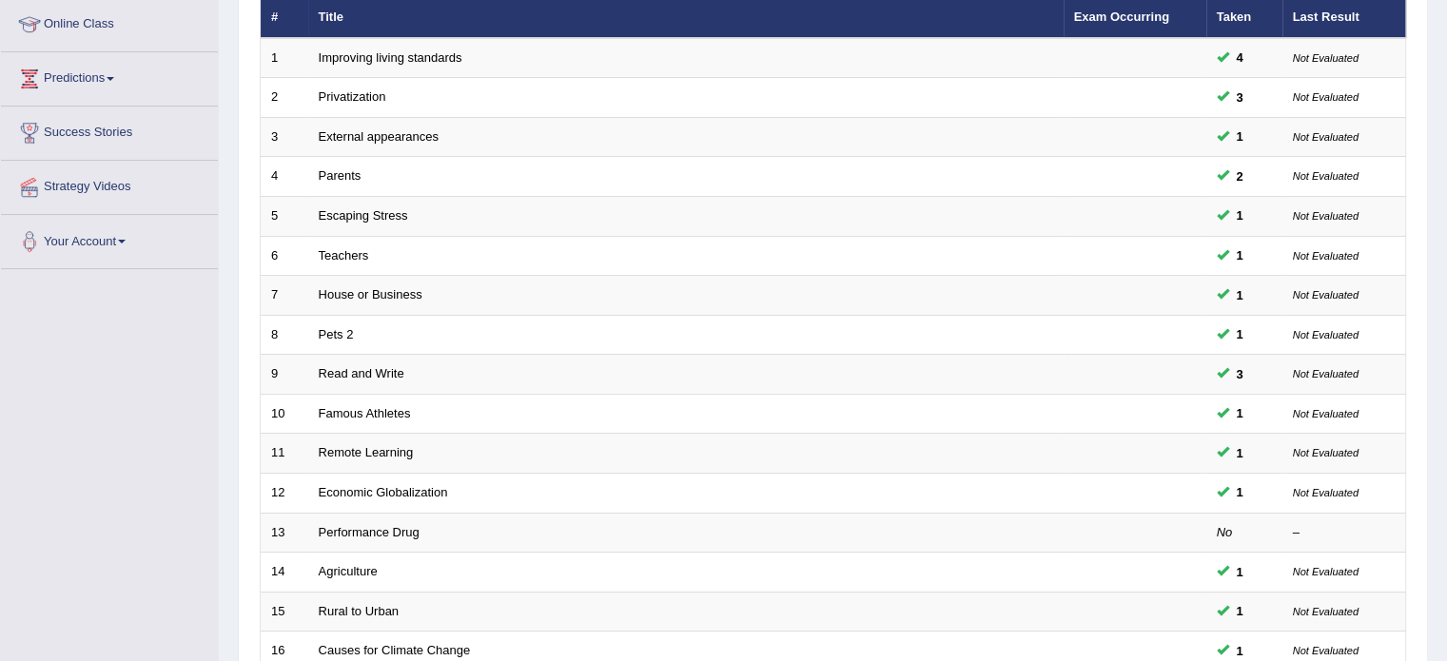
scroll to position [593, 0]
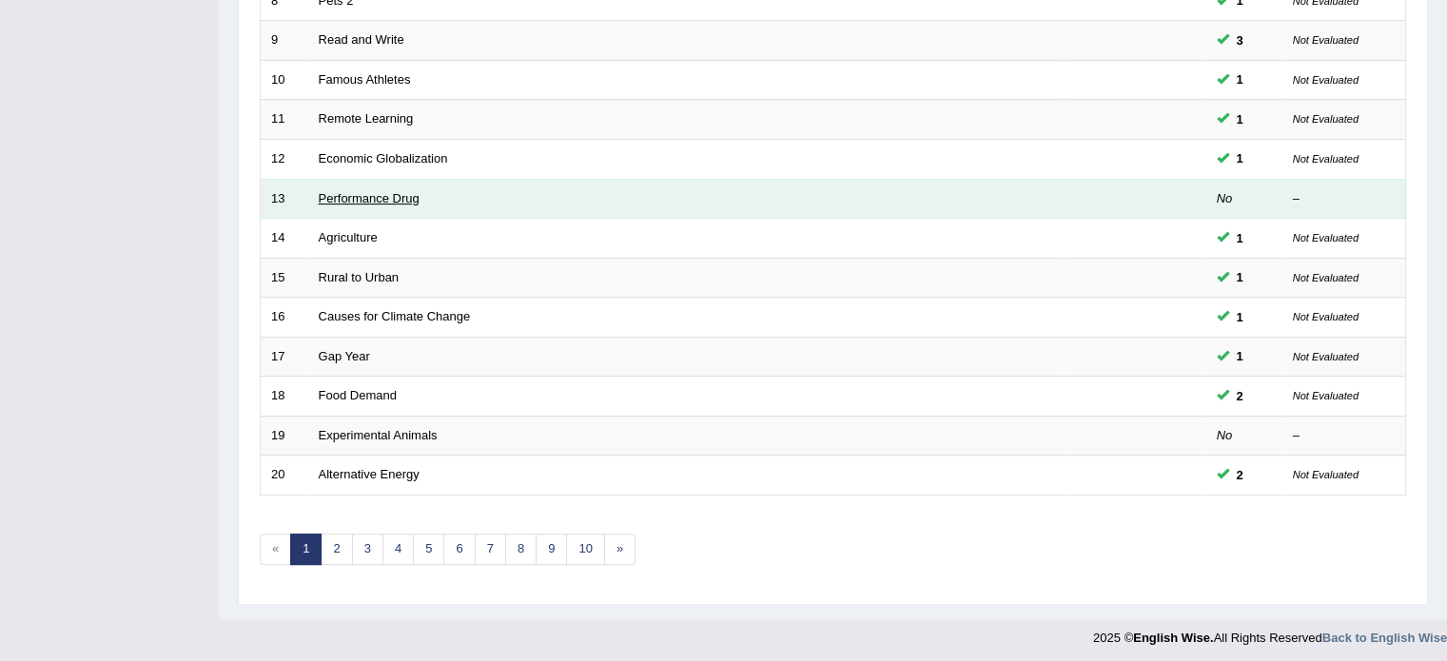
click at [370, 199] on link "Performance Drug" at bounding box center [369, 198] width 101 height 14
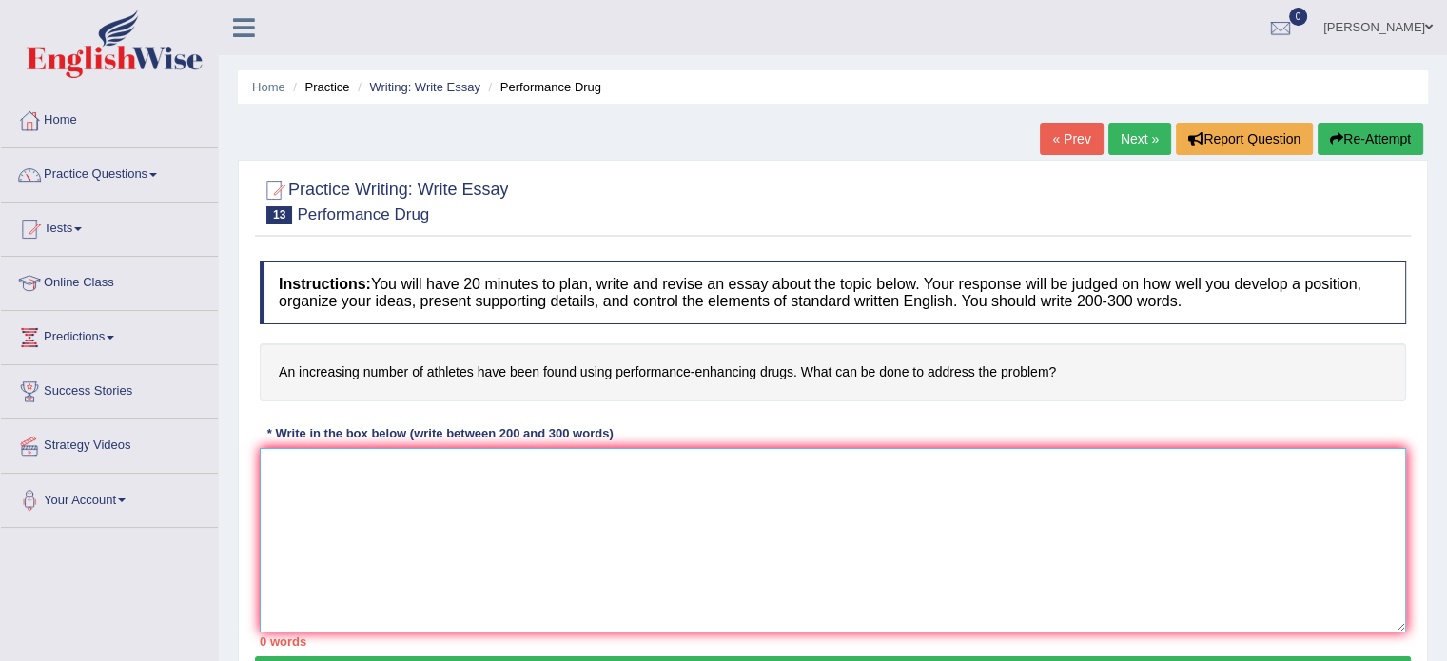
click at [318, 511] on textarea at bounding box center [833, 540] width 1146 height 185
paste textarea "In this current era of scientific and technological progress, we find ourselves…"
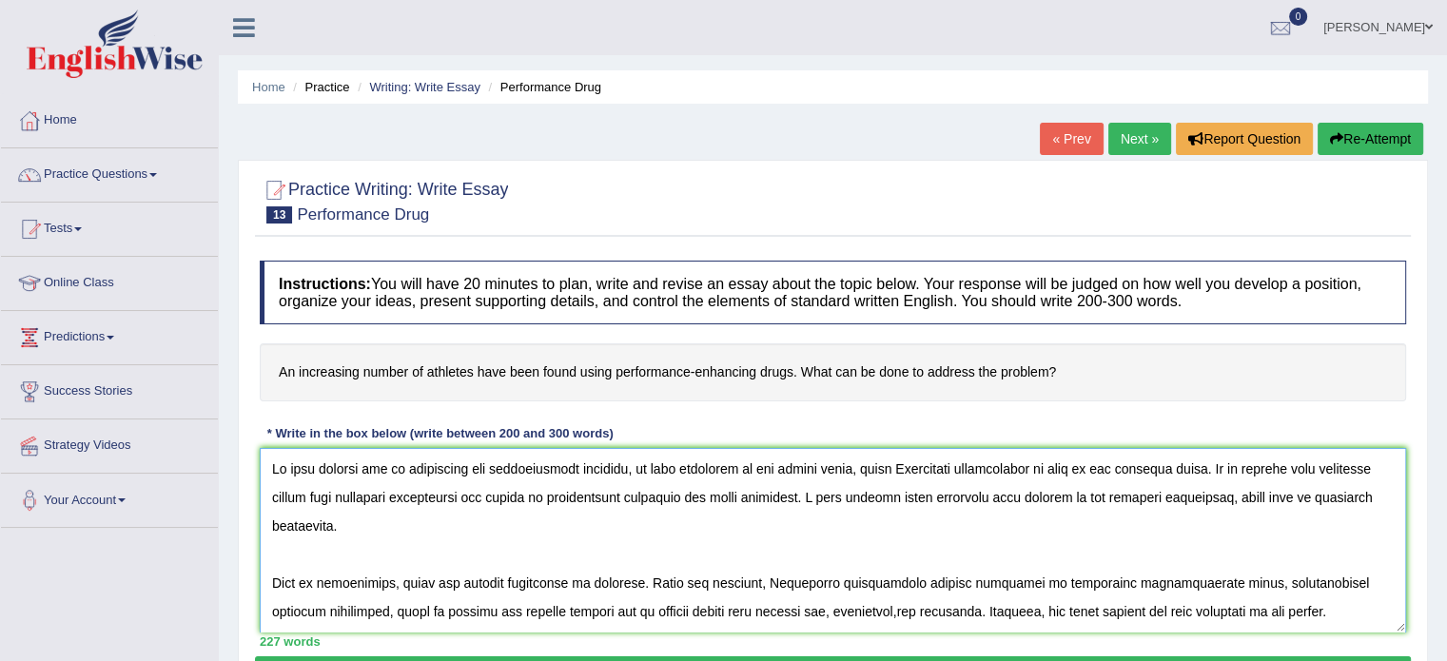
drag, startPoint x: 884, startPoint y: 466, endPoint x: 1167, endPoint y: 467, distance: 283.4
click at [1167, 467] on textarea at bounding box center [833, 540] width 1146 height 185
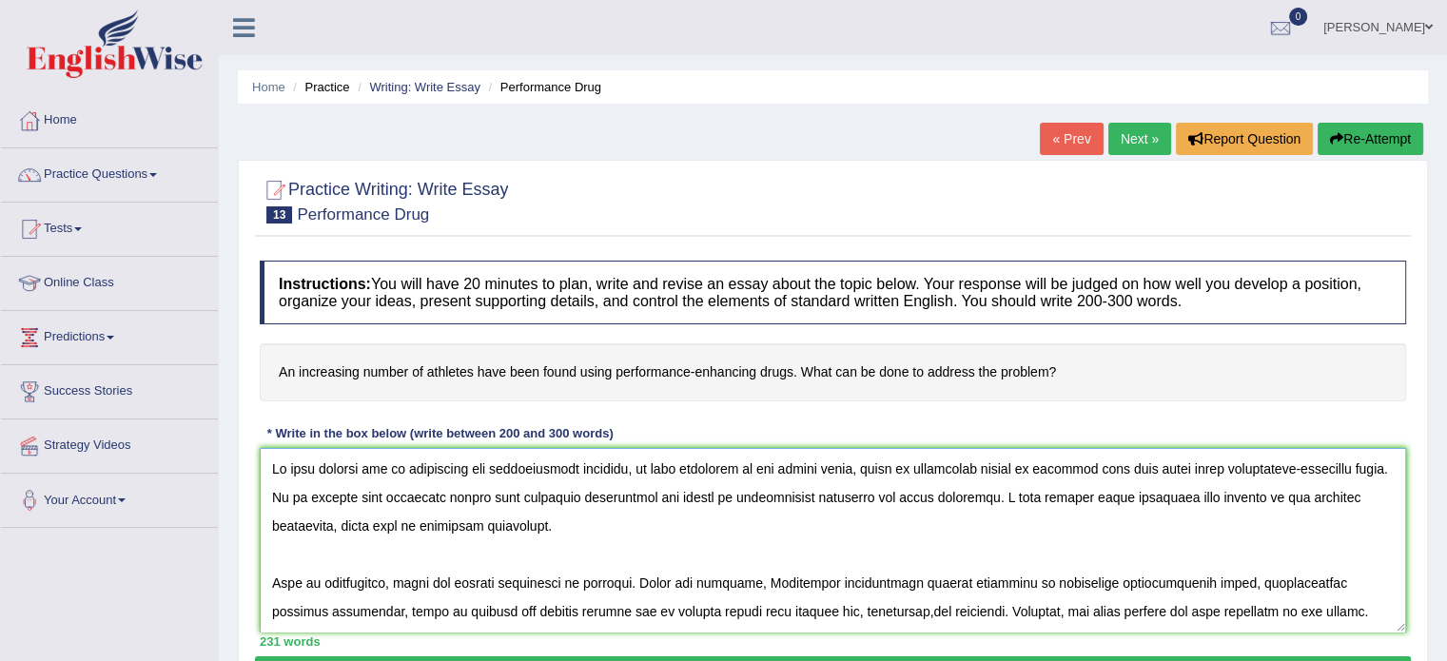
click at [1067, 501] on textarea at bounding box center [833, 540] width 1146 height 185
drag, startPoint x: 1067, startPoint y: 501, endPoint x: 1159, endPoint y: 497, distance: 92.3
click at [1159, 497] on textarea at bounding box center [833, 540] width 1146 height 185
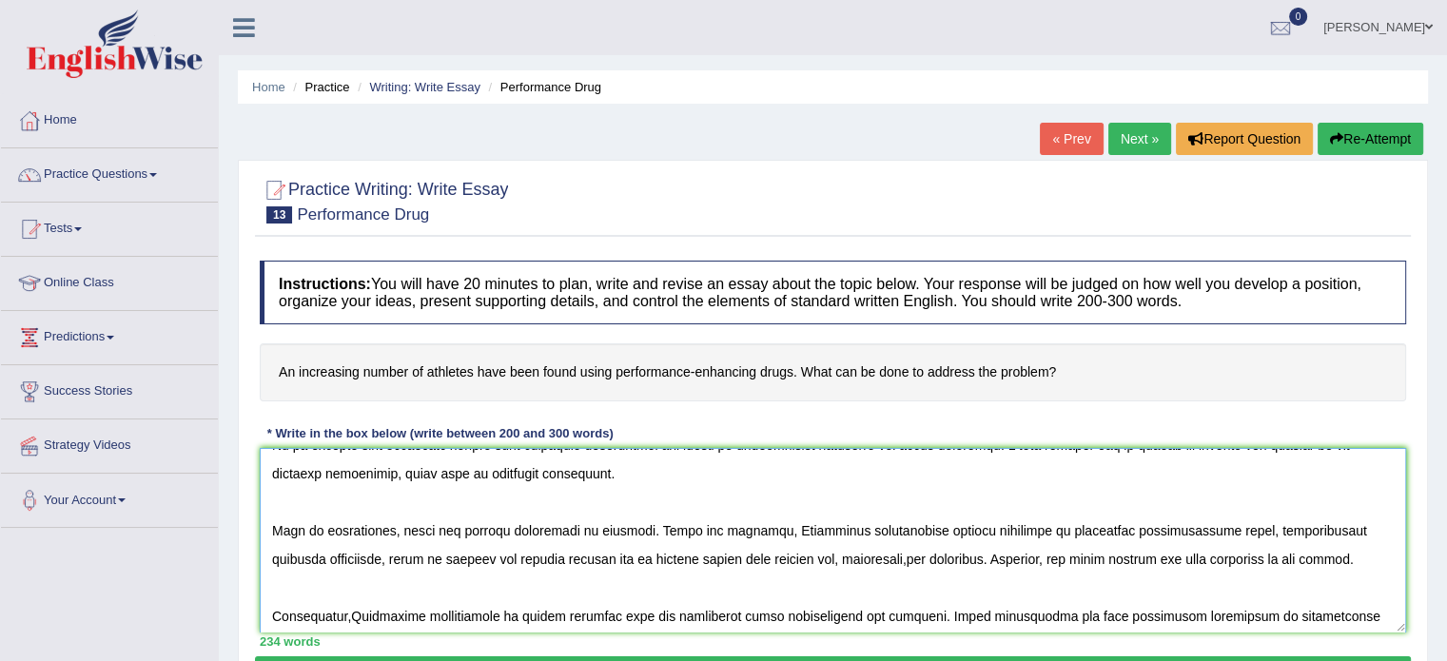
scroll to position [55, 0]
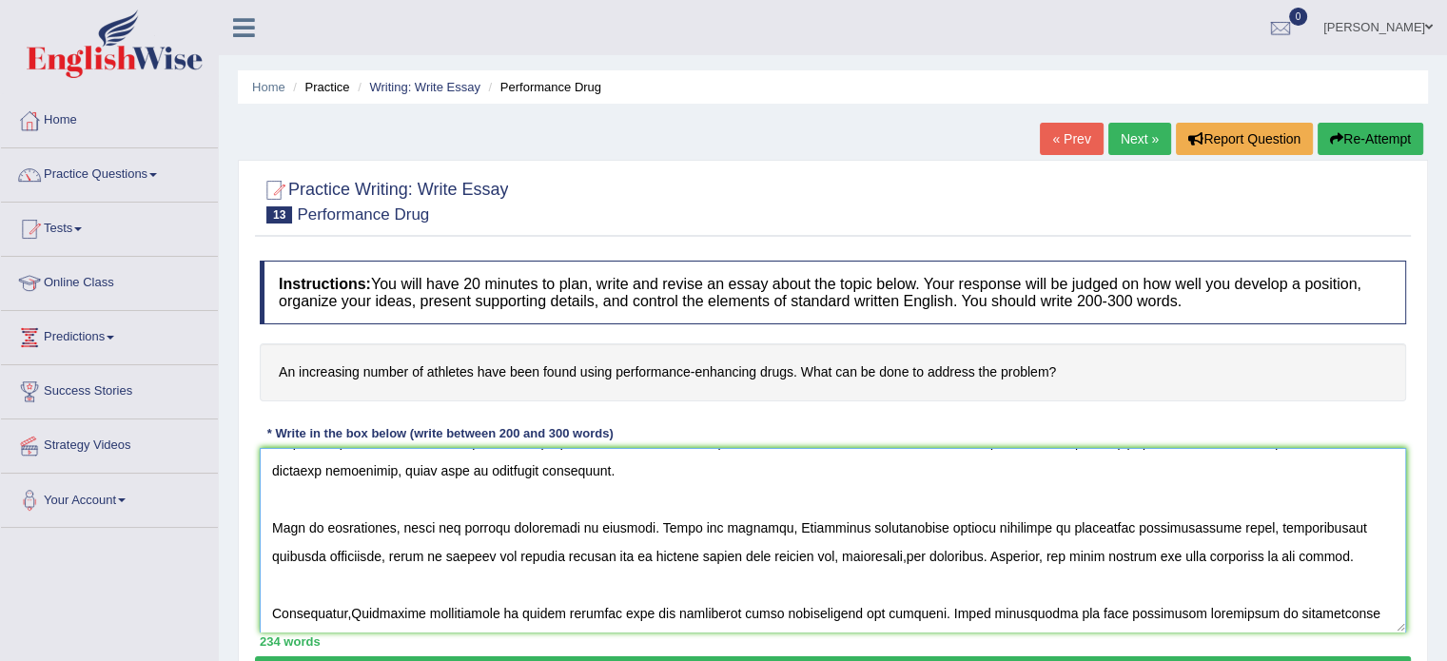
drag, startPoint x: 758, startPoint y: 524, endPoint x: 924, endPoint y: 569, distance: 171.4
click at [924, 569] on textarea at bounding box center [833, 540] width 1146 height 185
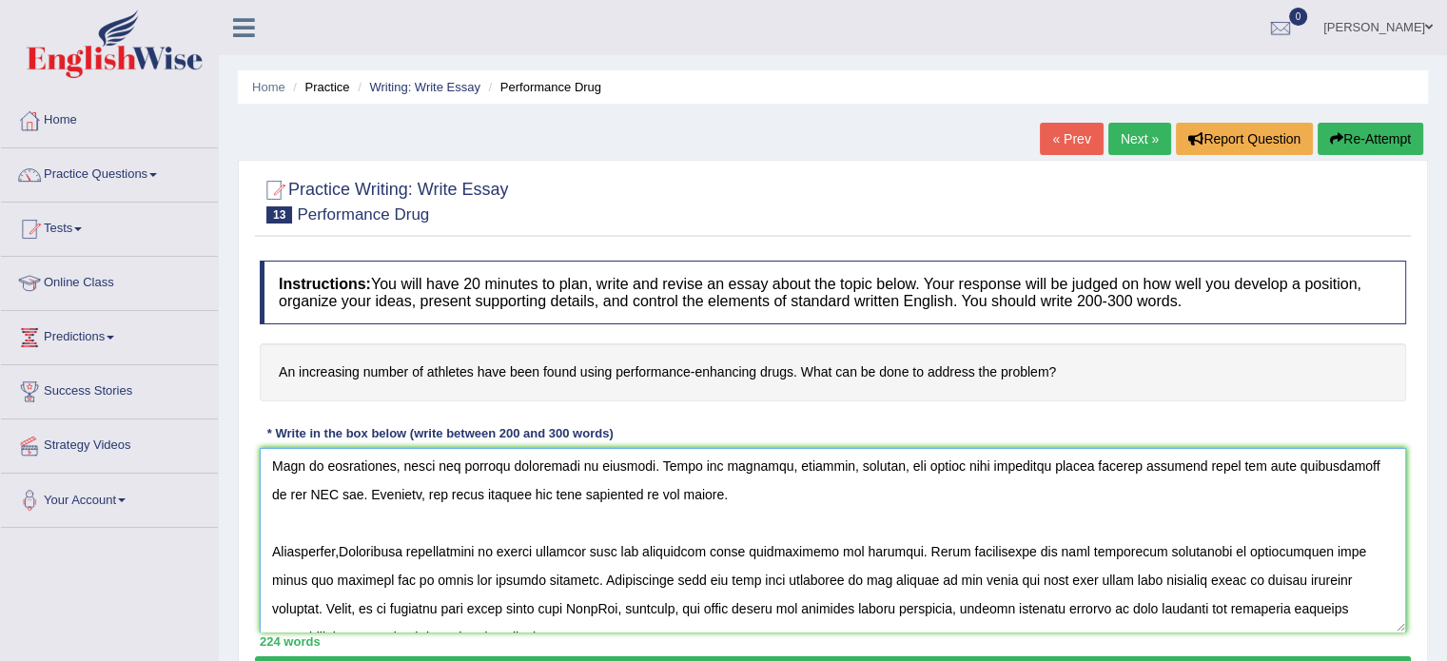
scroll to position [122, 0]
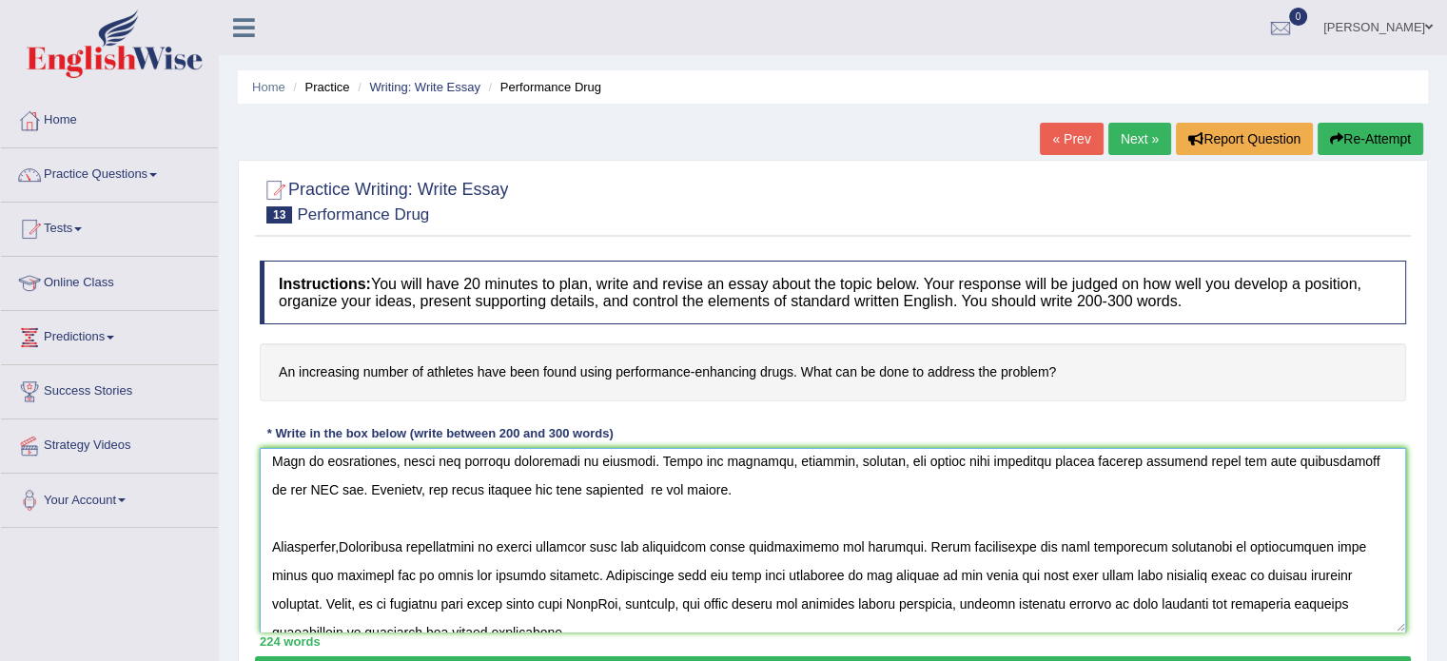
click at [598, 490] on textarea at bounding box center [833, 540] width 1146 height 185
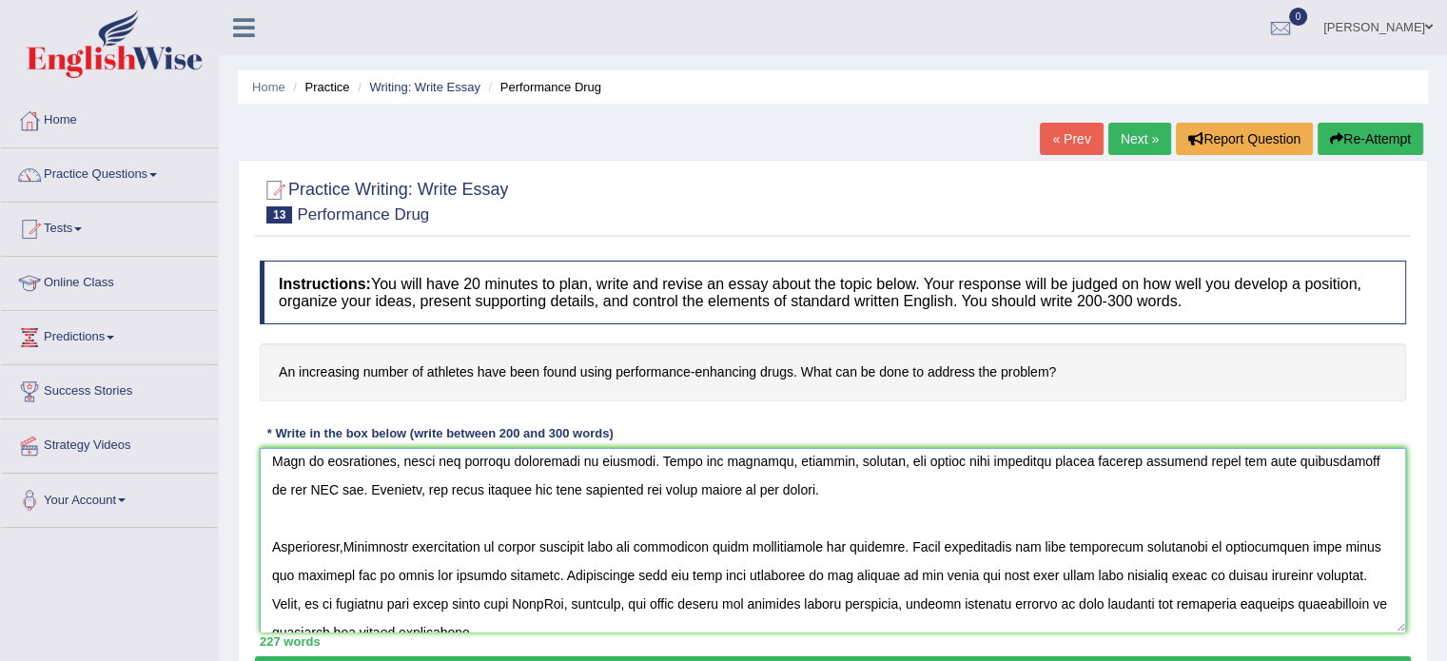
click at [765, 493] on textarea at bounding box center [833, 540] width 1146 height 185
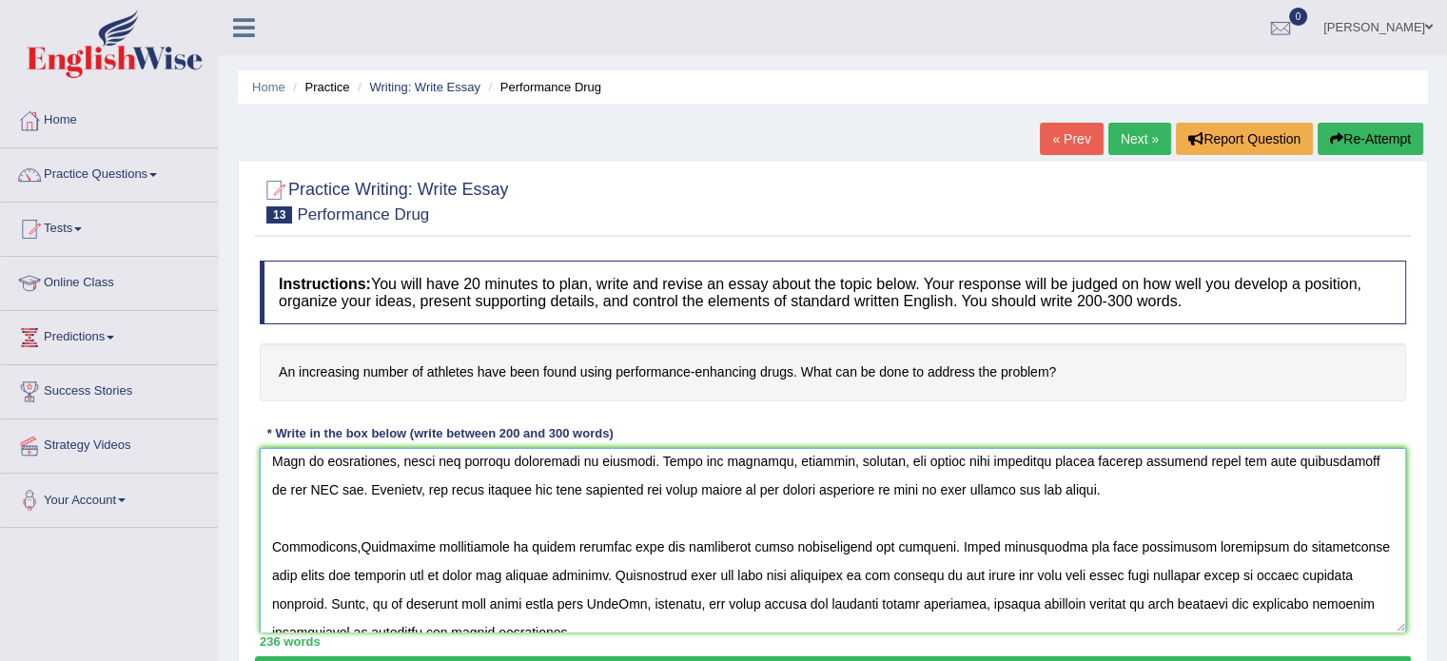
drag, startPoint x: 352, startPoint y: 547, endPoint x: 860, endPoint y: 550, distance: 507.9
click at [860, 550] on textarea at bounding box center [833, 540] width 1146 height 185
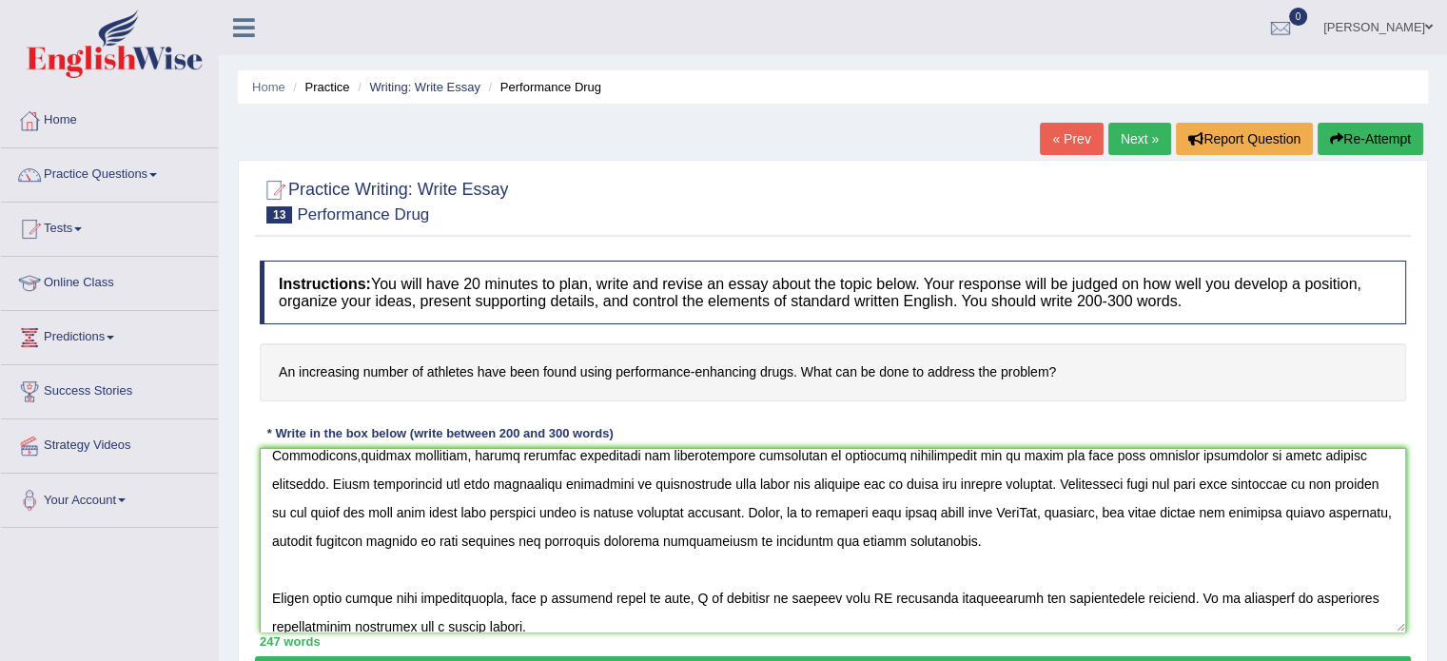
scroll to position [211, 0]
drag, startPoint x: 875, startPoint y: 511, endPoint x: 738, endPoint y: 551, distance: 142.7
click at [738, 551] on textarea at bounding box center [833, 540] width 1146 height 185
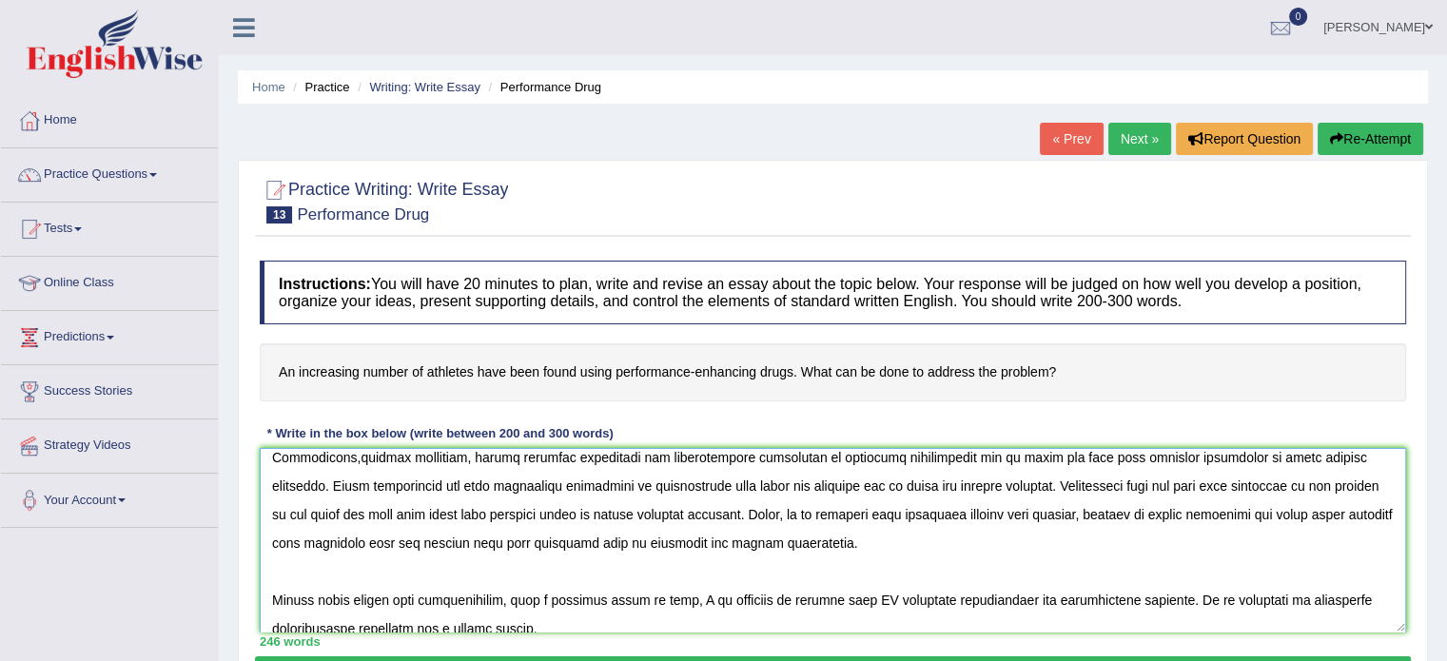
scroll to position [228, 0]
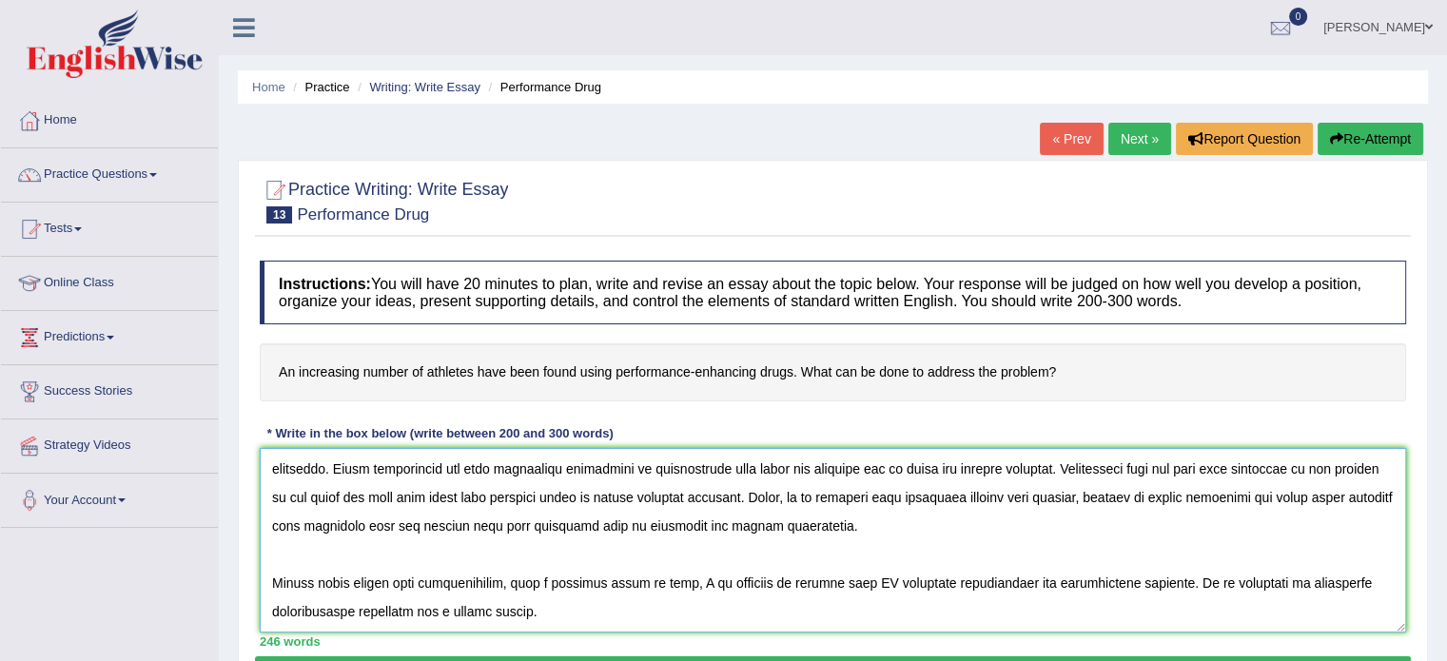
drag, startPoint x: 841, startPoint y: 583, endPoint x: 1142, endPoint y: 588, distance: 301.6
click at [1142, 588] on textarea at bounding box center [833, 540] width 1146 height 185
drag, startPoint x: 273, startPoint y: 616, endPoint x: 415, endPoint y: 633, distance: 142.6
click at [415, 633] on div "Instructions: You will have 20 minutes to plan, write and revise an essay about…" at bounding box center [833, 453] width 1156 height 405
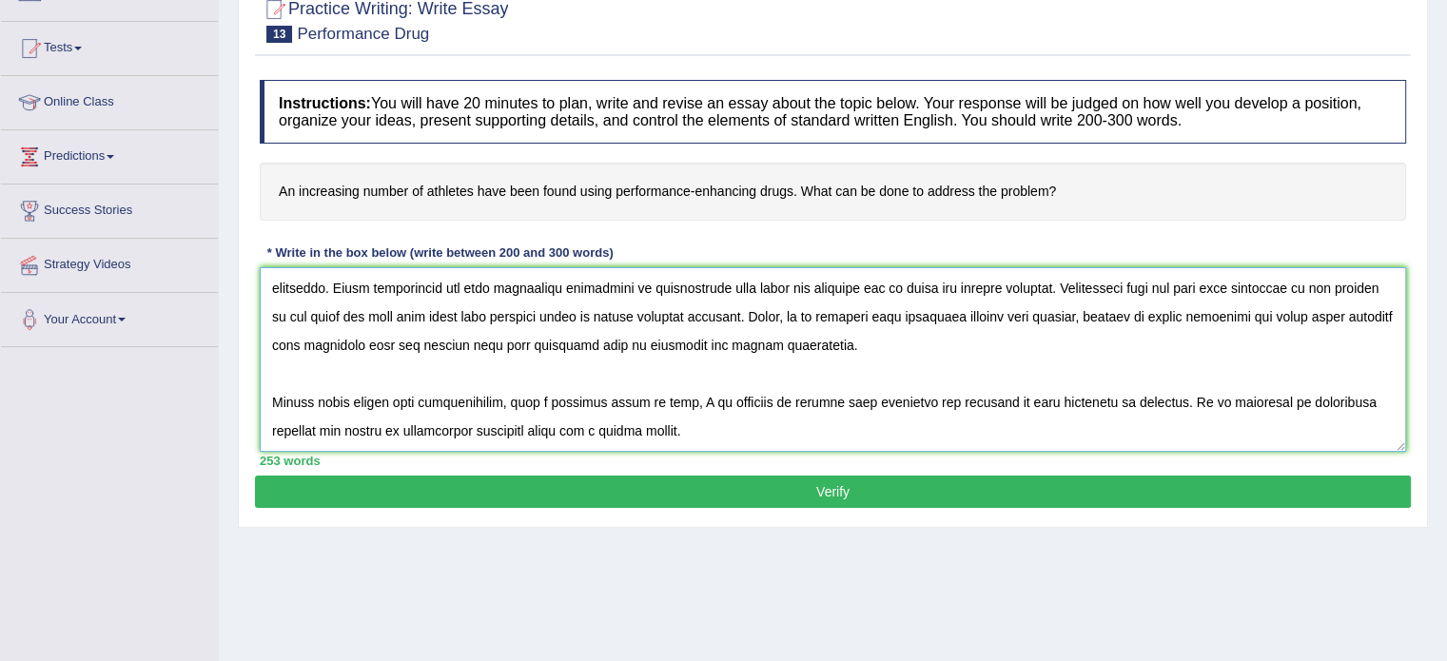
type textarea "In this current era of scientific and technological progress, we find ourselves…"
click at [620, 482] on button "Verify" at bounding box center [833, 492] width 1156 height 32
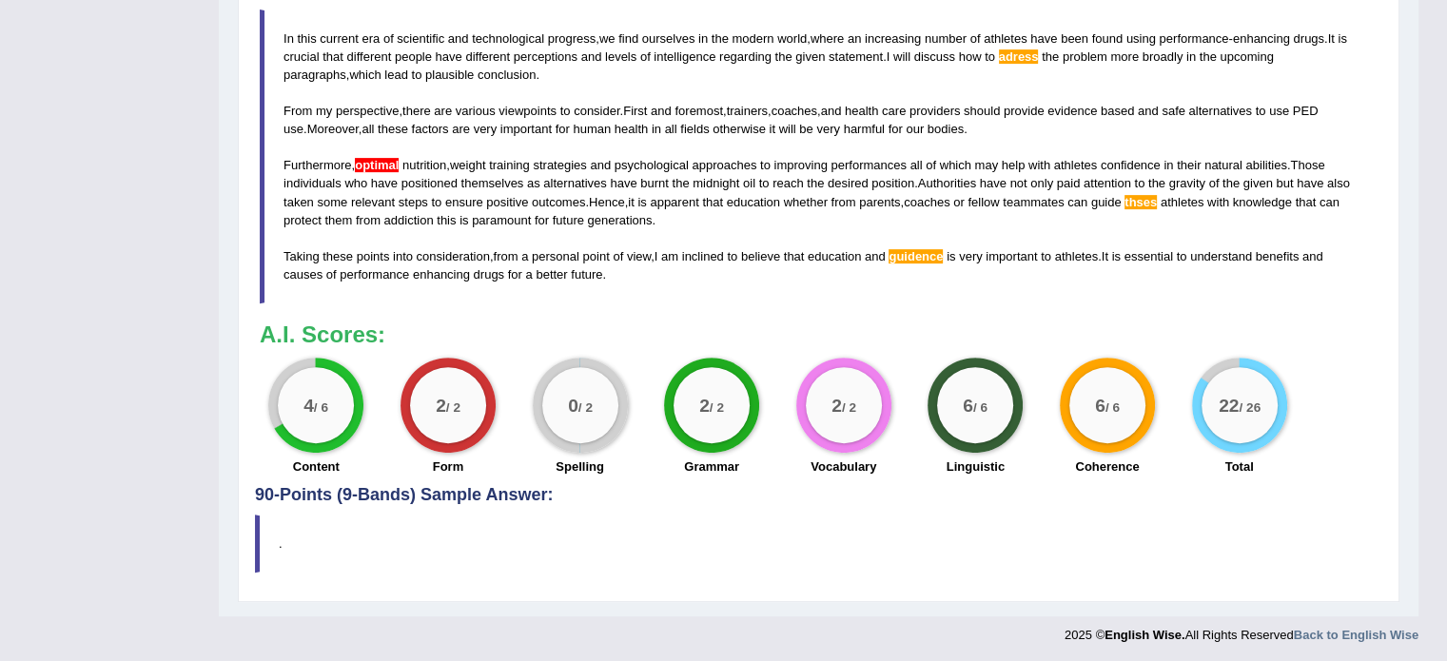
scroll to position [0, 0]
